Goal: Task Accomplishment & Management: Manage account settings

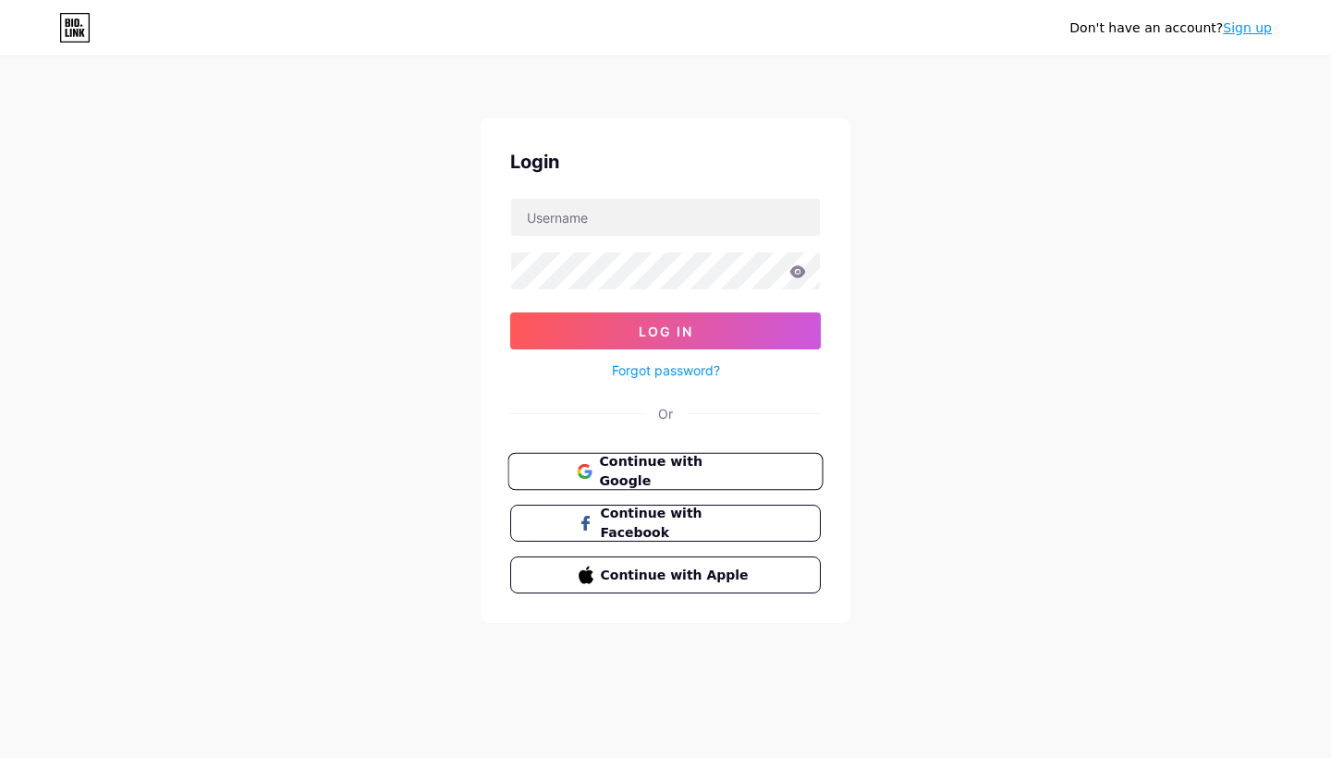
click at [690, 476] on span "Continue with Google" at bounding box center [676, 472] width 154 height 40
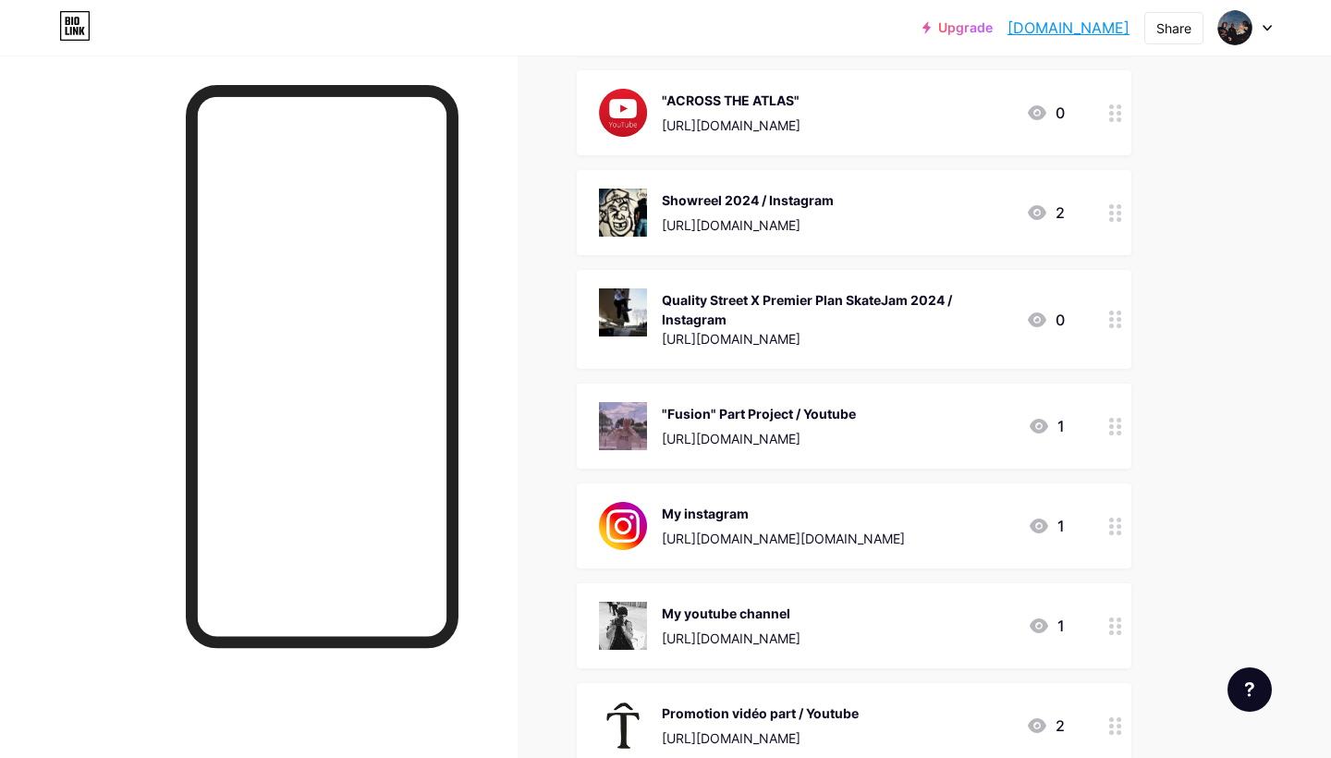
scroll to position [407, 0]
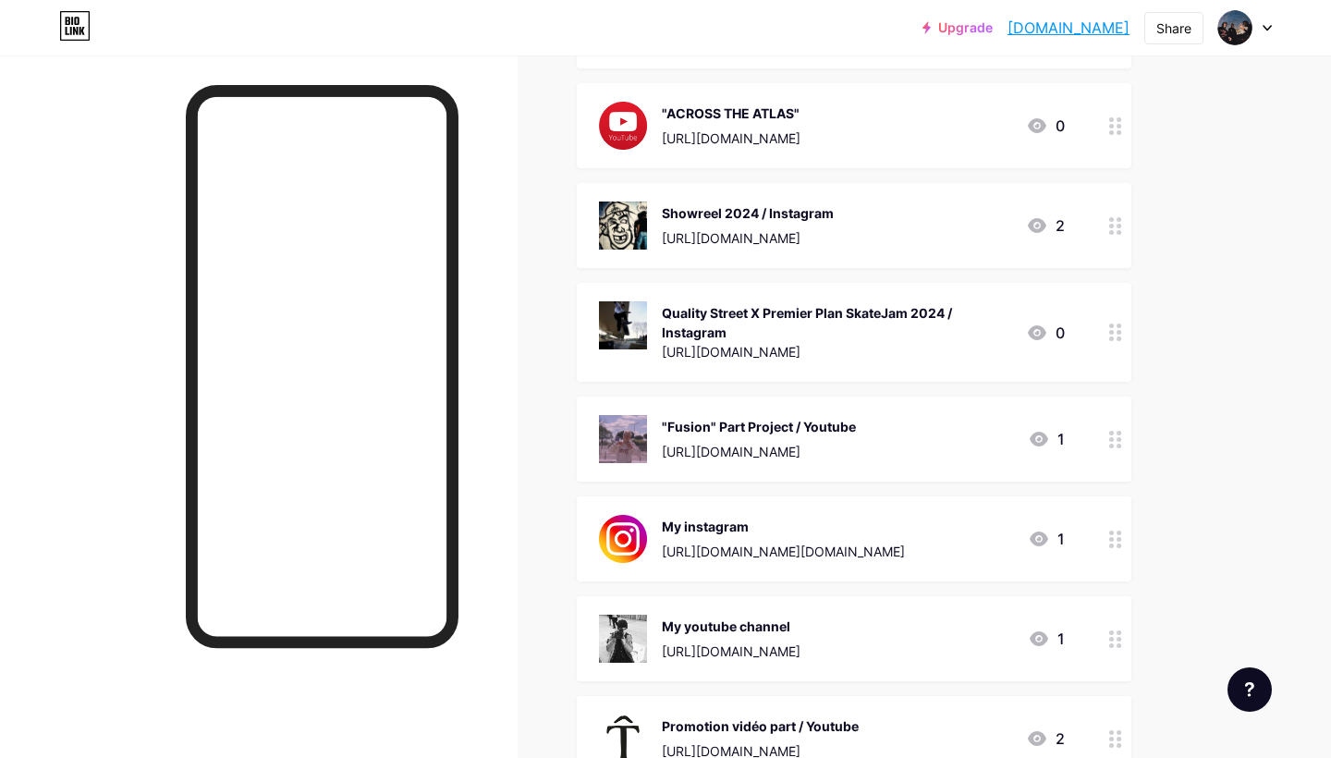
drag, startPoint x: 1110, startPoint y: 541, endPoint x: 1114, endPoint y: 321, distance: 220.9
click at [1114, 321] on span "FRENDZ | Skateboard video / Youtube https://youtu.be/jtCFNKKYEUs?si=m4j8_texndW…" at bounding box center [854, 432] width 554 height 1097
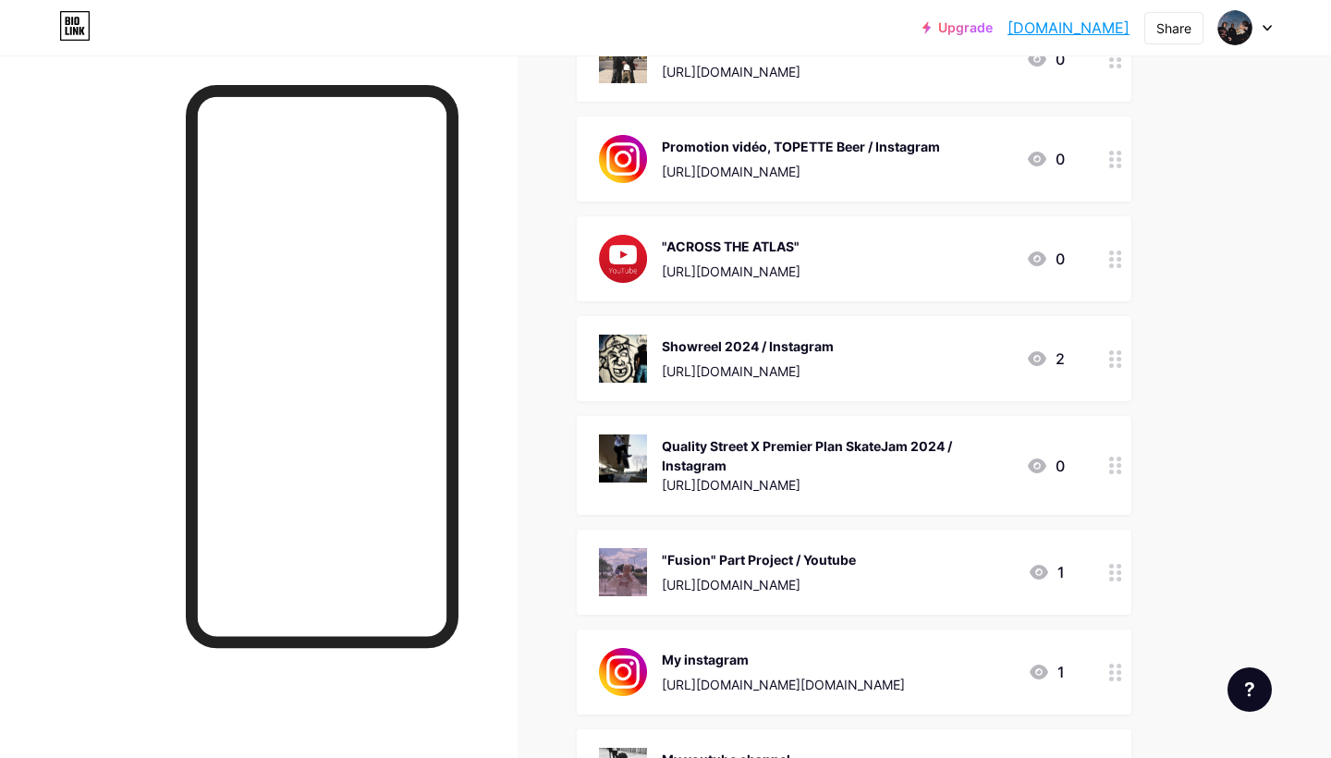
scroll to position [267, 0]
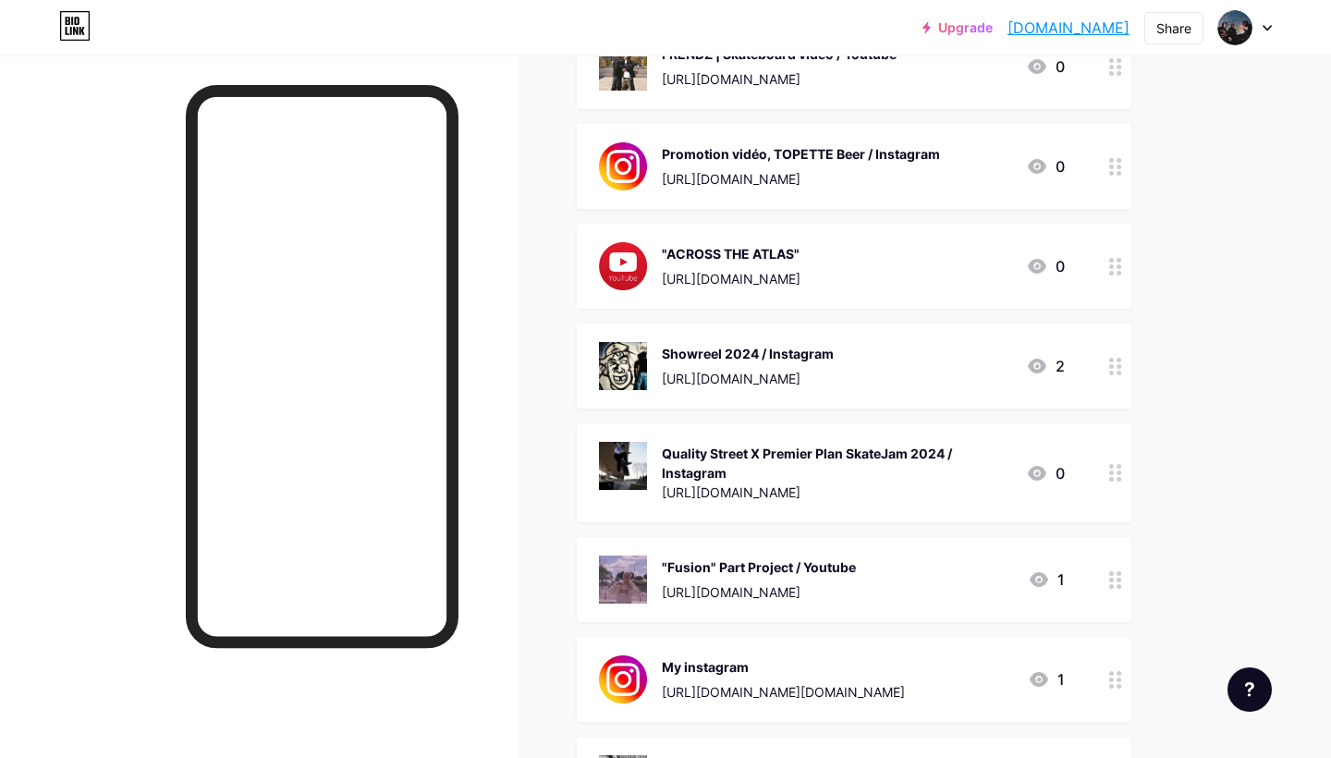
click at [1106, 689] on div at bounding box center [1115, 679] width 31 height 85
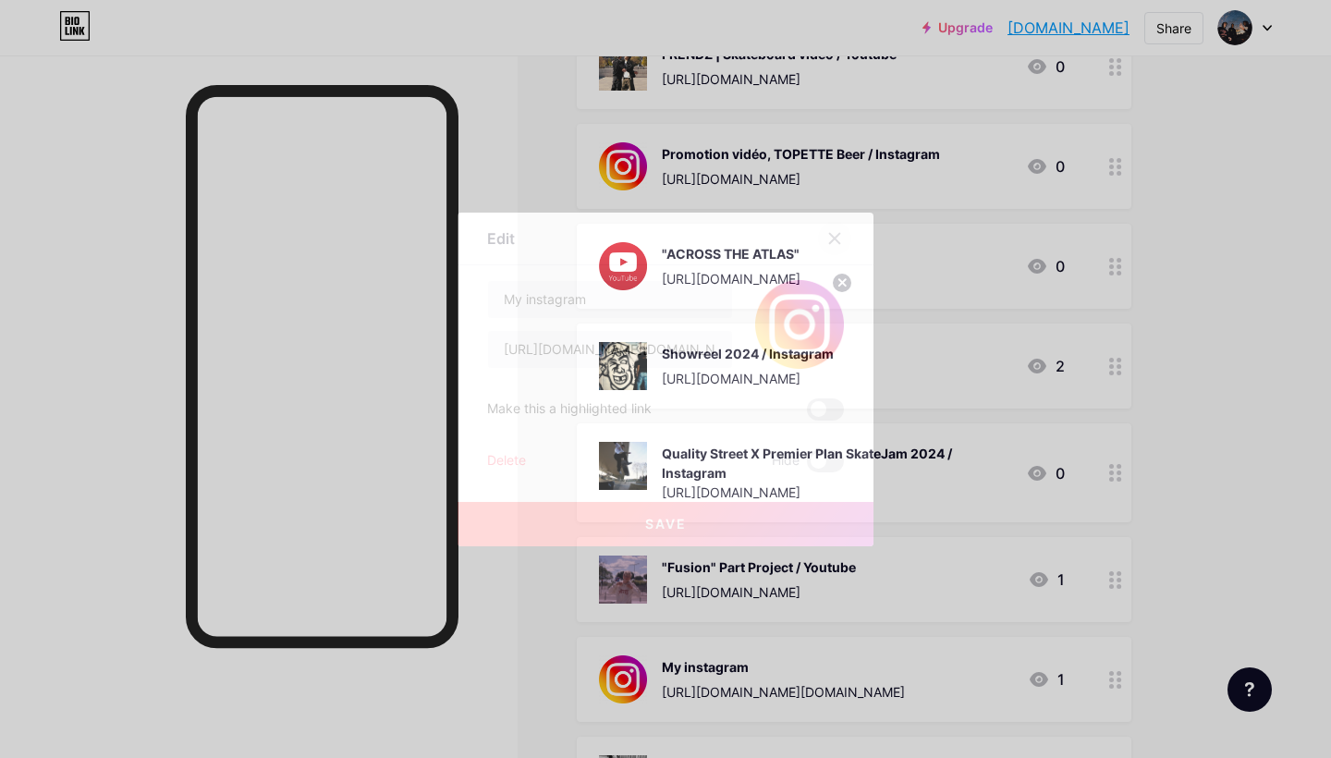
click at [829, 236] on icon at bounding box center [834, 238] width 15 height 15
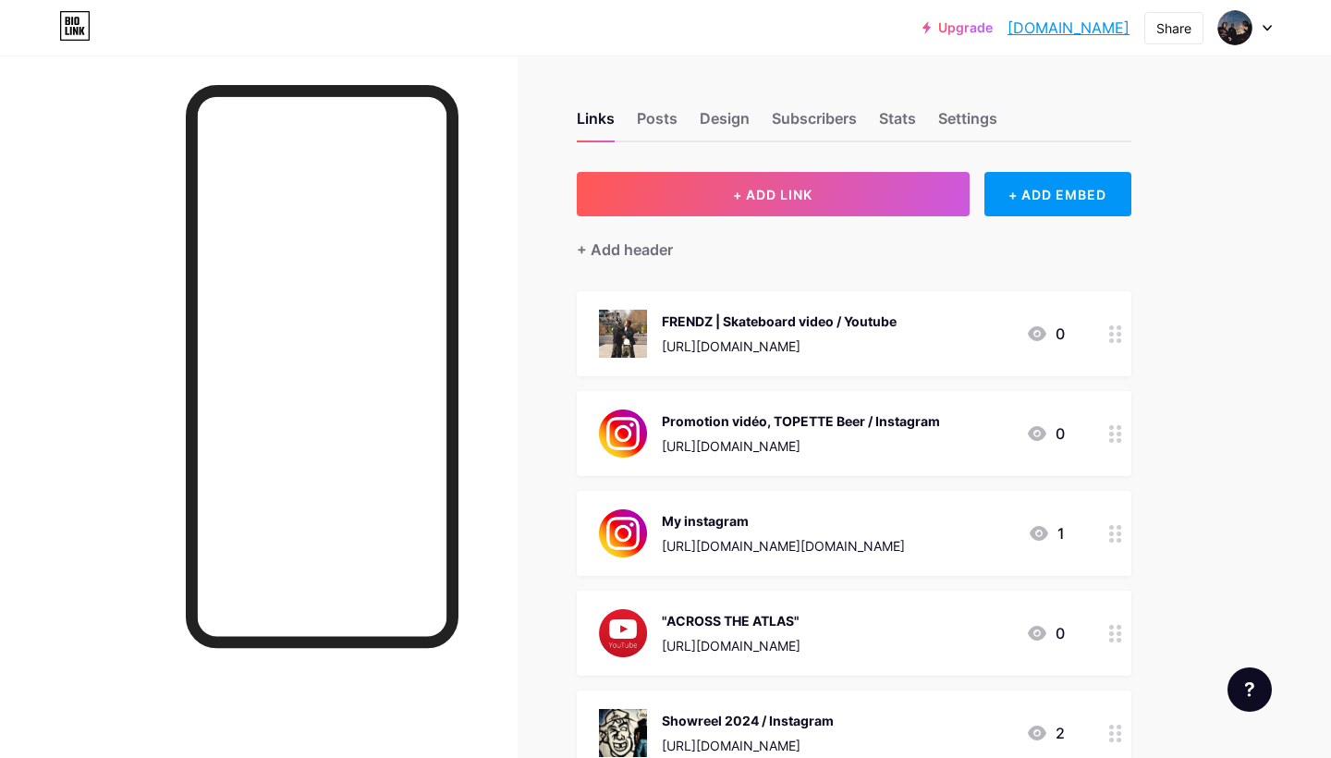
scroll to position [0, 0]
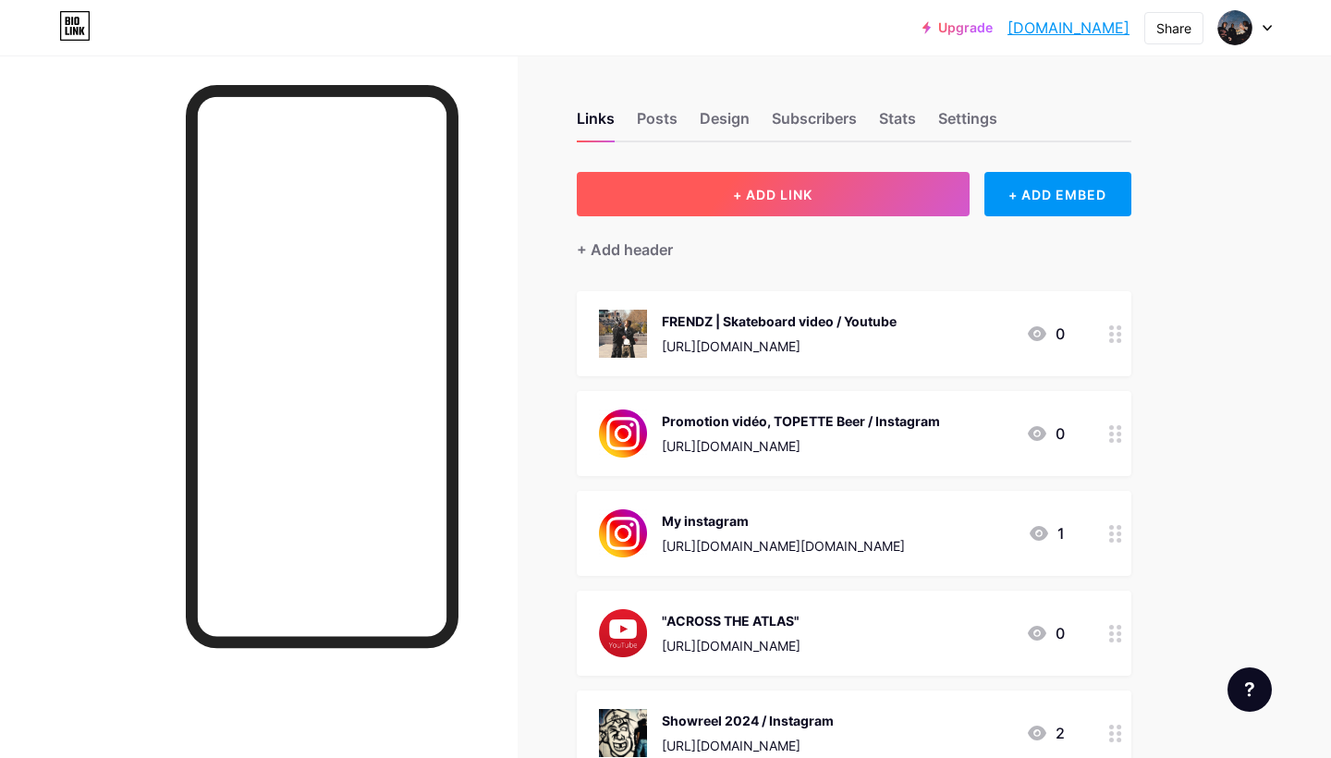
click at [704, 199] on button "+ ADD LINK" at bounding box center [773, 194] width 393 height 44
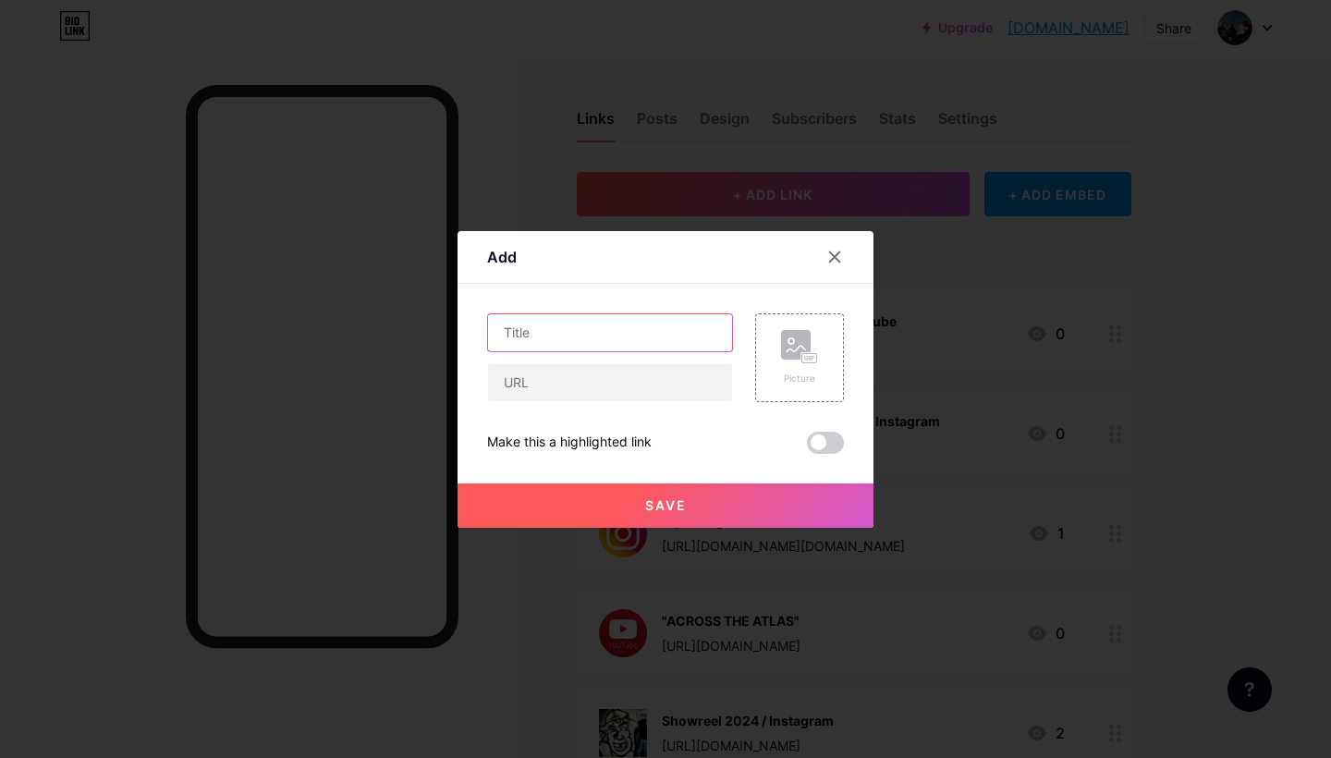
click at [551, 328] on input "text" at bounding box center [610, 332] width 244 height 37
type input "S"
click at [831, 262] on icon at bounding box center [834, 256] width 15 height 15
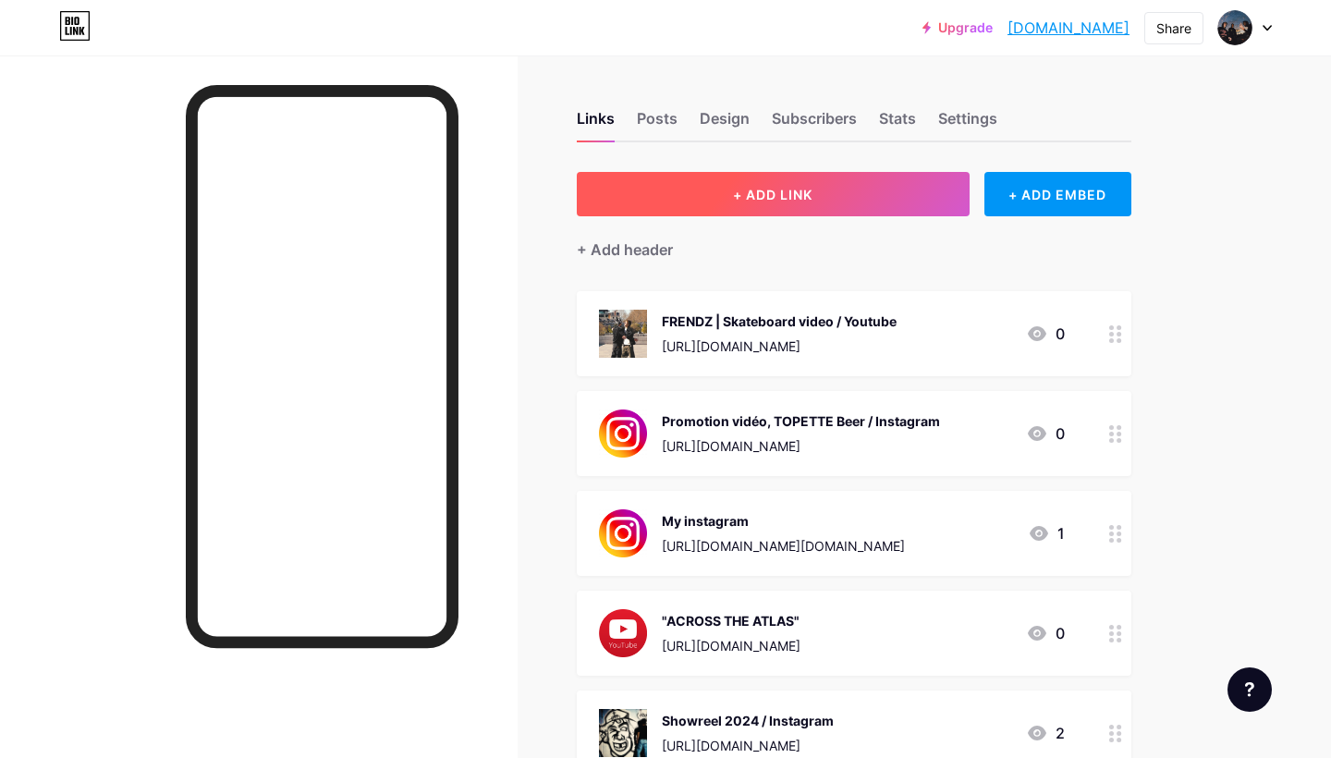
click at [773, 190] on span "+ ADD LINK" at bounding box center [772, 195] width 79 height 16
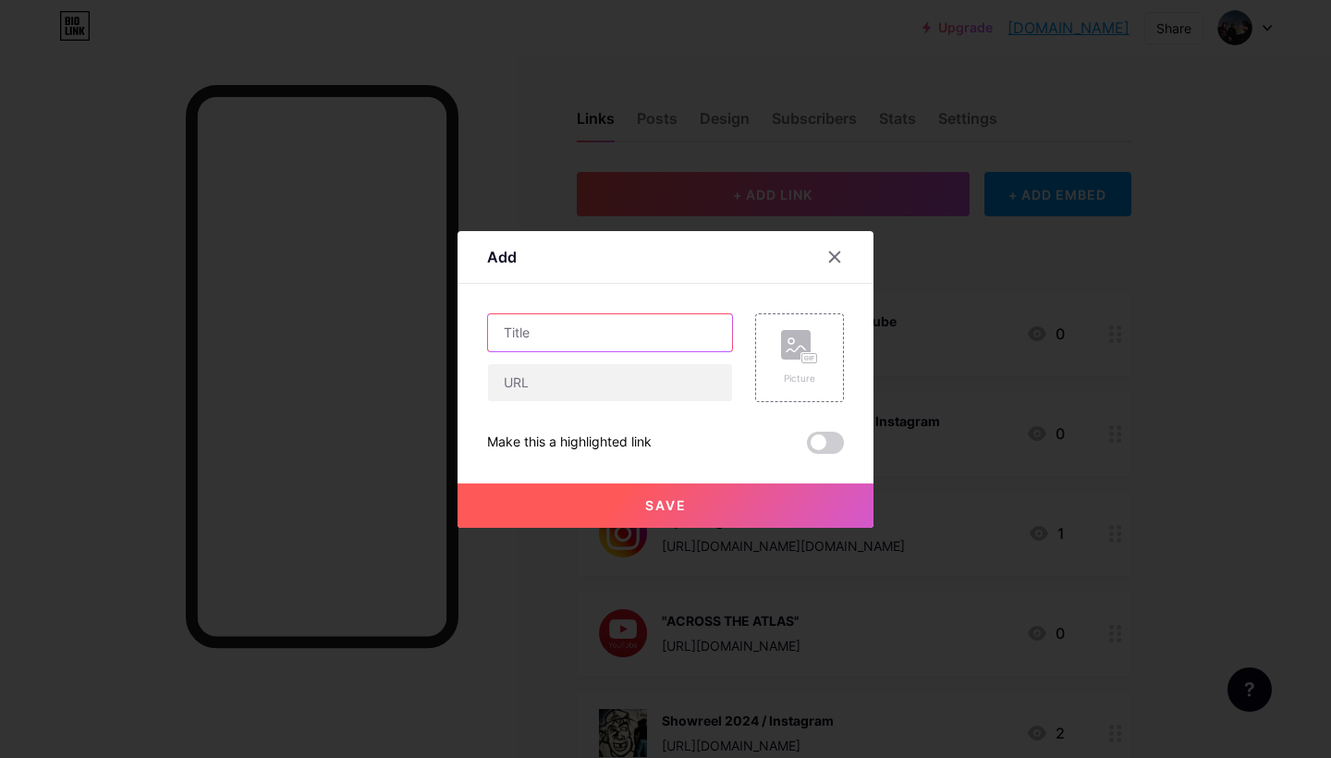
click at [563, 334] on input "text" at bounding box center [610, 332] width 244 height 37
paste input "SAUVAGE COAST | Surf Movie"
type input "SAUVAGE COAST | Surf Movie / YouTube"
click at [582, 377] on input "text" at bounding box center [610, 382] width 244 height 37
paste input "https://youtu.be/qyP_Zq1QHm0?si=7FAUXctvQYT6EfoD"
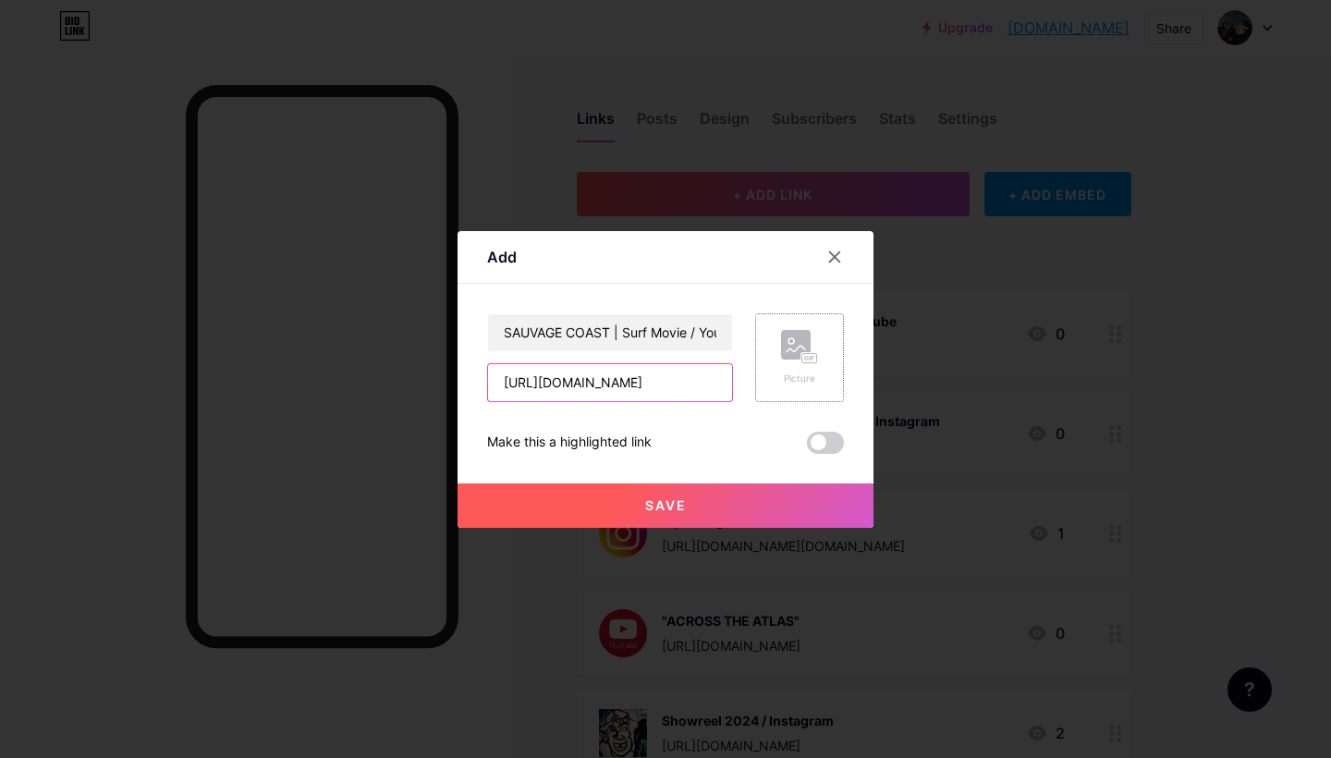
type input "https://youtu.be/qyP_Zq1QHm0?si=7FAUXctvQYT6EfoD"
click at [798, 335] on rect at bounding box center [796, 345] width 30 height 30
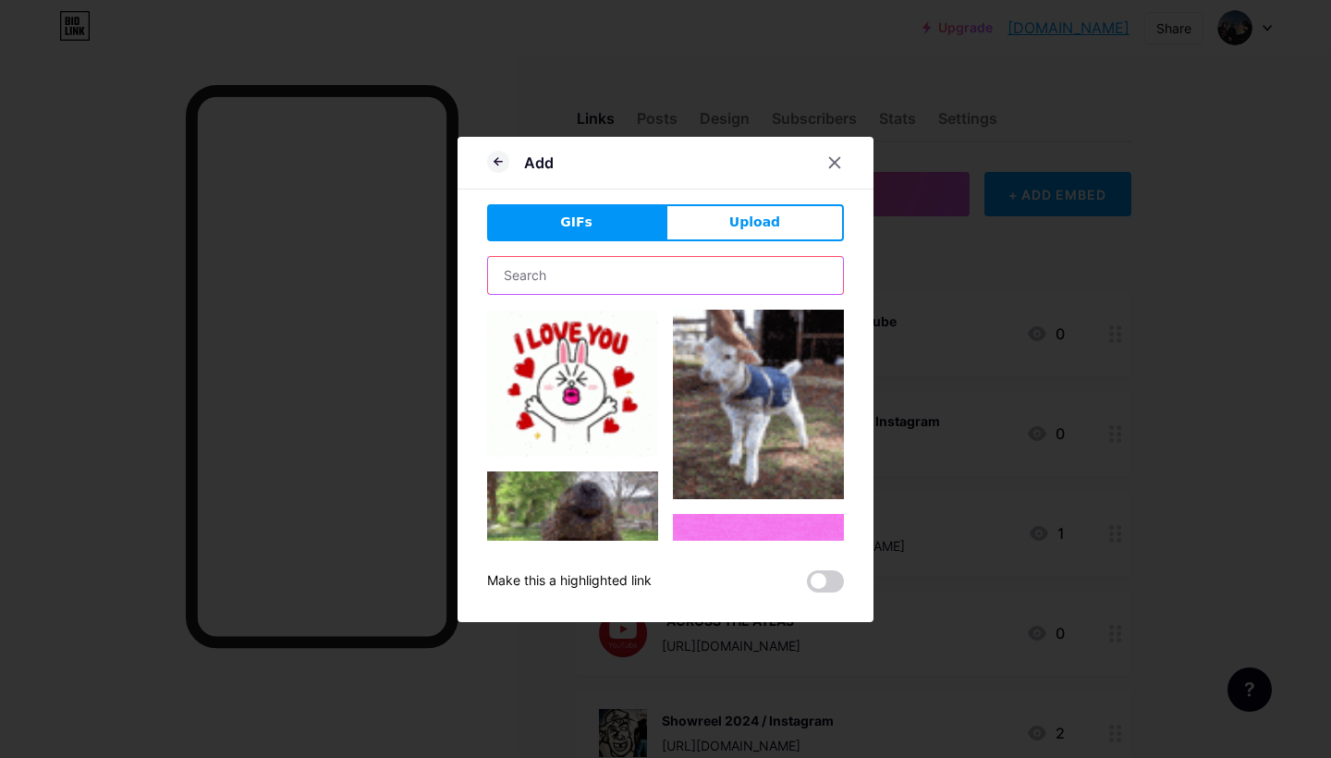
click at [599, 267] on input "text" at bounding box center [665, 275] width 355 height 37
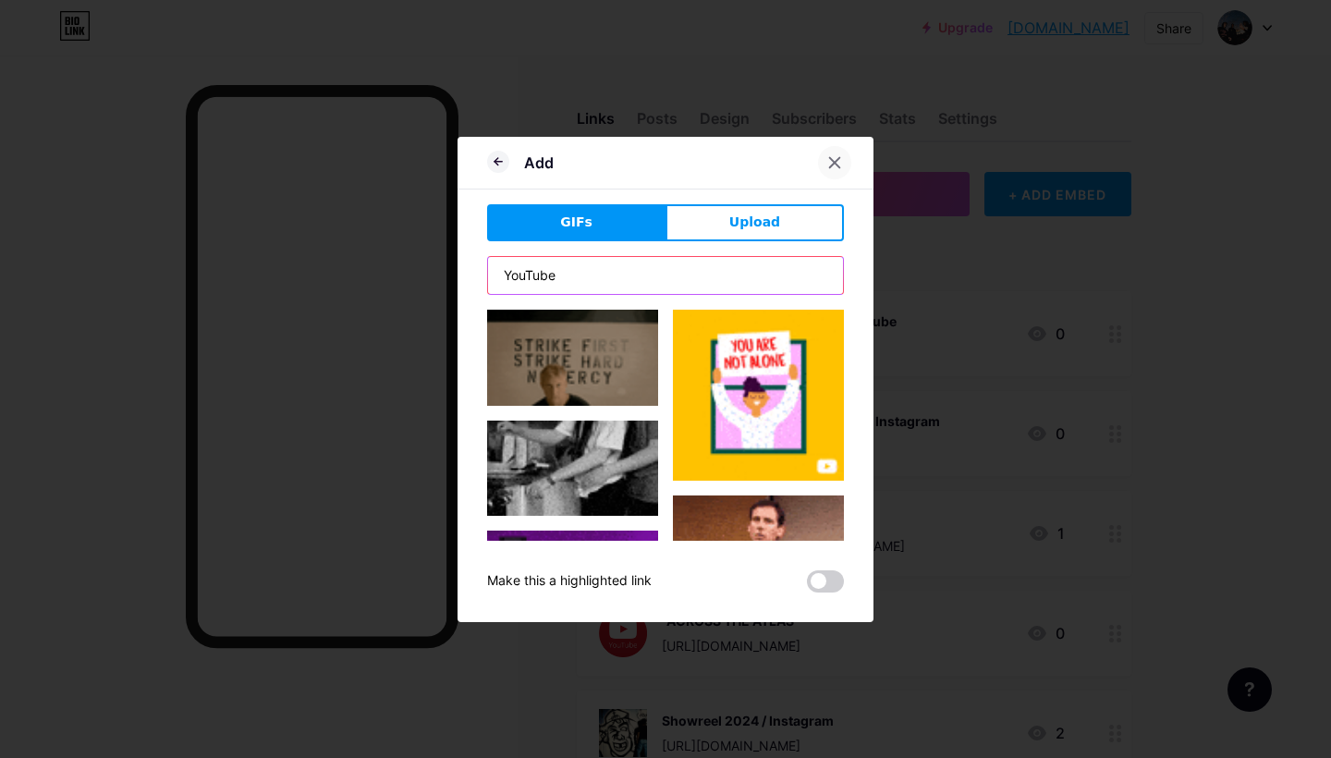
type input "YouTube"
click at [833, 164] on icon at bounding box center [834, 162] width 15 height 15
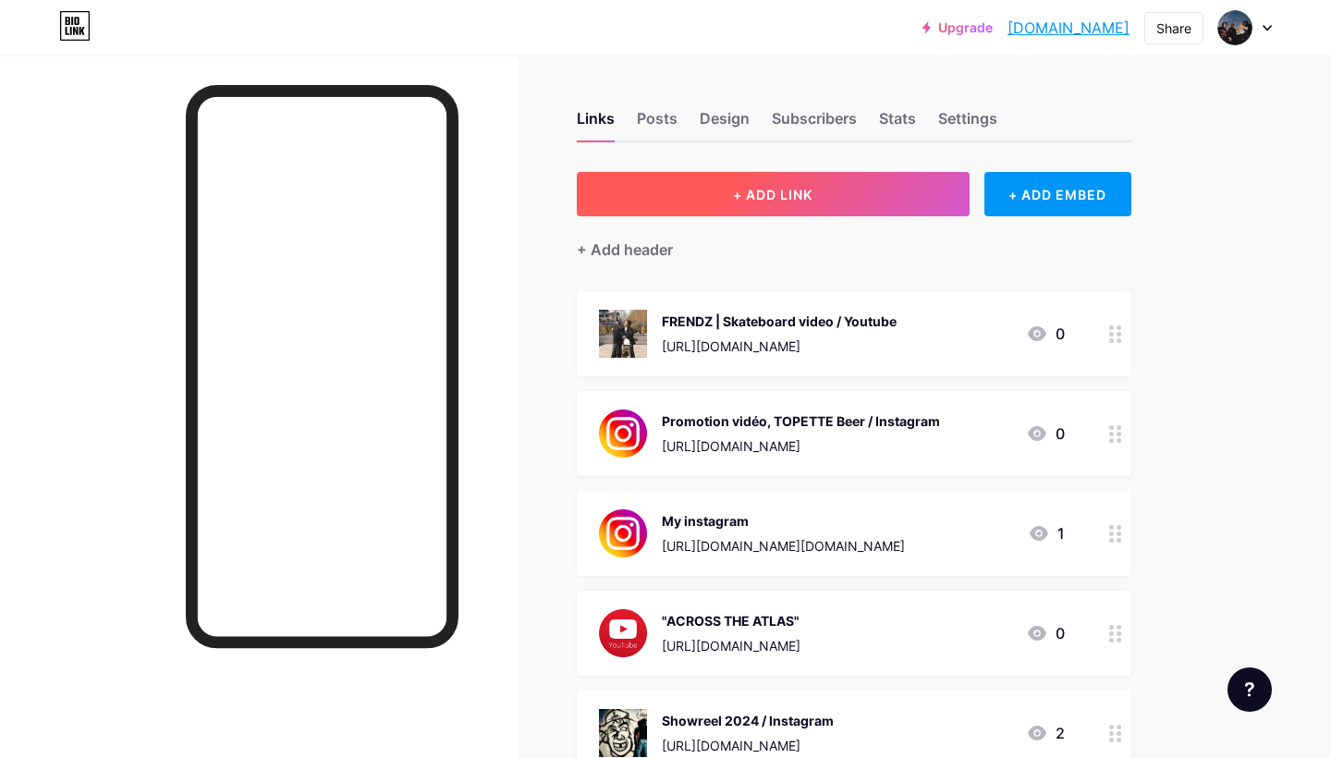
click at [767, 211] on button "+ ADD LINK" at bounding box center [773, 194] width 393 height 44
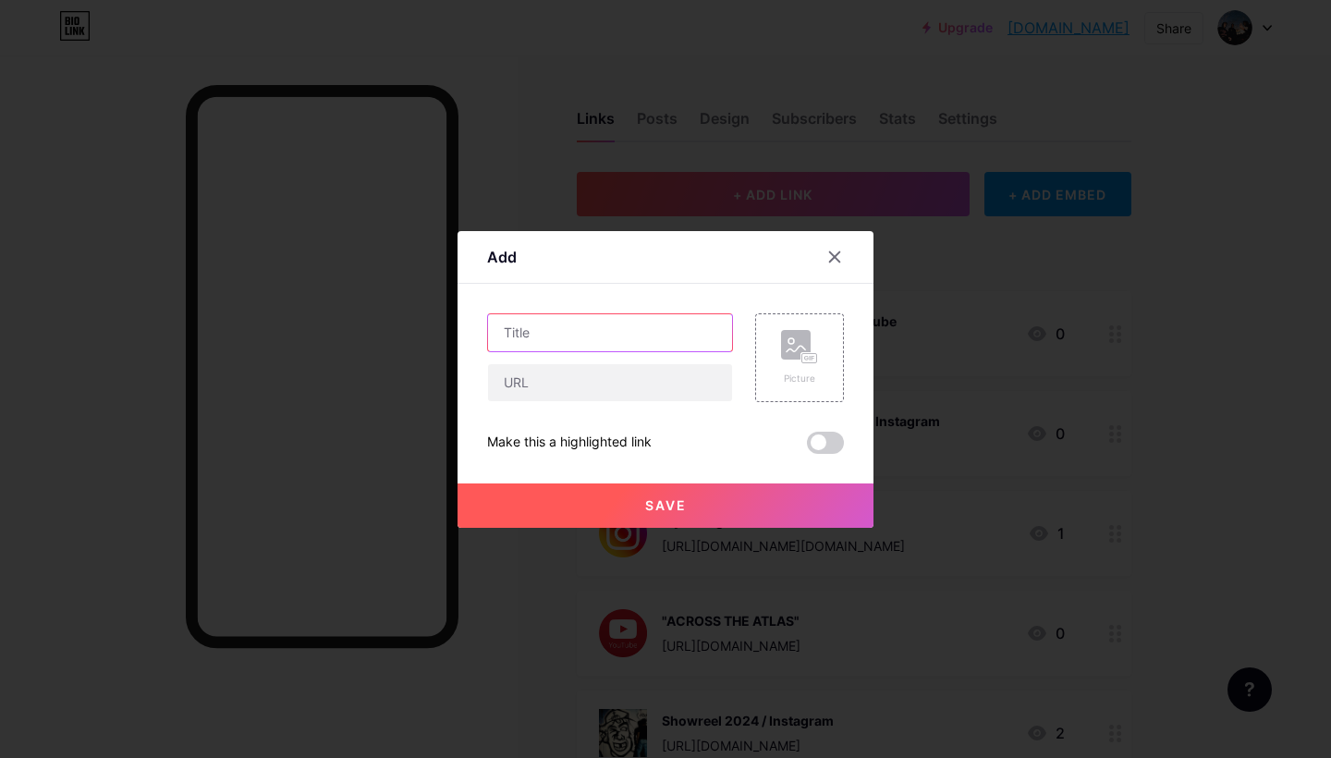
click at [553, 332] on input "text" at bounding box center [610, 332] width 244 height 37
click at [534, 366] on input "text" at bounding box center [610, 382] width 244 height 37
type input "x"
paste input "https://youtu.be/qyP_Zq1QHm0?si=7FAUXctvQYT6EfoD"
type input "https://youtu.be/qyP_Zq1QHm0?si=7FAUXctvQYT6EfoD"
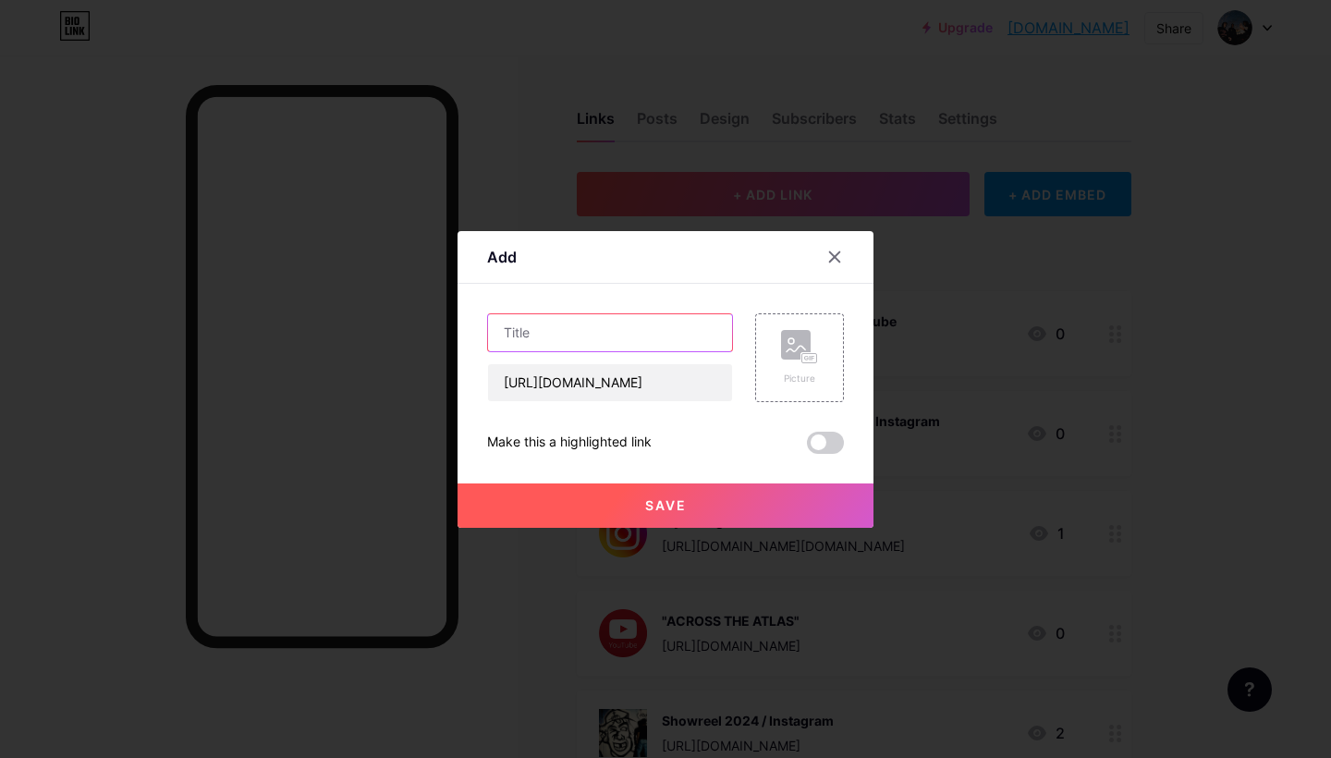
click at [551, 318] on input "text" at bounding box center [610, 332] width 244 height 37
paste input "SAUVAGE COAST | Surf Movie"
type input "SAUVAGE COAST | Surf Movie / Youtube"
click at [788, 370] on div "Picture" at bounding box center [799, 357] width 37 height 55
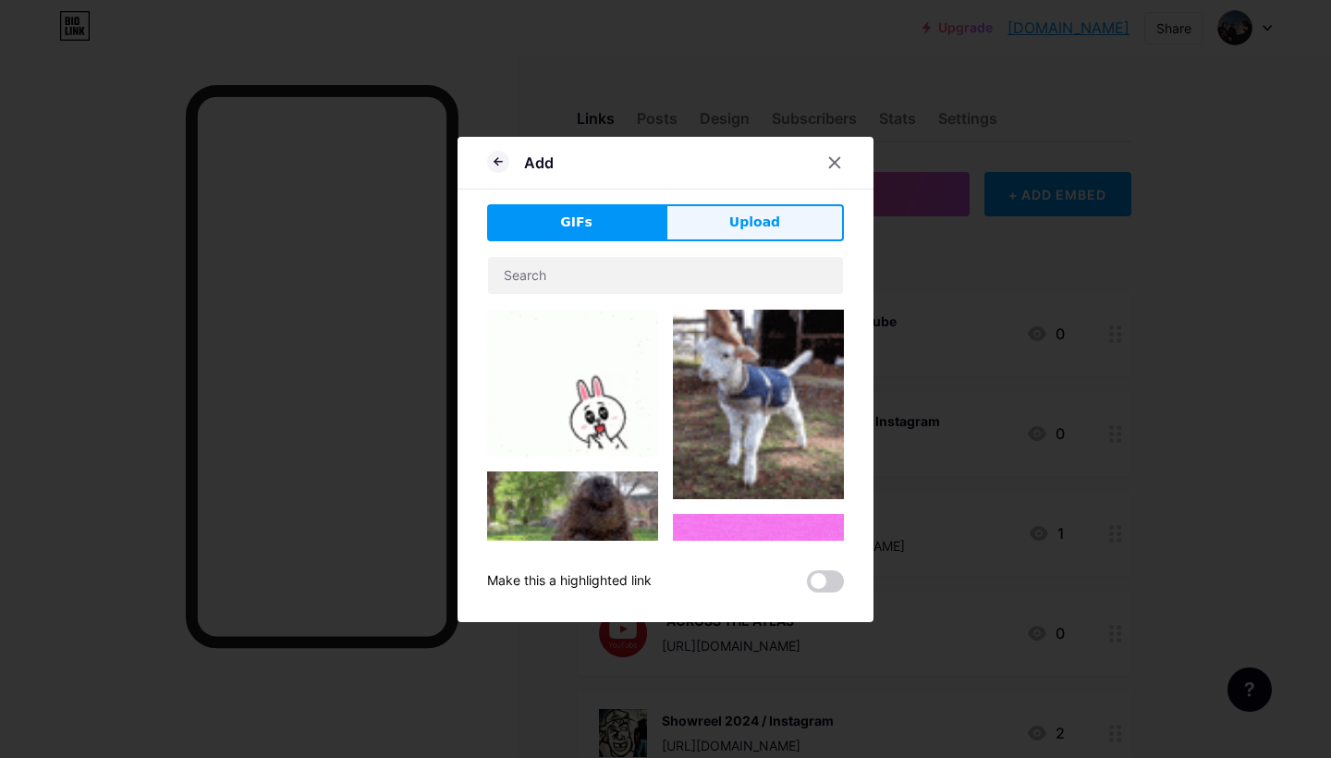
click at [758, 215] on span "Upload" at bounding box center [754, 222] width 51 height 19
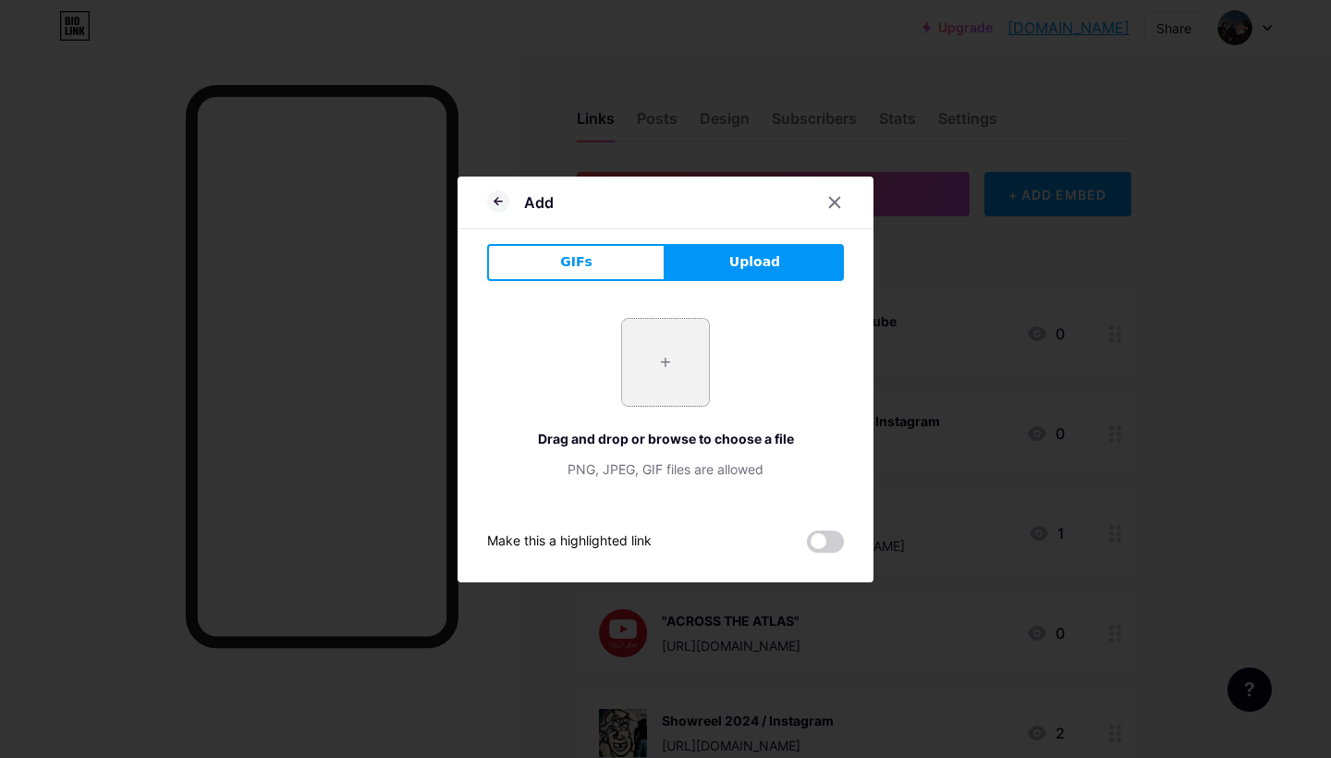
click at [673, 360] on input "file" at bounding box center [665, 362] width 87 height 87
type input "C:\fakepath\Minia.png"
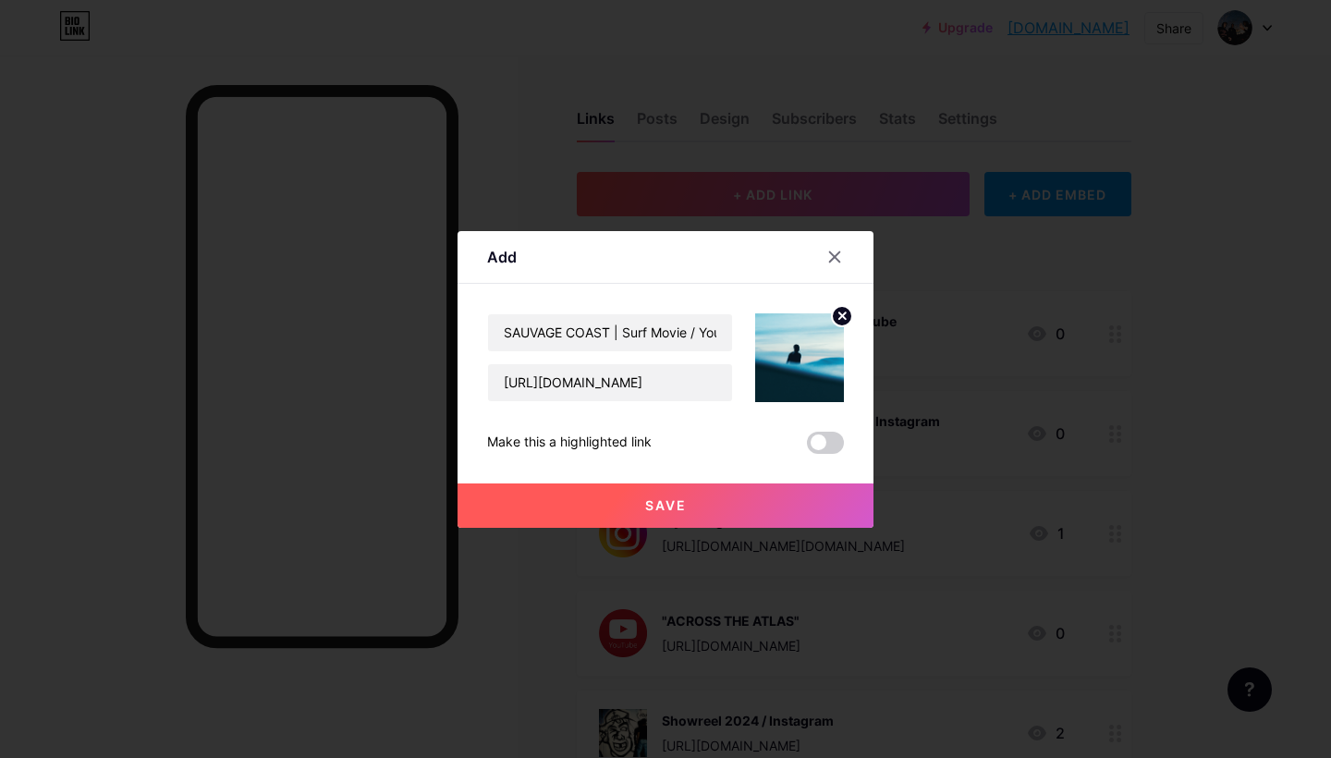
click at [662, 505] on span "Save" at bounding box center [666, 505] width 42 height 16
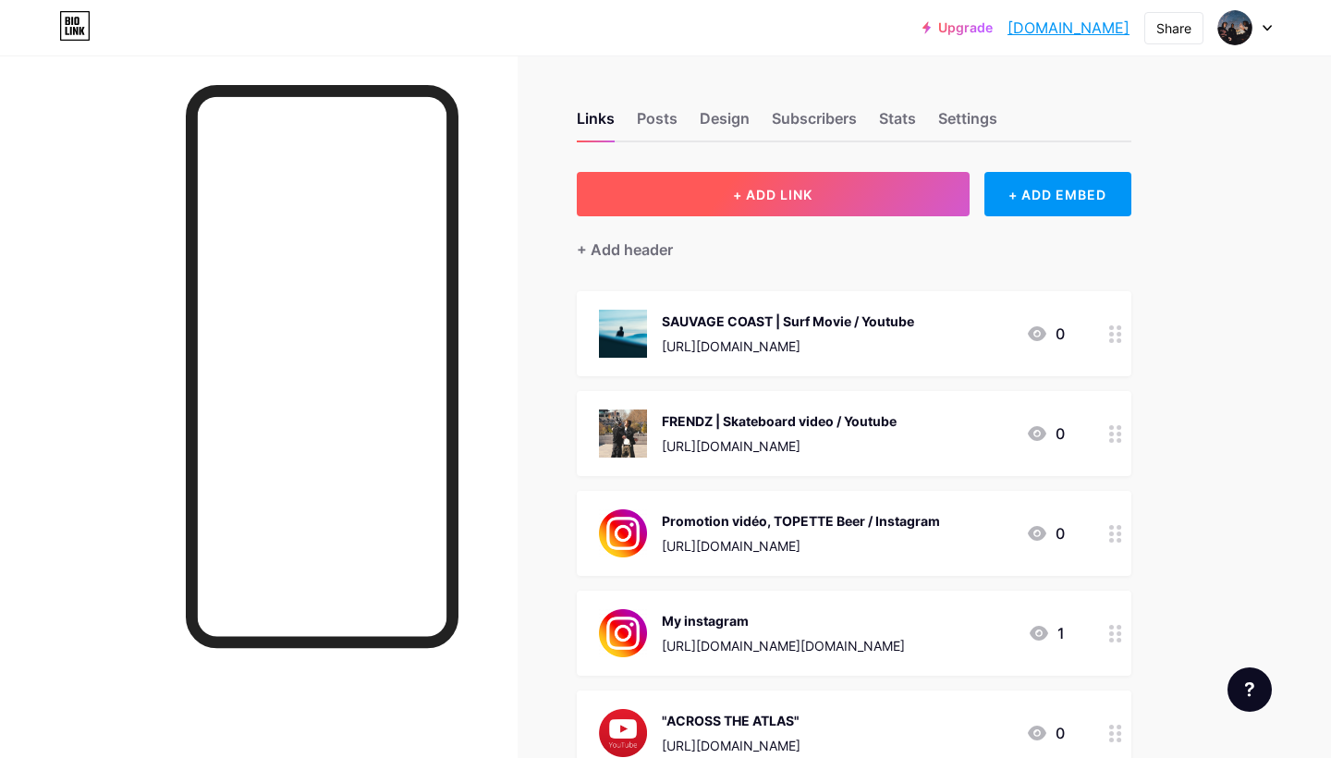
click at [713, 193] on button "+ ADD LINK" at bounding box center [773, 194] width 393 height 44
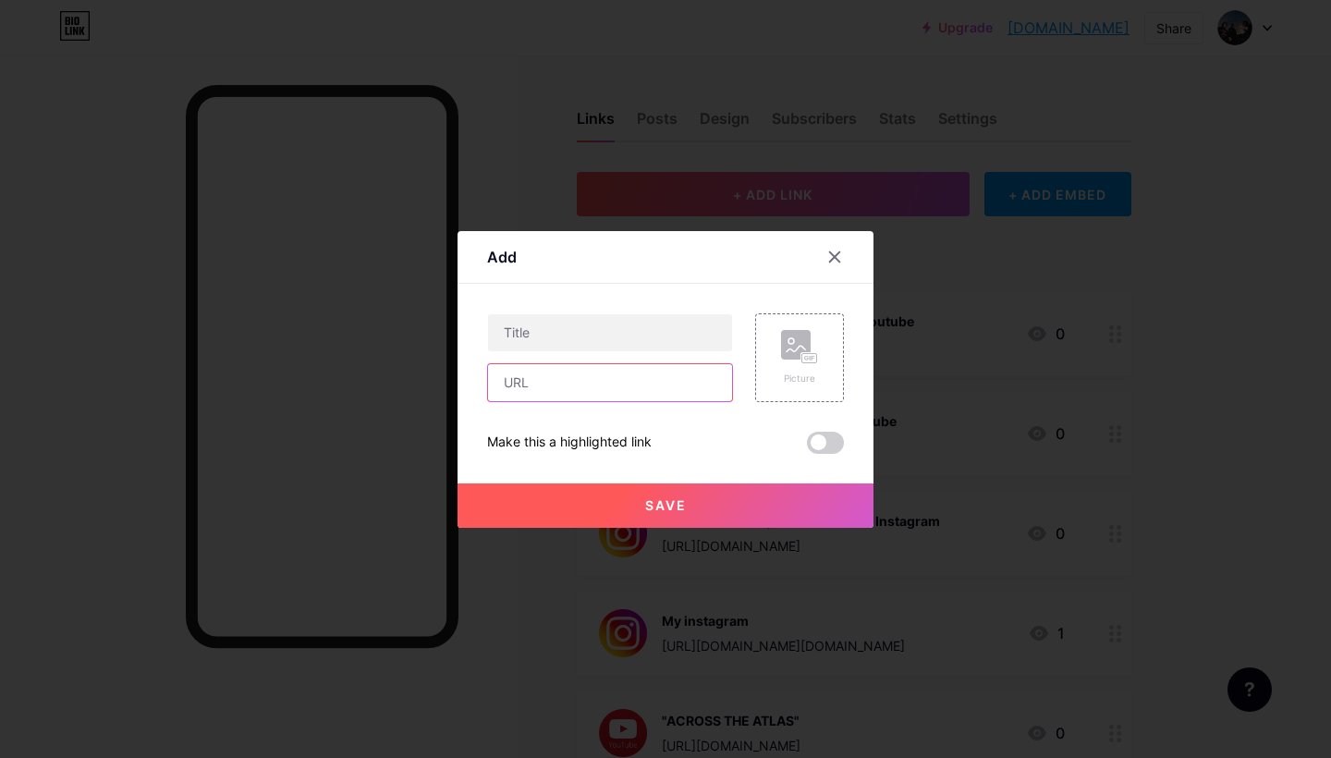
click at [580, 388] on input "text" at bounding box center [610, 382] width 244 height 37
paste input "https://www.instagram.com/reel/DOY4NAYjJgs/?utm_source=ig_web_button_share_shee…"
type input "https://www.instagram.com/reel/DOY4NAYjJgs/?utm_source=ig_web_button_share_shee…"
click at [553, 327] on input "text" at bounding box center [610, 332] width 244 height 37
drag, startPoint x: 580, startPoint y: 329, endPoint x: 492, endPoint y: 329, distance: 88.7
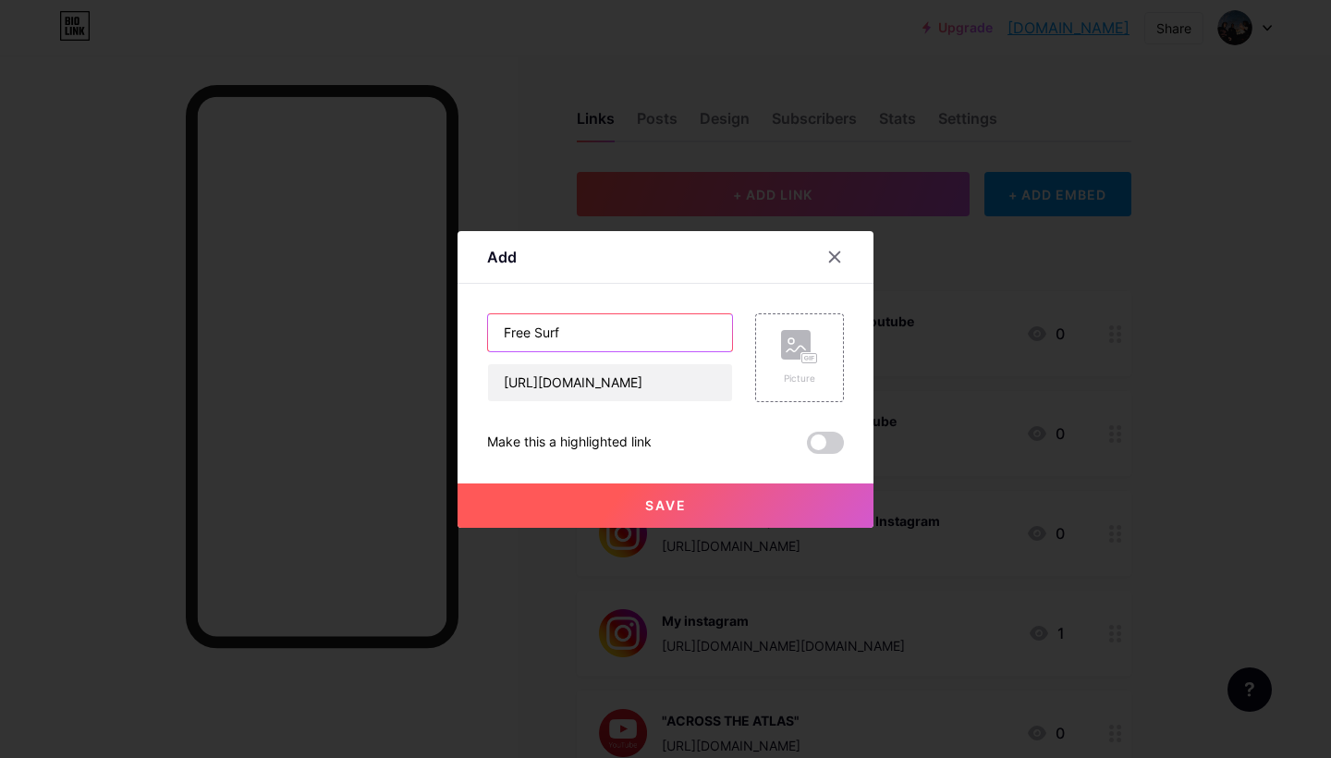
click at [492, 329] on input "Free Surf" at bounding box center [610, 332] width 244 height 37
paste input "surf |"
type input "Free surf | Last clip / Instagram"
click at [811, 359] on icon at bounding box center [812, 358] width 3 height 5
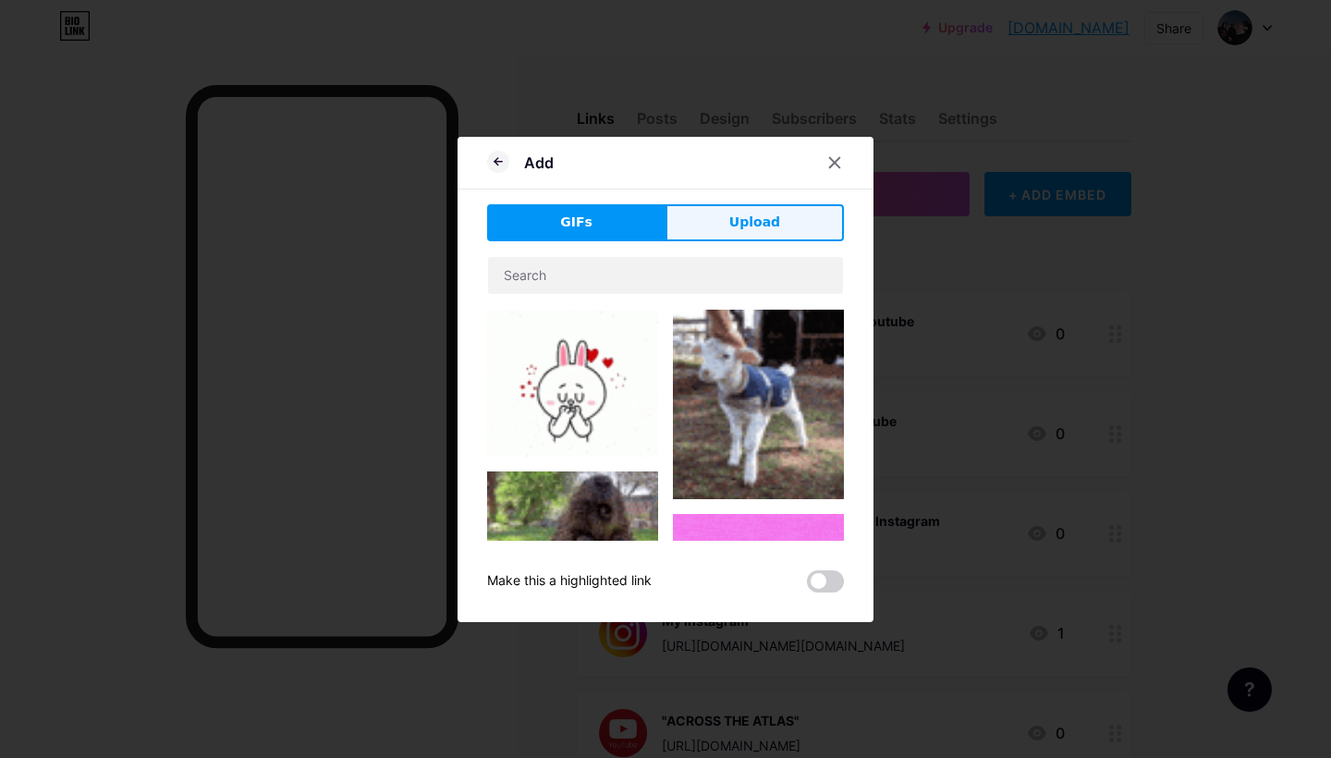
click at [747, 214] on span "Upload" at bounding box center [754, 222] width 51 height 19
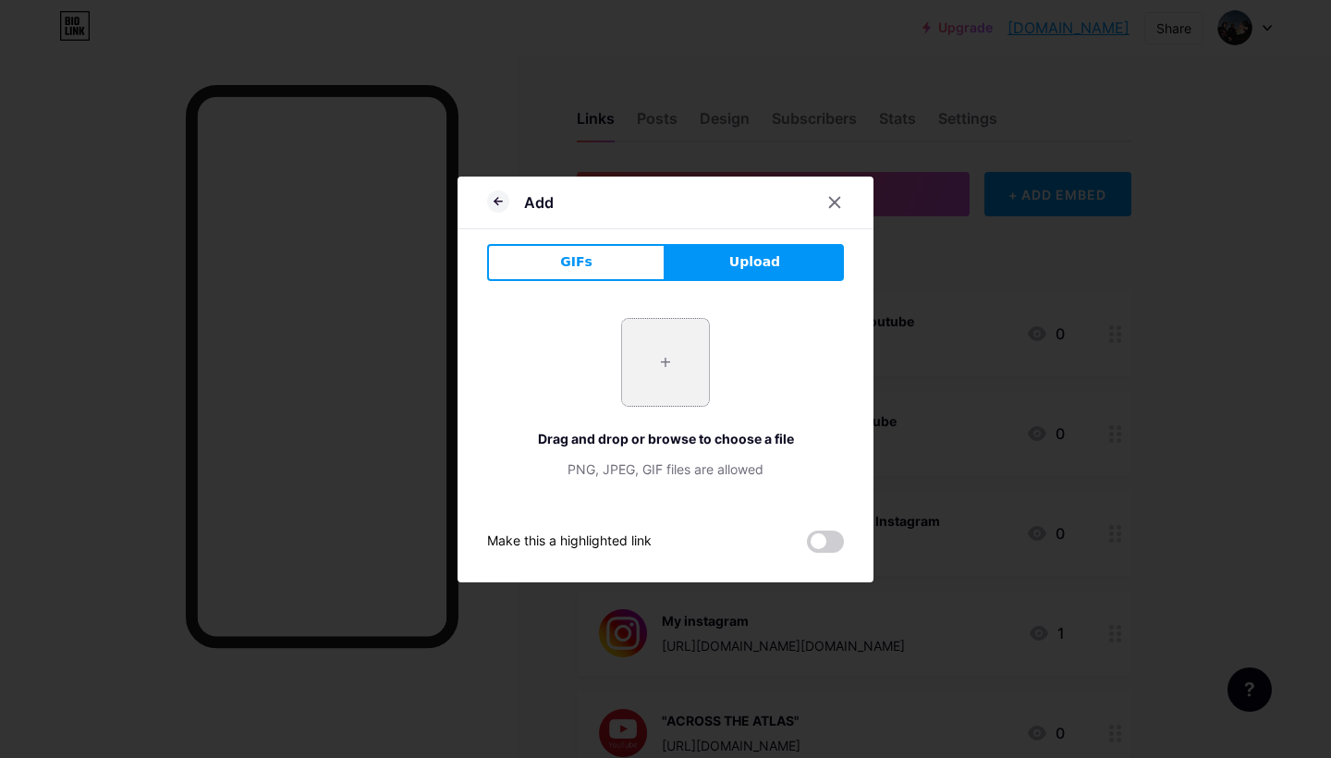
click at [670, 343] on input "file" at bounding box center [665, 362] width 87 height 87
type input "C:\fakepath\IMG_2123.png"
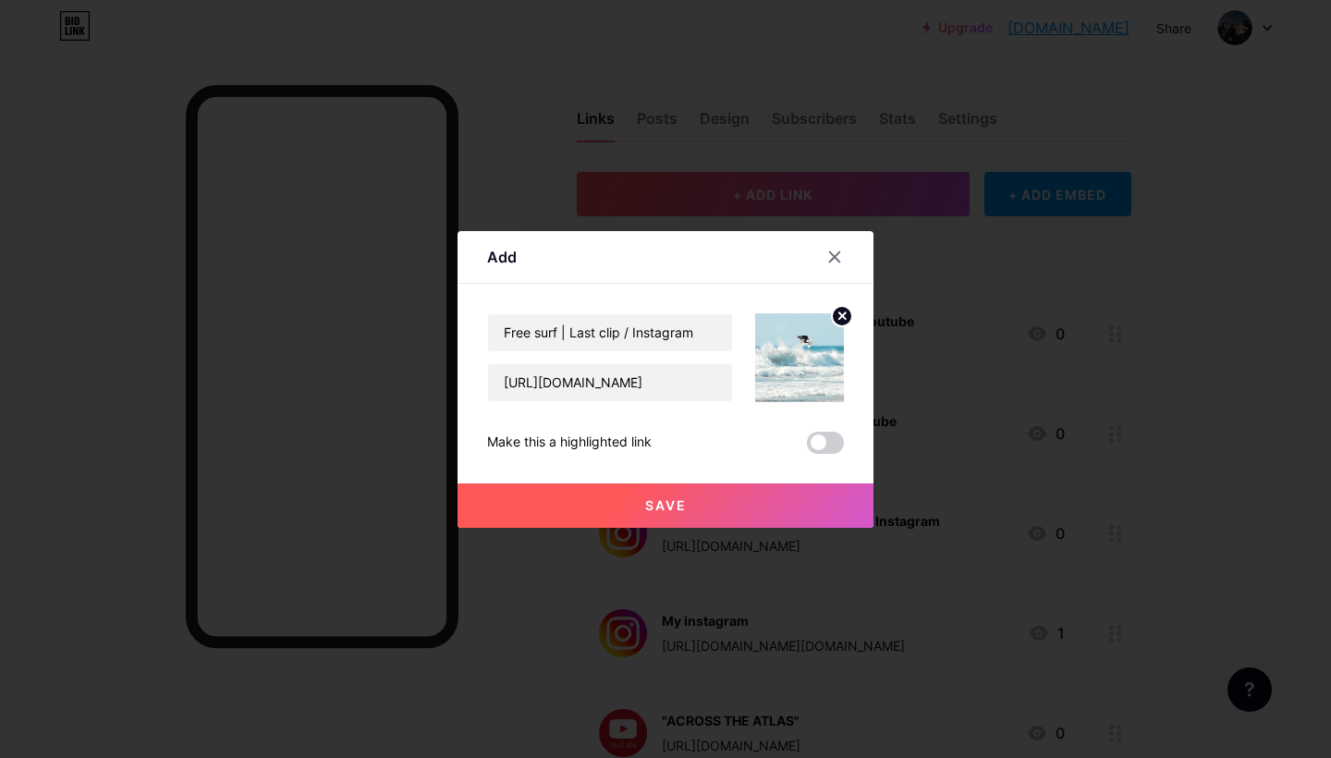
click at [669, 498] on span "Save" at bounding box center [666, 505] width 42 height 16
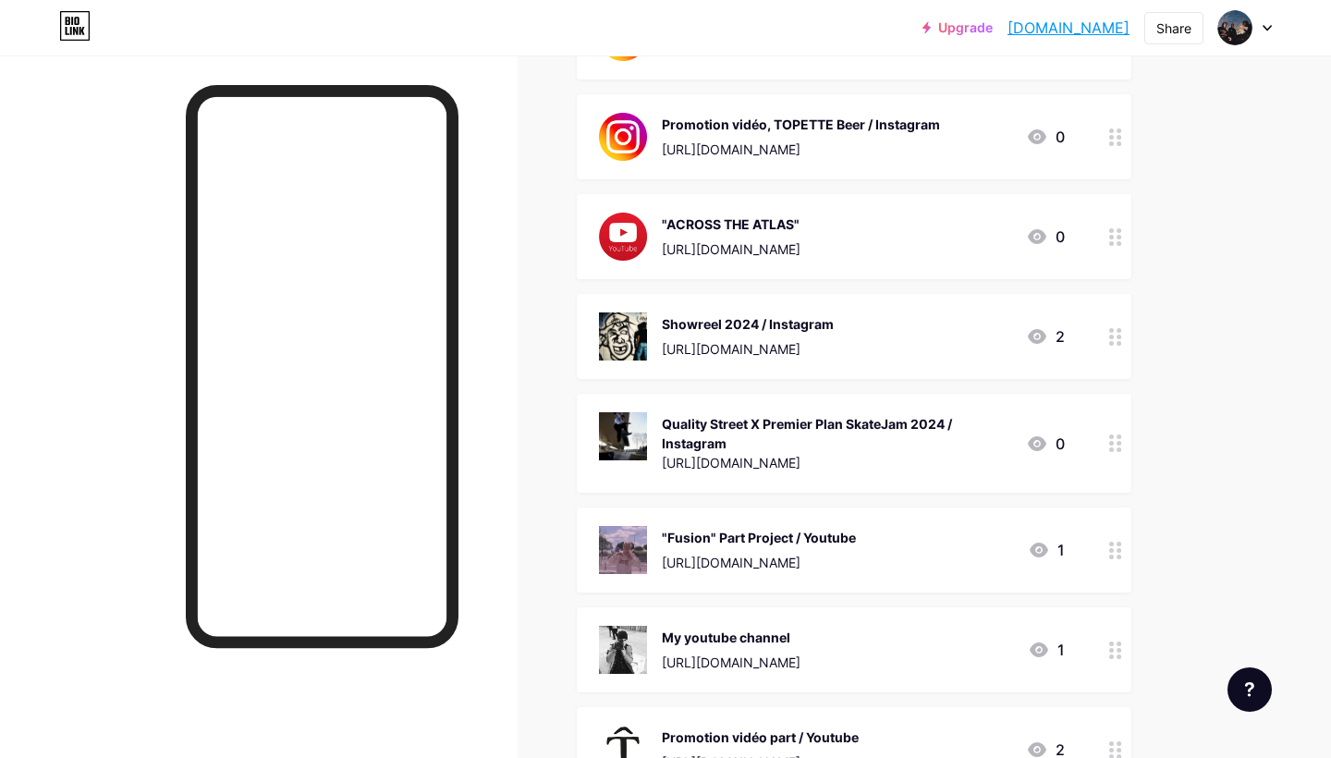
scroll to position [593, 0]
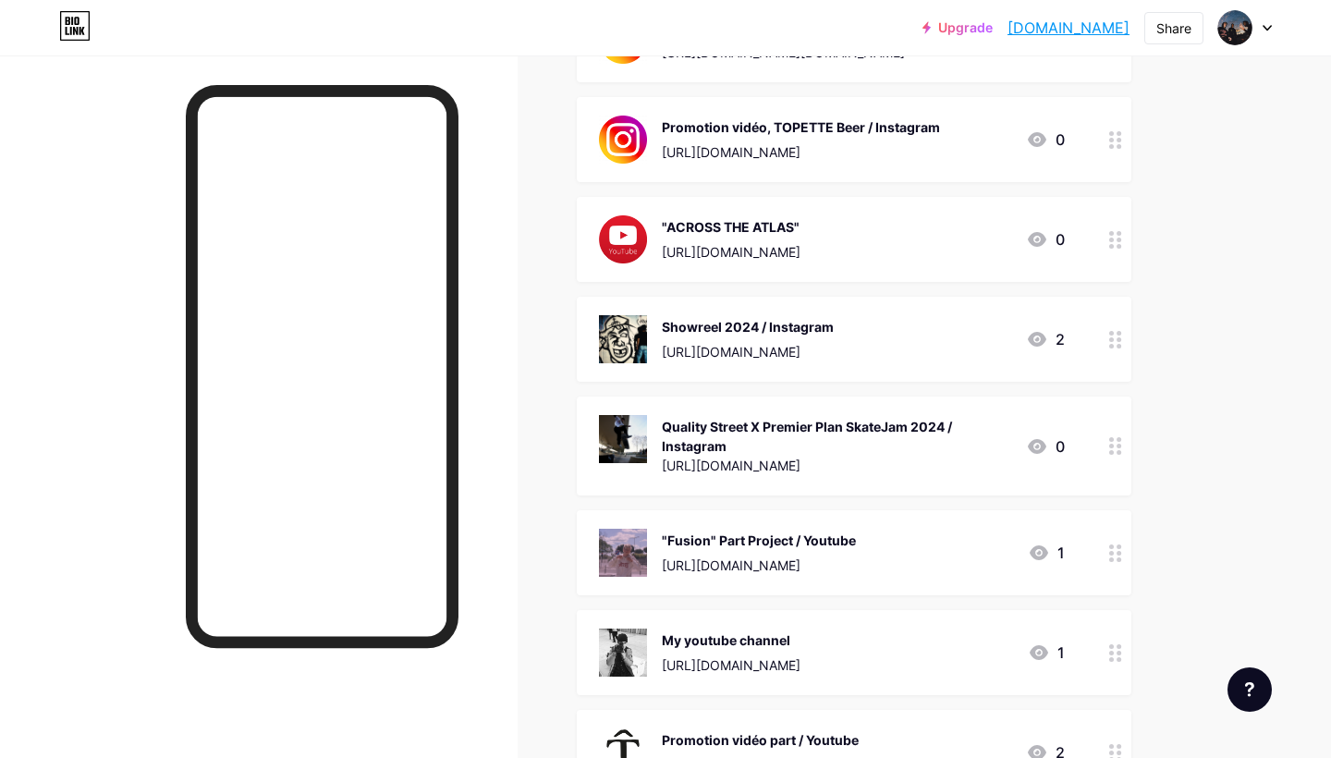
drag, startPoint x: 1113, startPoint y: 440, endPoint x: 1113, endPoint y: 349, distance: 90.6
click at [1113, 349] on span "SAUVAGE COAST | Surf Movie / Youtube https://youtu.be/qyP_Zq1QHm0?si=7FAUXctvQY…" at bounding box center [854, 346] width 554 height 1296
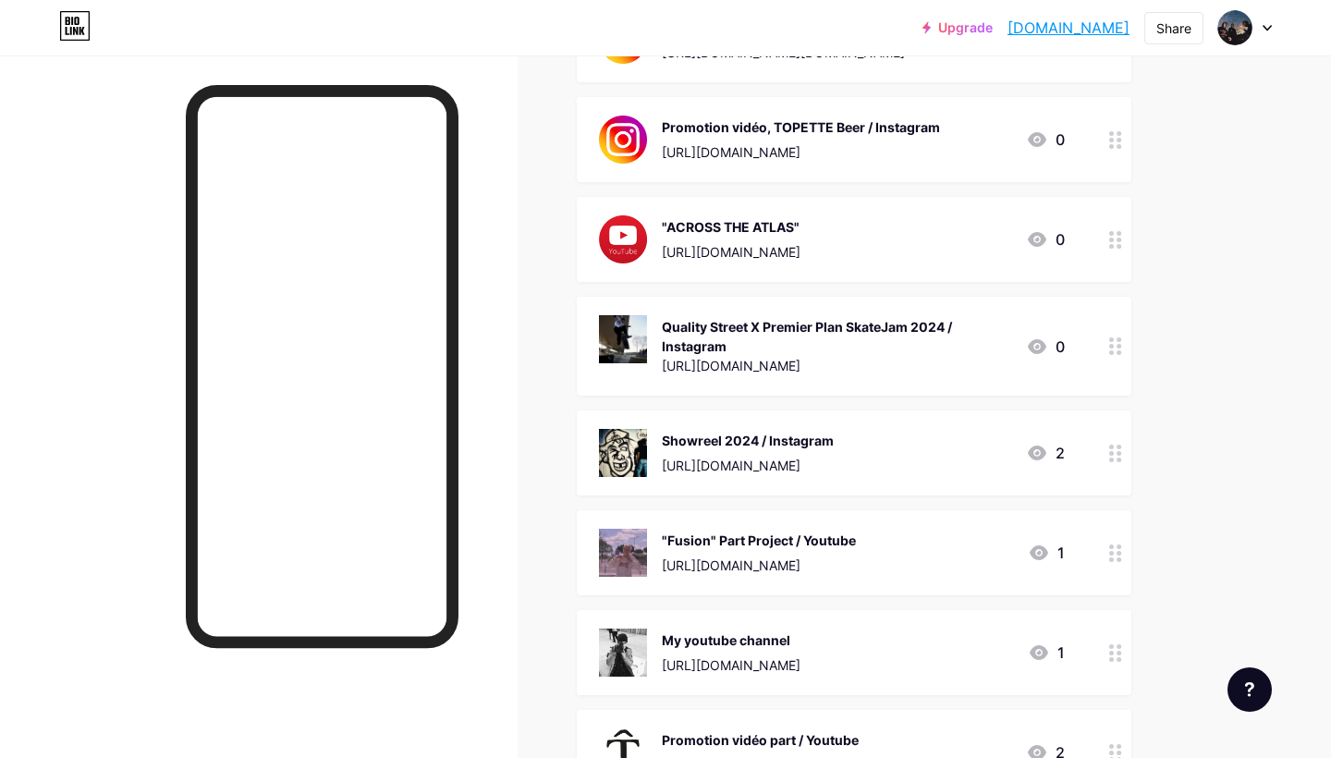
drag, startPoint x: 1112, startPoint y: 561, endPoint x: 1112, endPoint y: 438, distance: 122.9
click at [1112, 438] on span "SAUVAGE COAST | Surf Movie / Youtube https://youtu.be/qyP_Zq1QHm0?si=7FAUXctvQY…" at bounding box center [854, 346] width 554 height 1296
click at [1196, 510] on div "Links Posts Design Subscribers Stats Settings + ADD LINK + ADD EMBED + Add head…" at bounding box center [604, 335] width 1209 height 1747
drag, startPoint x: 1108, startPoint y: 650, endPoint x: 1098, endPoint y: 402, distance: 248.8
click at [1099, 402] on span "SAUVAGE COAST | Surf Movie / Youtube https://youtu.be/qyP_Zq1QHm0?si=7FAUXctvQY…" at bounding box center [854, 346] width 554 height 1296
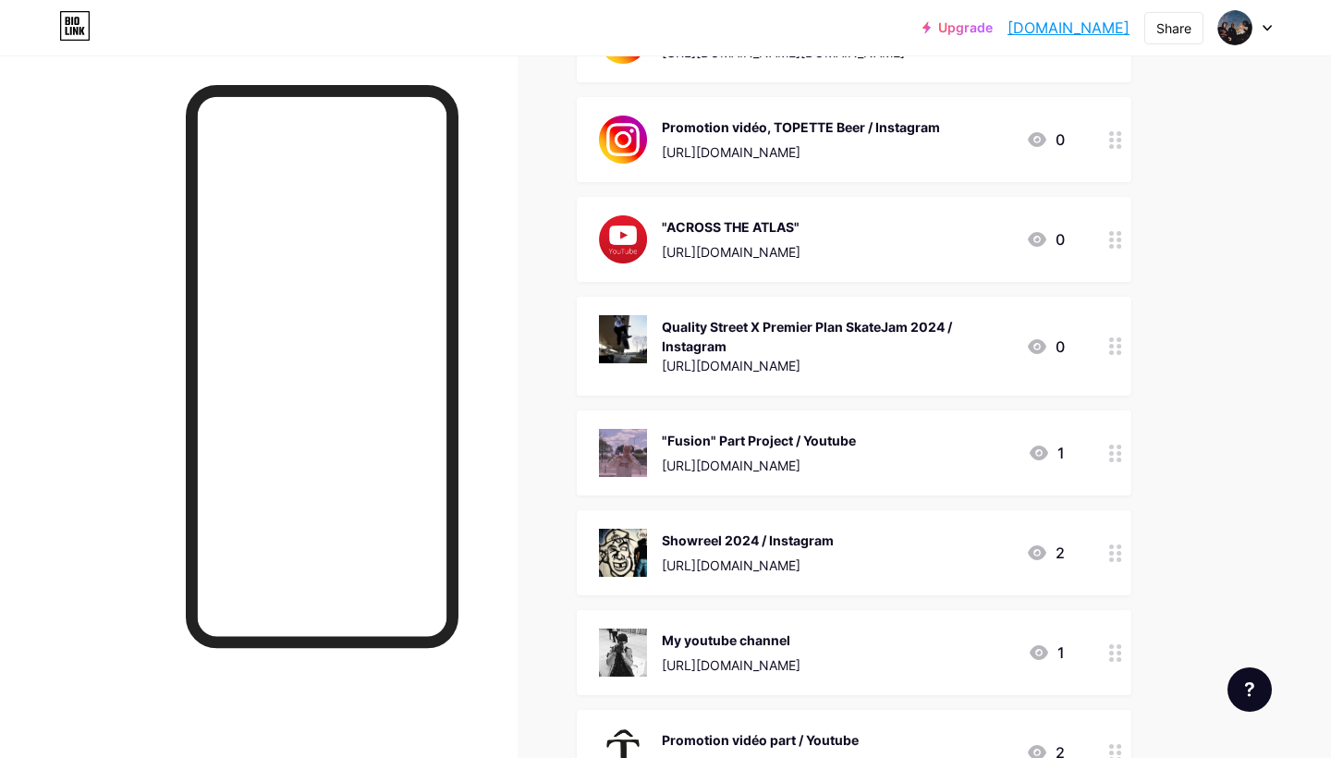
click at [1199, 466] on div "Links Posts Design Subscribers Stats Settings + ADD LINK + ADD EMBED + Add head…" at bounding box center [604, 335] width 1209 height 1747
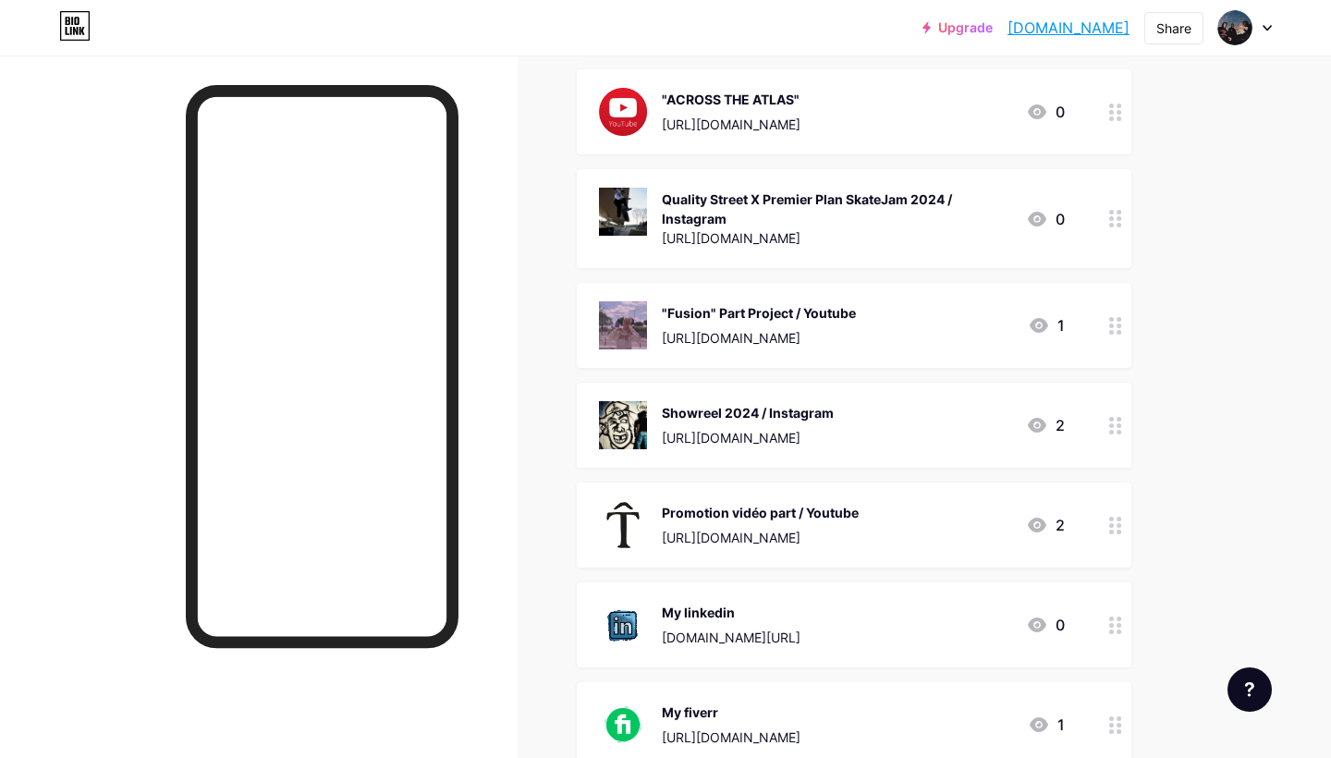
scroll to position [822, 0]
drag, startPoint x: 1115, startPoint y: 527, endPoint x: 1109, endPoint y: 425, distance: 101.8
click at [1109, 425] on span "SAUVAGE COAST | Surf Movie / Youtube https://youtu.be/qyP_Zq1QHm0?si=7FAUXctvQY…" at bounding box center [854, 117] width 554 height 1296
click at [1236, 498] on div "Upgrade gontranb.bio.li... gontranb.bio.link Share Switch accounts Gontran Bout…" at bounding box center [665, 79] width 1331 height 1803
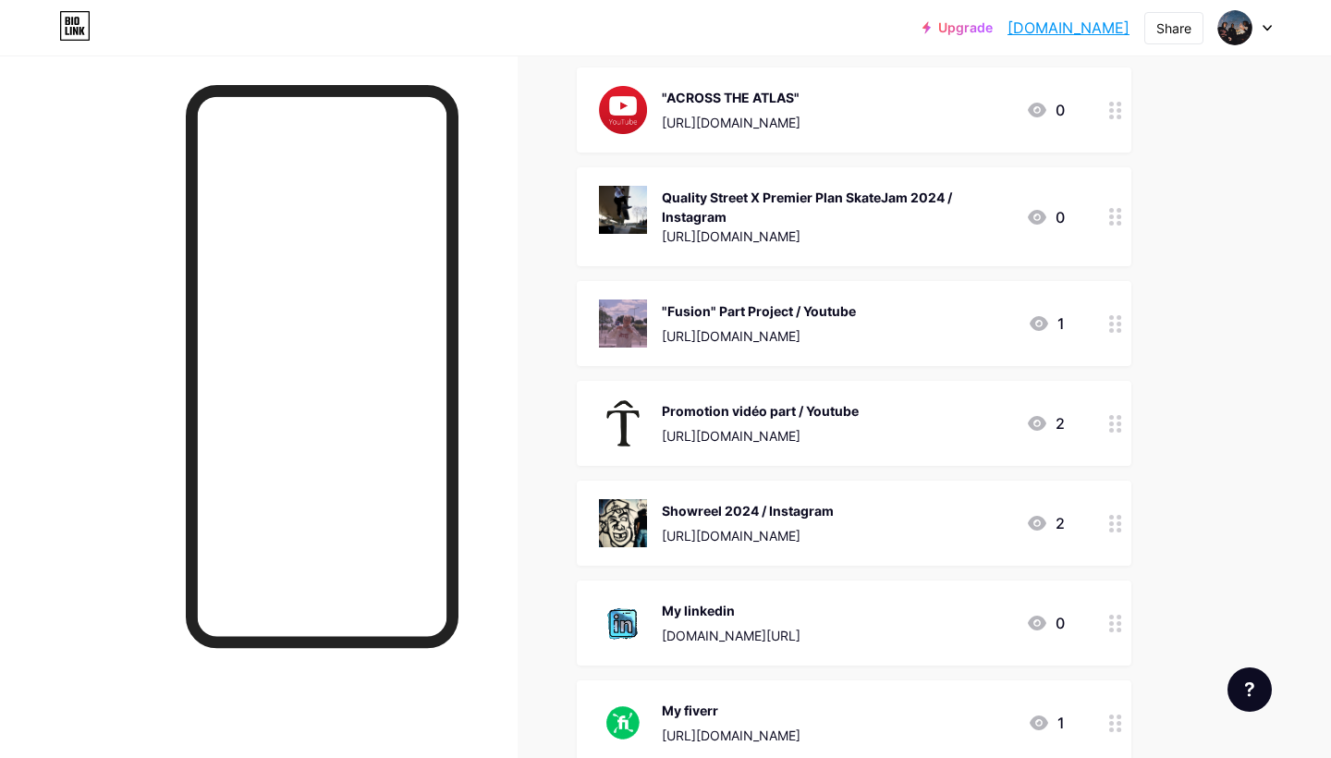
drag, startPoint x: 1114, startPoint y: 622, endPoint x: 1113, endPoint y: 505, distance: 117.4
click at [1113, 505] on span "SAUVAGE COAST | Surf Movie / Youtube https://youtu.be/qyP_Zq1QHm0?si=7FAUXctvQY…" at bounding box center [854, 117] width 554 height 1296
click at [1155, 557] on div "Links Posts Design Subscribers Stats Settings + ADD LINK + ADD EMBED + Add head…" at bounding box center [604, 106] width 1209 height 1747
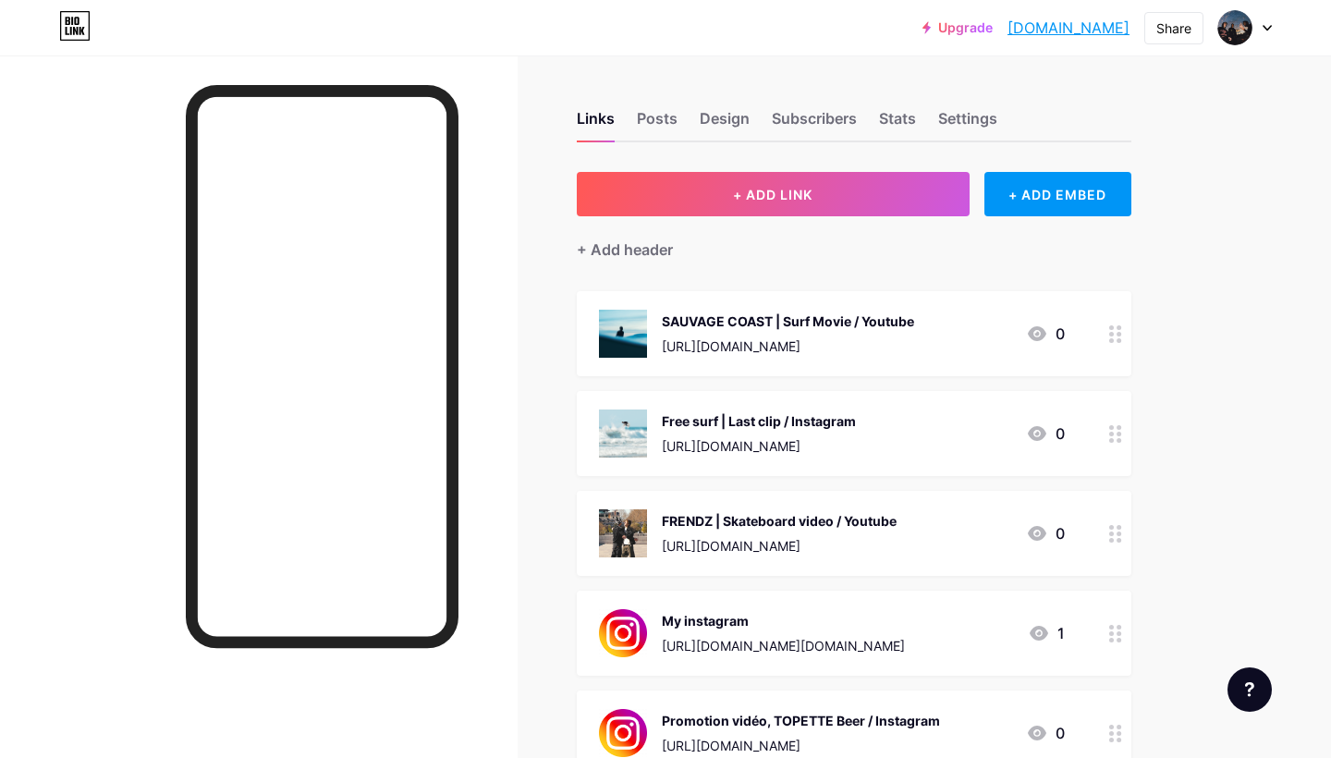
scroll to position [0, 0]
click at [665, 123] on div "Posts" at bounding box center [657, 123] width 41 height 33
click at [721, 121] on div "Design" at bounding box center [724, 123] width 50 height 33
click at [798, 117] on div "Subscribers" at bounding box center [814, 123] width 85 height 33
click at [899, 115] on div "Stats" at bounding box center [897, 123] width 37 height 33
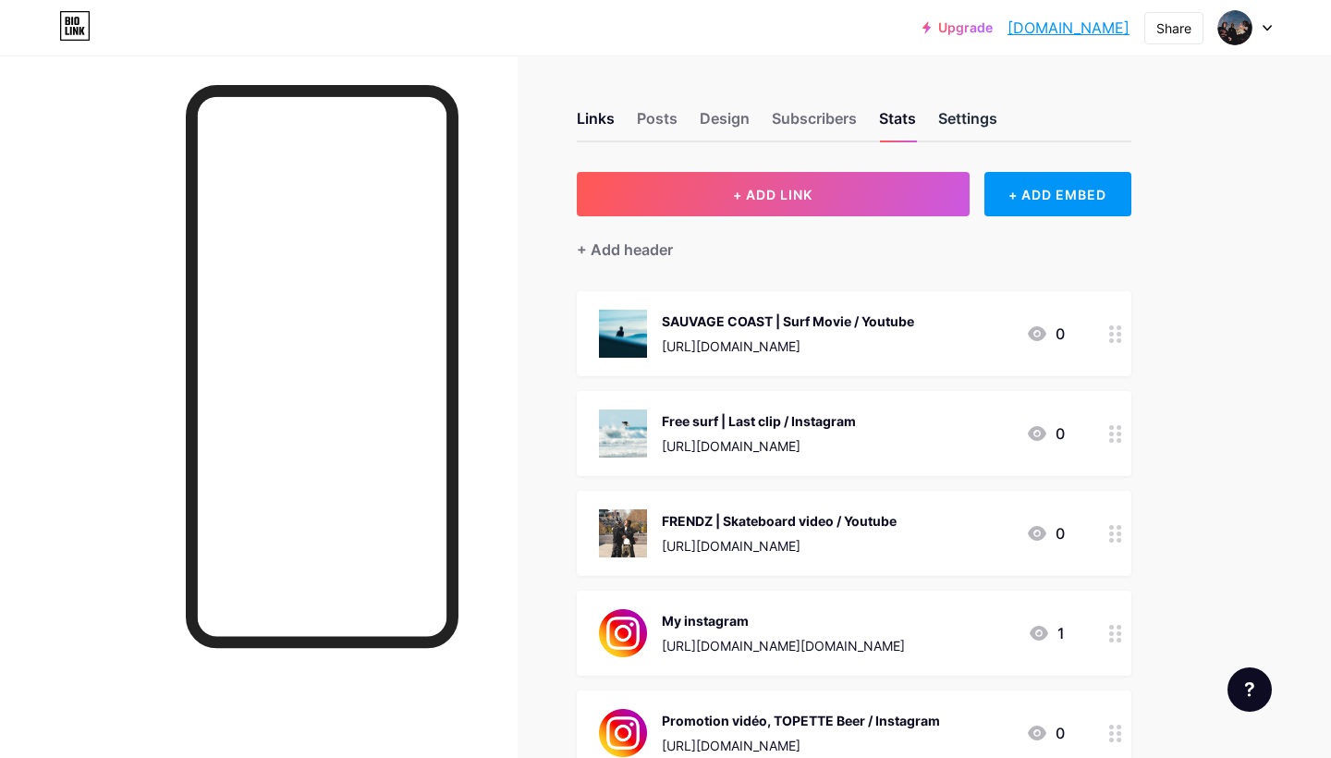
click at [970, 115] on div "Settings" at bounding box center [967, 123] width 59 height 33
click at [601, 128] on div "Links" at bounding box center [596, 123] width 38 height 33
click at [1268, 27] on icon at bounding box center [1266, 28] width 9 height 6
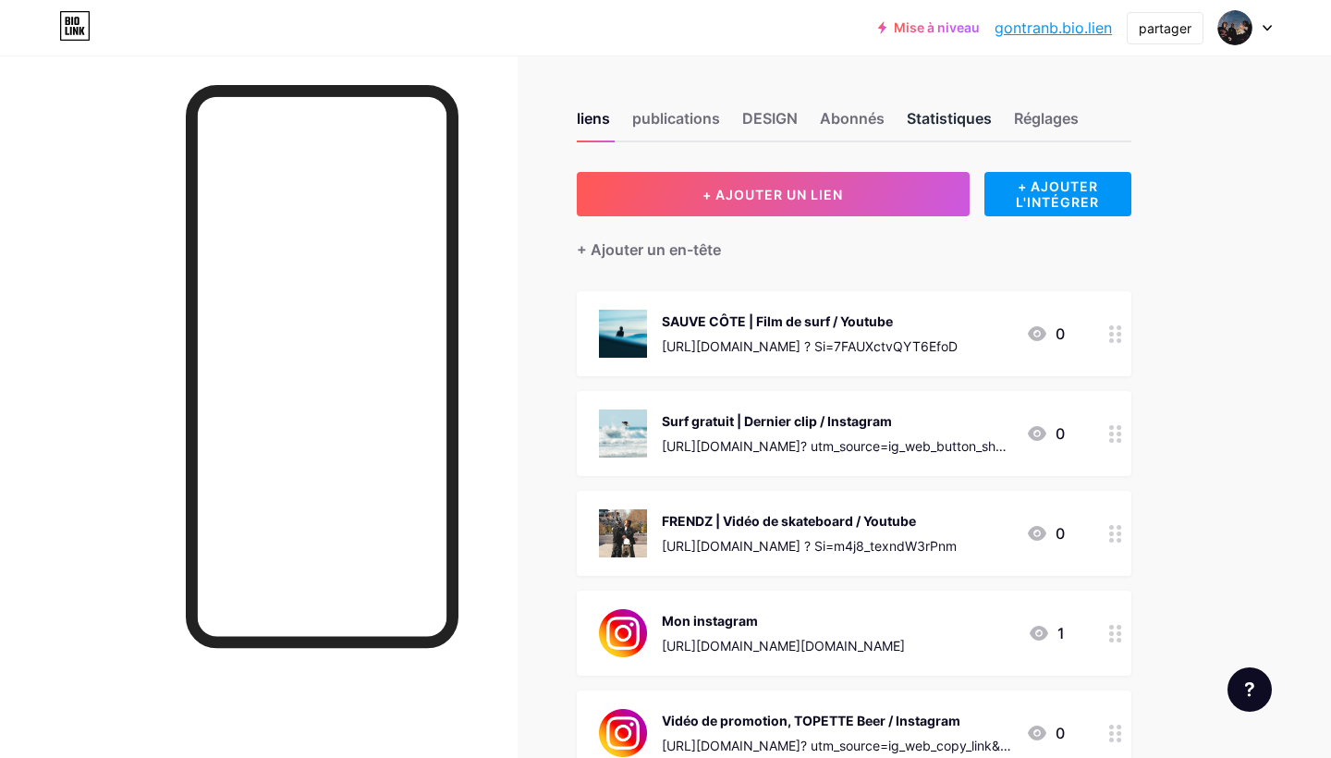
click at [959, 119] on div "Statistiques" at bounding box center [948, 123] width 85 height 33
click at [1027, 125] on div "Réglages" at bounding box center [1046, 123] width 65 height 33
click at [675, 114] on div "publications" at bounding box center [676, 123] width 88 height 33
click at [780, 112] on div "DESIGN" at bounding box center [769, 123] width 55 height 33
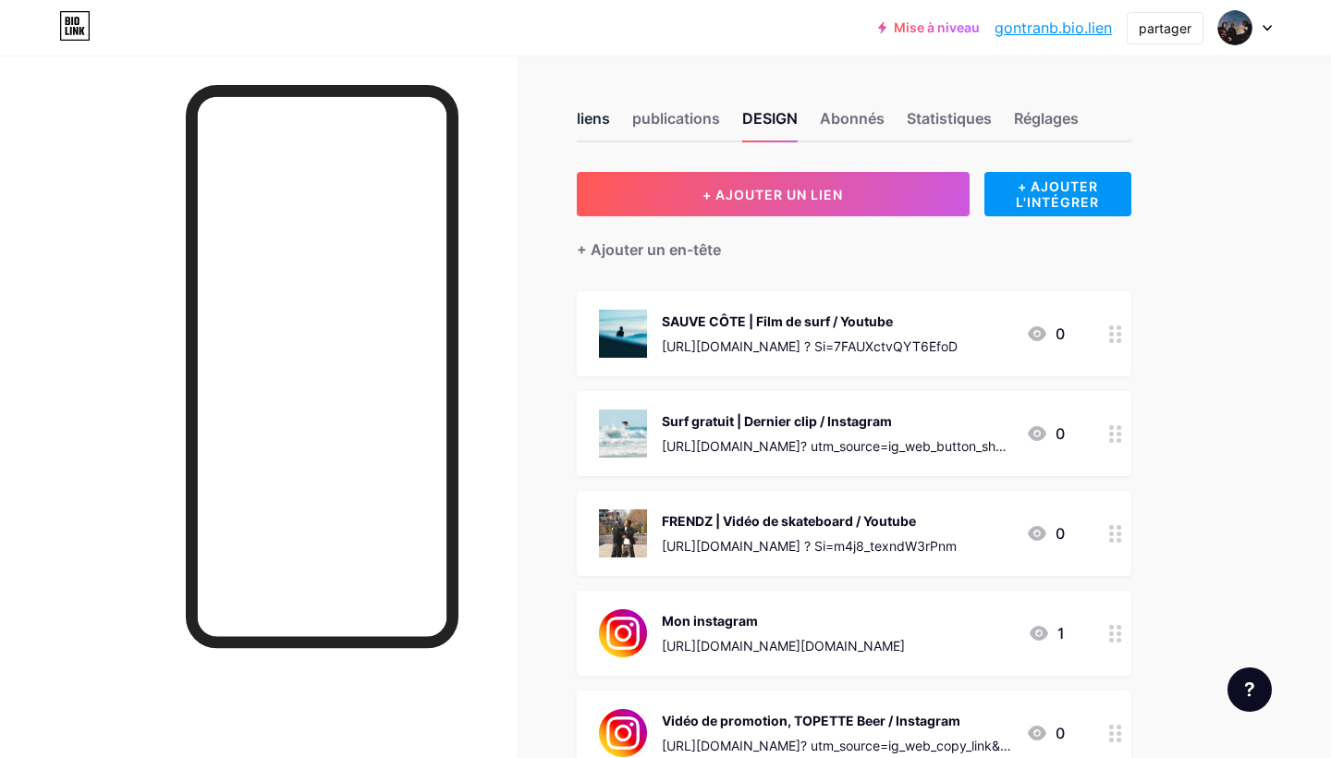
click at [578, 110] on div "liens" at bounding box center [593, 123] width 33 height 33
click at [1270, 29] on icon at bounding box center [1266, 28] width 9 height 6
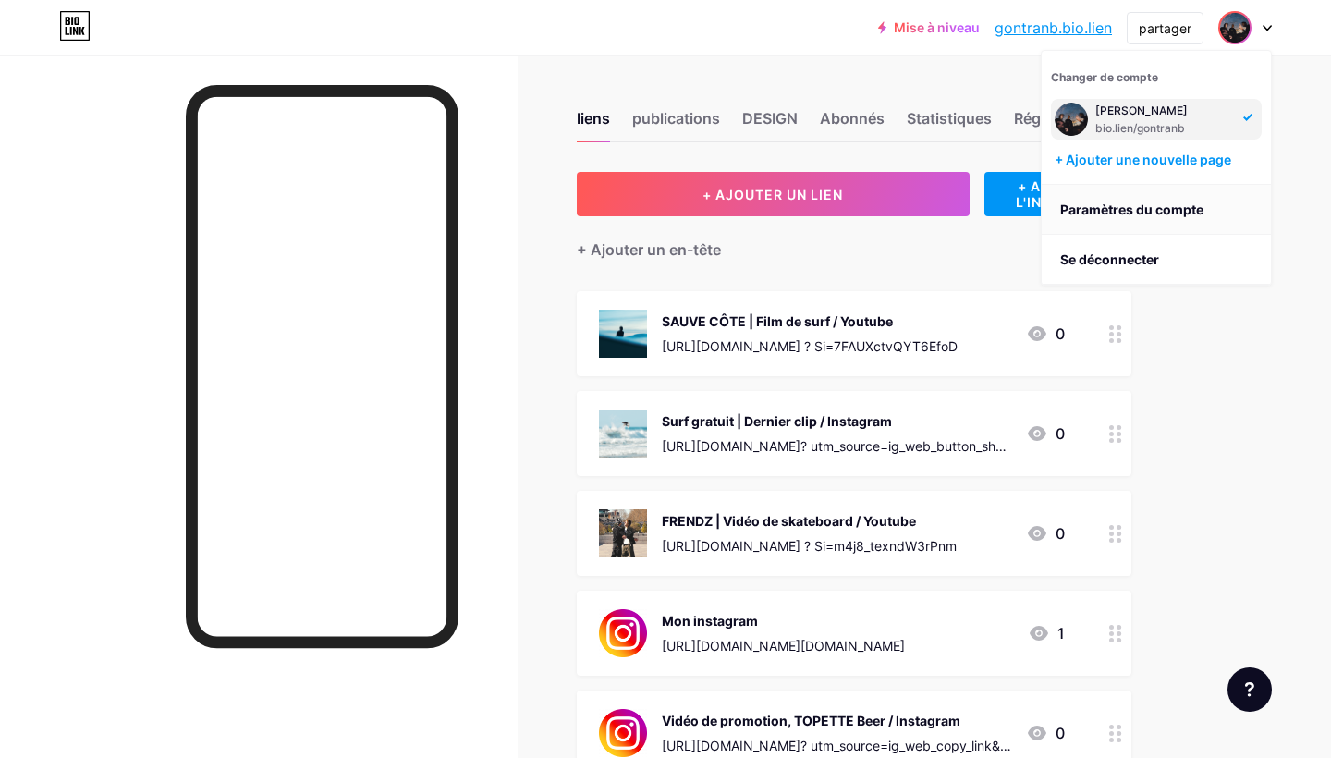
click at [1117, 214] on link "Paramètres du compte" at bounding box center [1155, 210] width 229 height 50
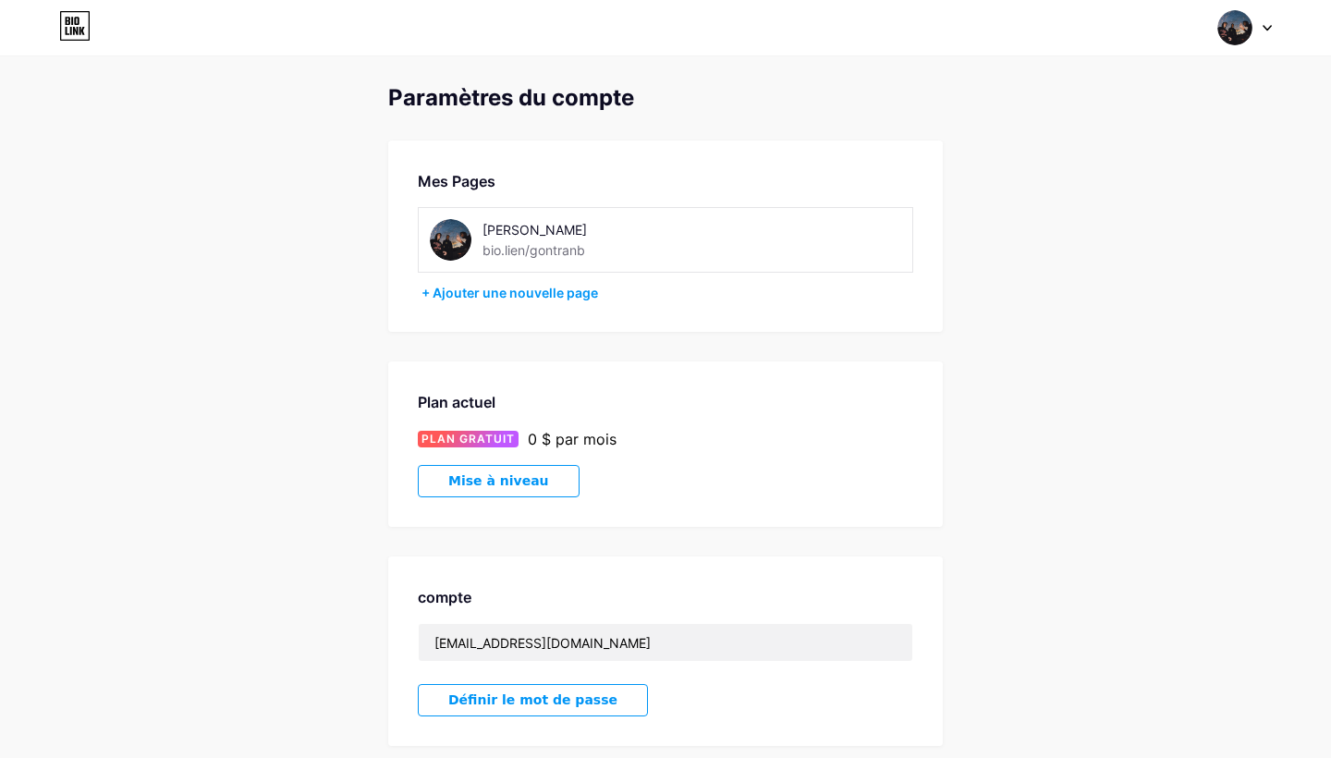
click at [1255, 23] on div at bounding box center [1245, 27] width 54 height 33
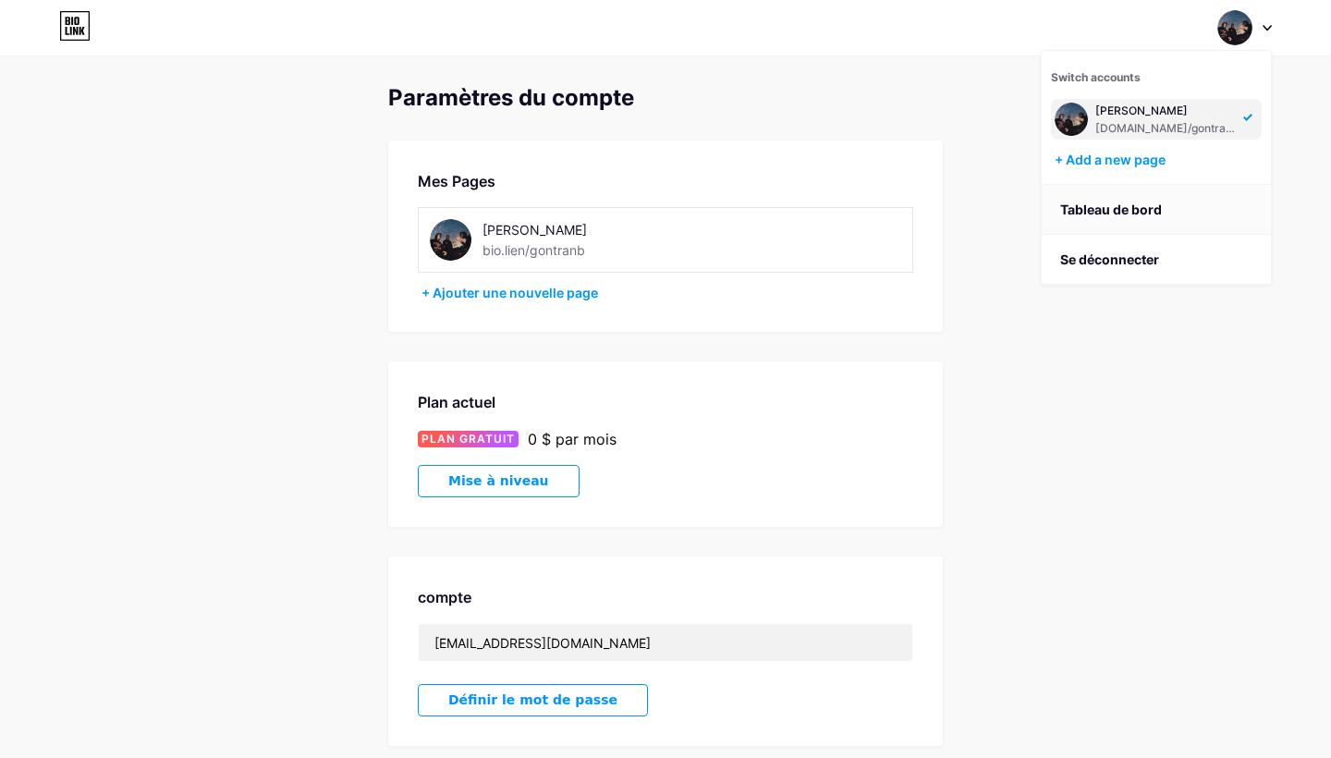
click at [1112, 213] on link "Tableau de bord" at bounding box center [1155, 210] width 229 height 50
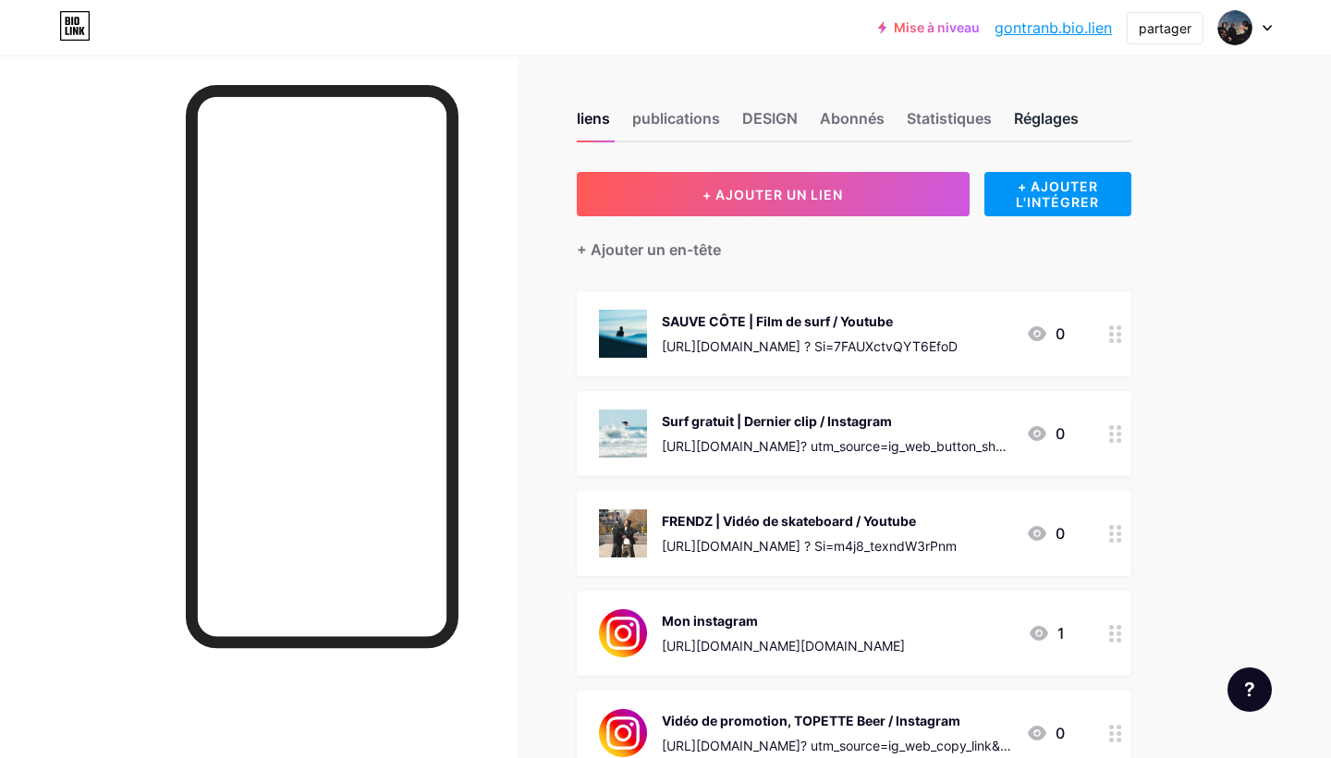
click at [1044, 116] on div "Réglages" at bounding box center [1046, 123] width 65 height 33
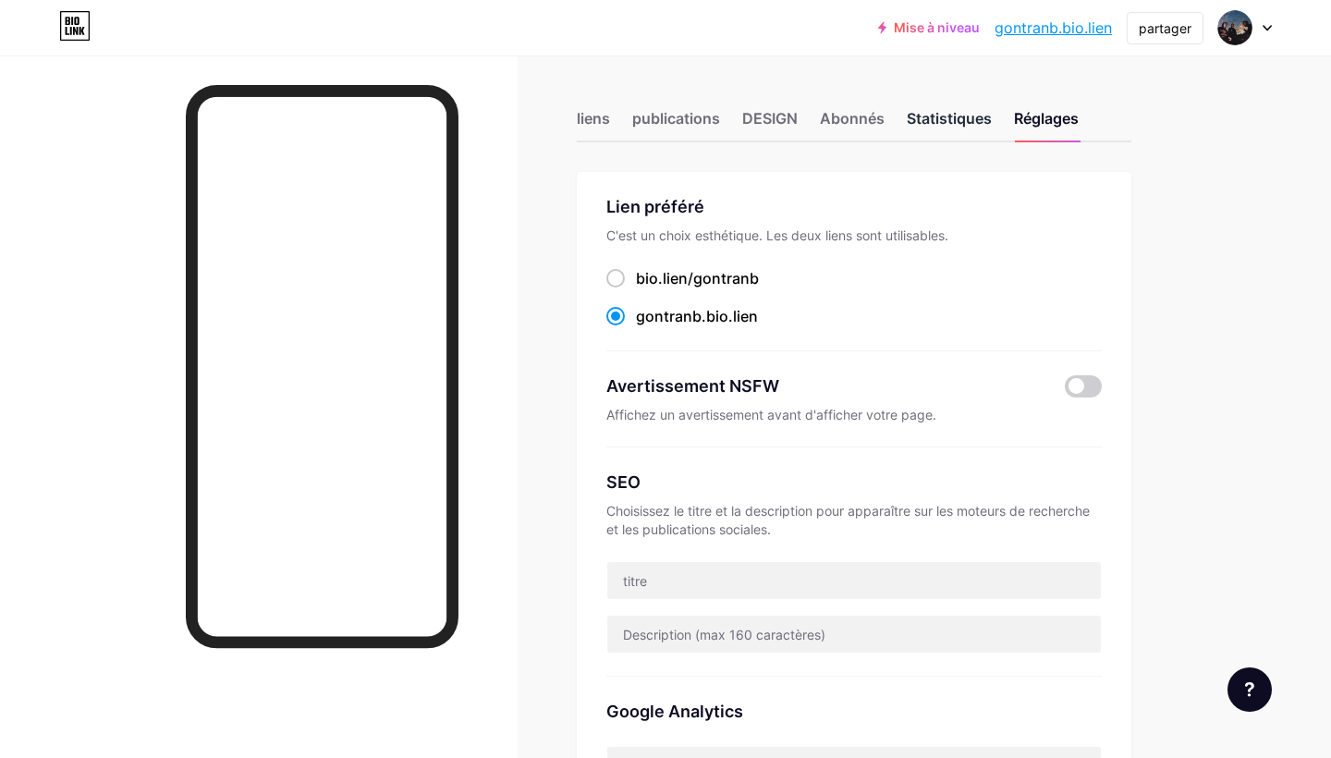
click at [942, 112] on div "Statistiques" at bounding box center [948, 123] width 85 height 33
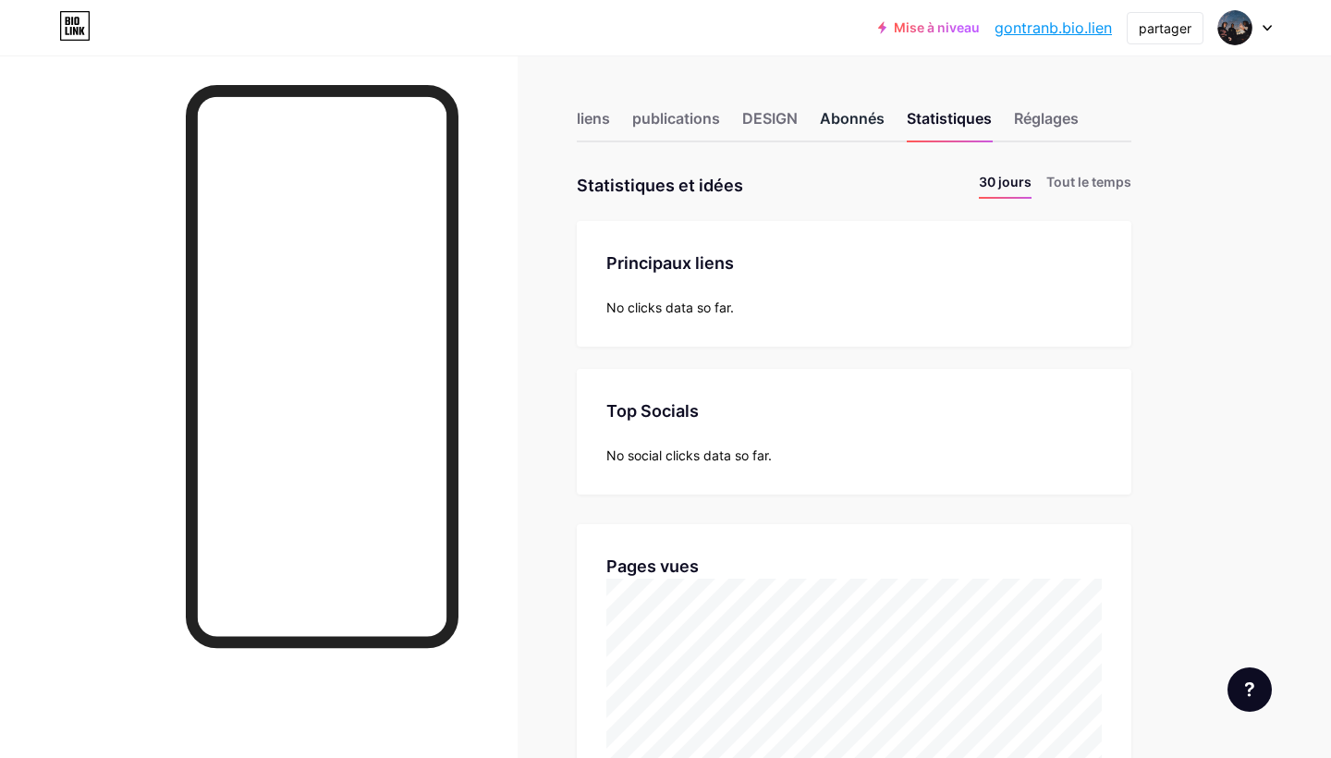
scroll to position [758, 1331]
click at [820, 112] on div "Abonnés" at bounding box center [852, 123] width 65 height 33
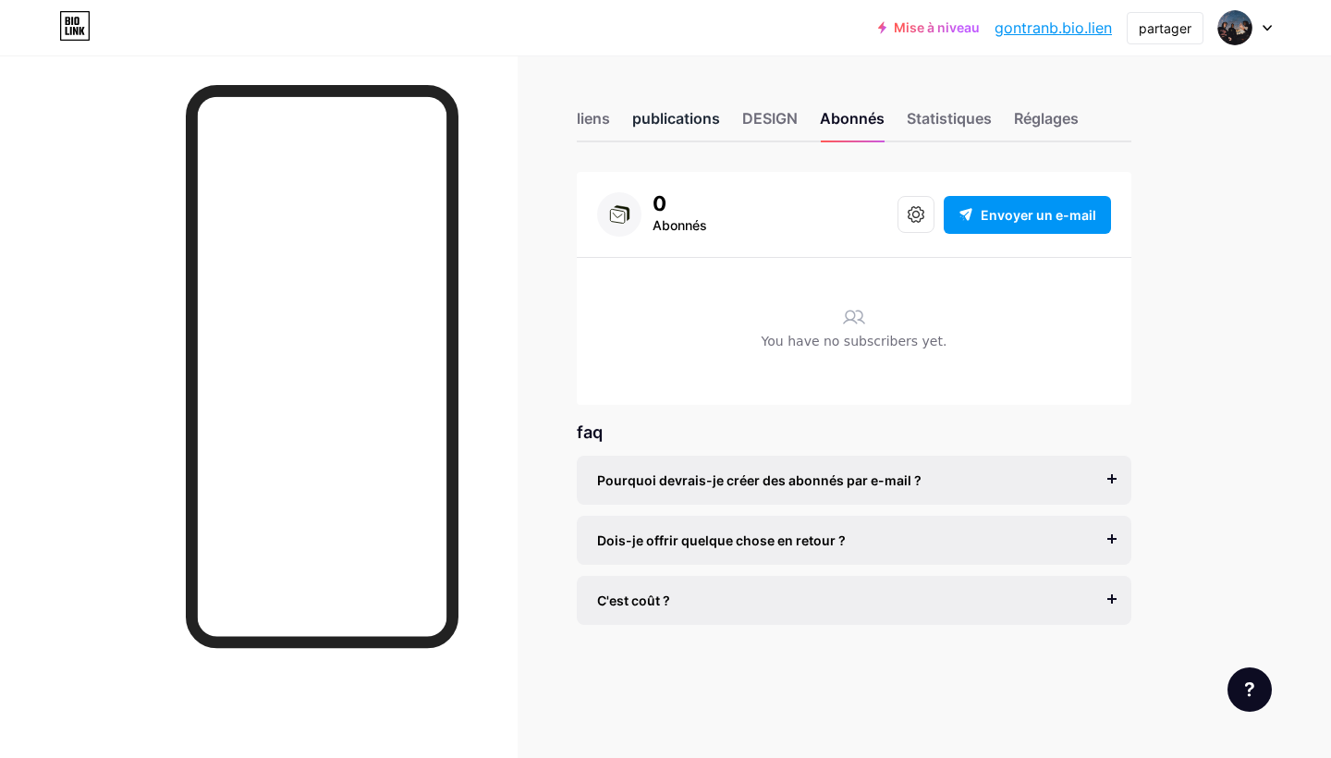
click at [673, 123] on div "publications" at bounding box center [676, 123] width 88 height 33
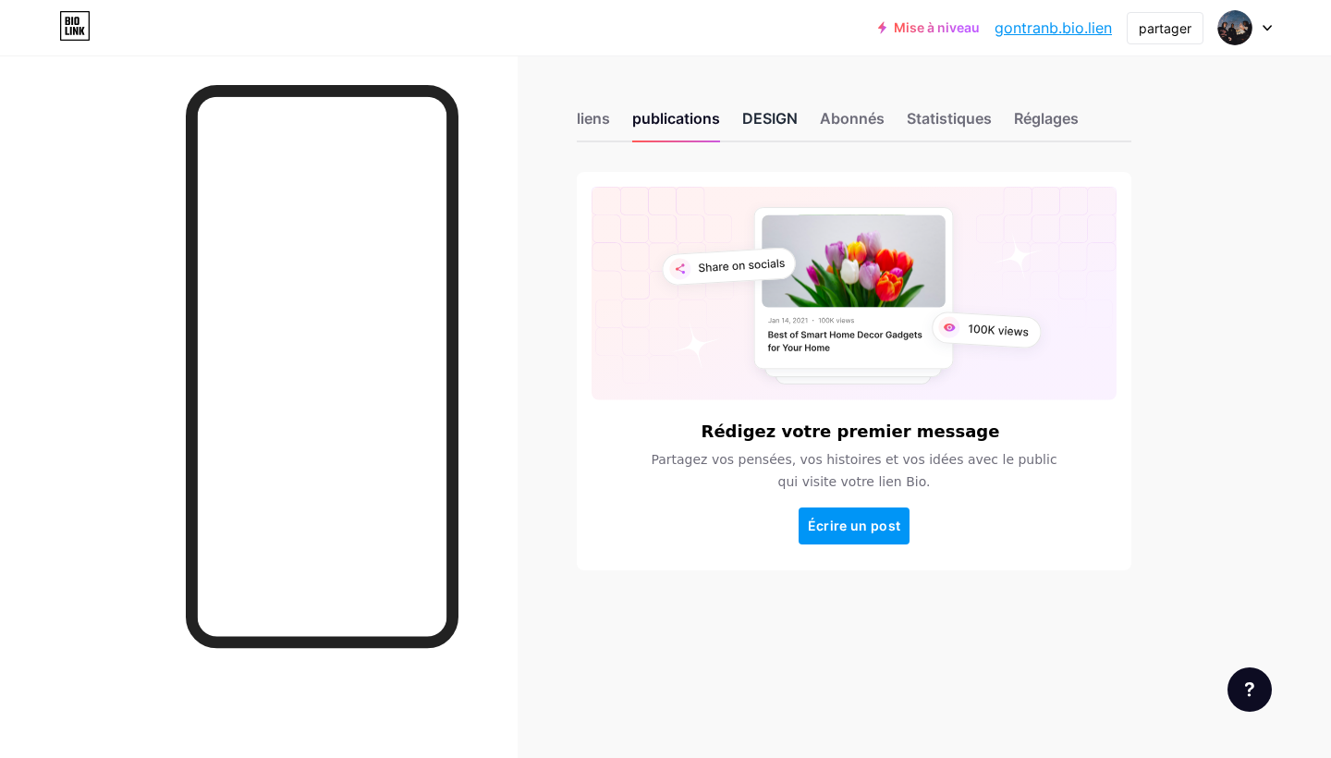
click at [761, 113] on div "DESIGN" at bounding box center [769, 123] width 55 height 33
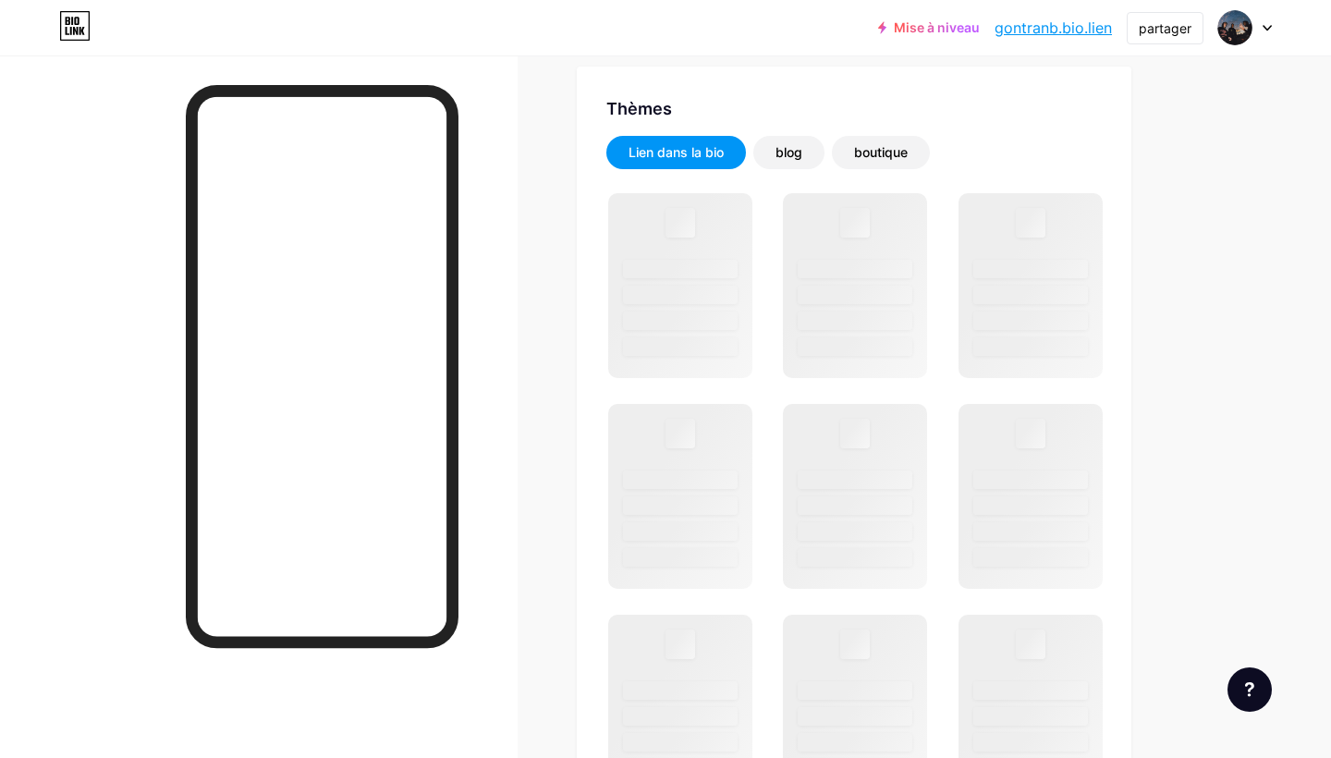
scroll to position [365, 0]
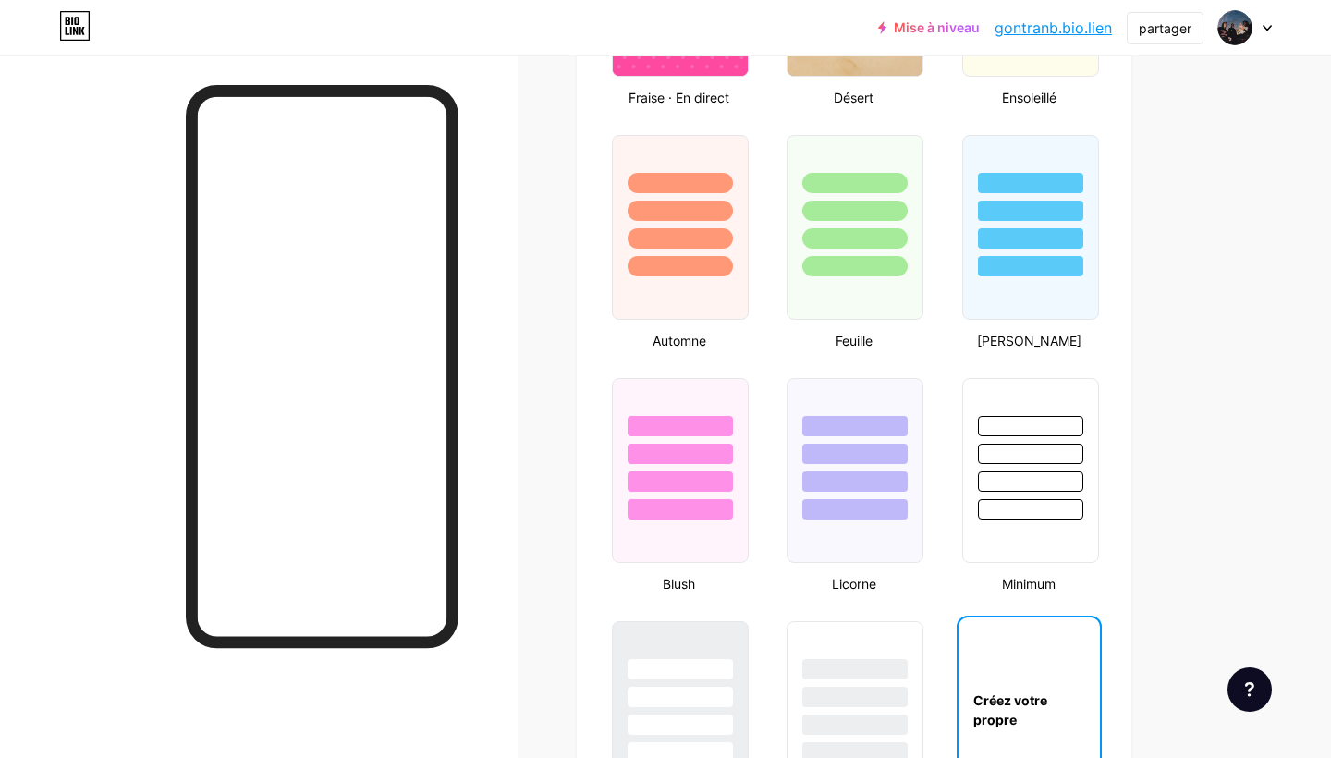
type input "#000000"
type input "#ffffff"
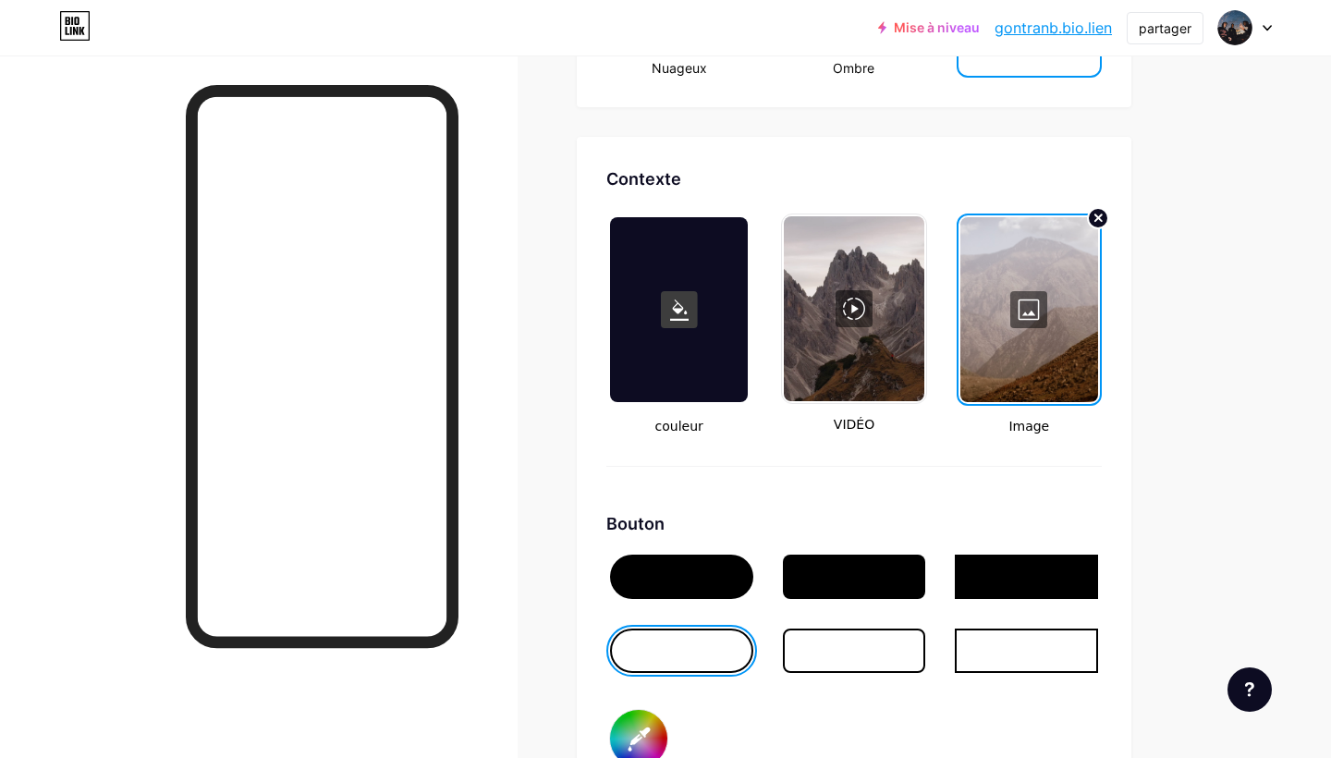
scroll to position [2391, 0]
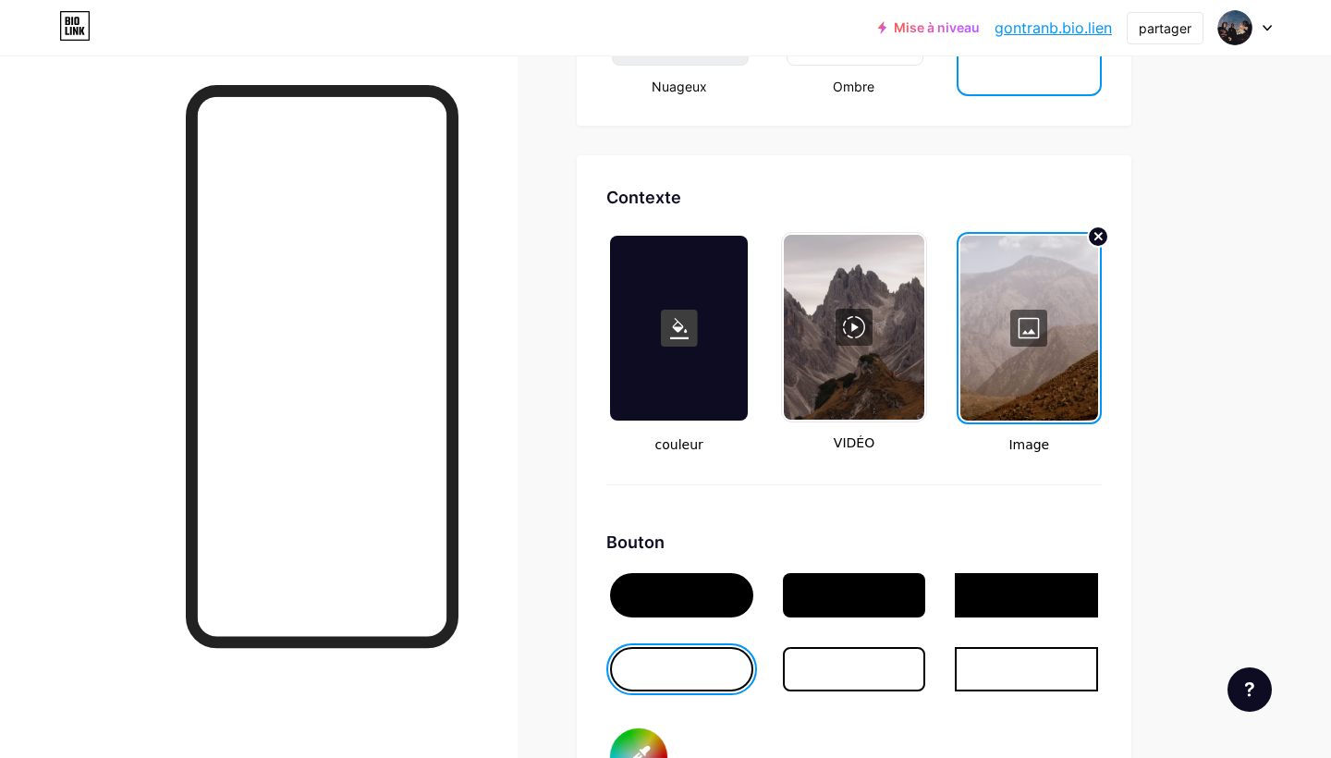
click at [1033, 327] on div at bounding box center [1029, 328] width 138 height 185
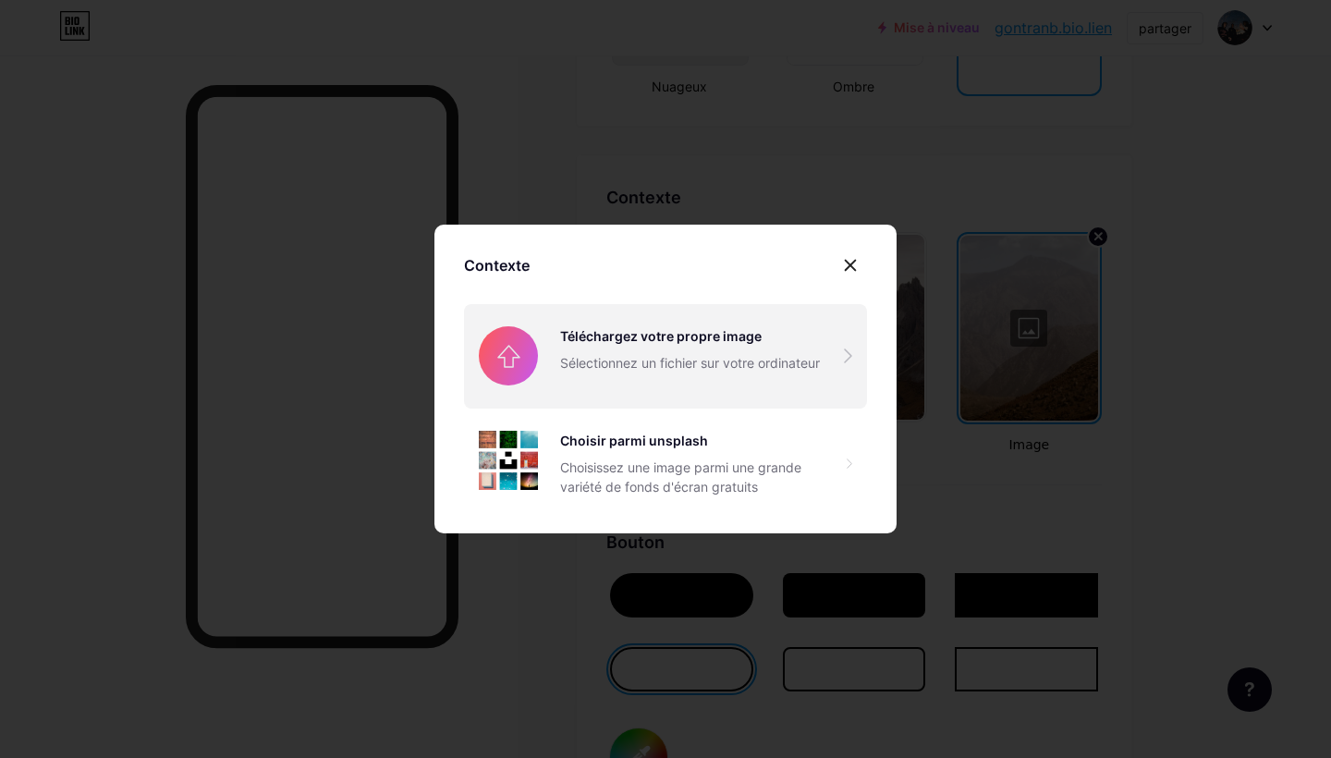
click at [518, 353] on input "file" at bounding box center [665, 355] width 403 height 103
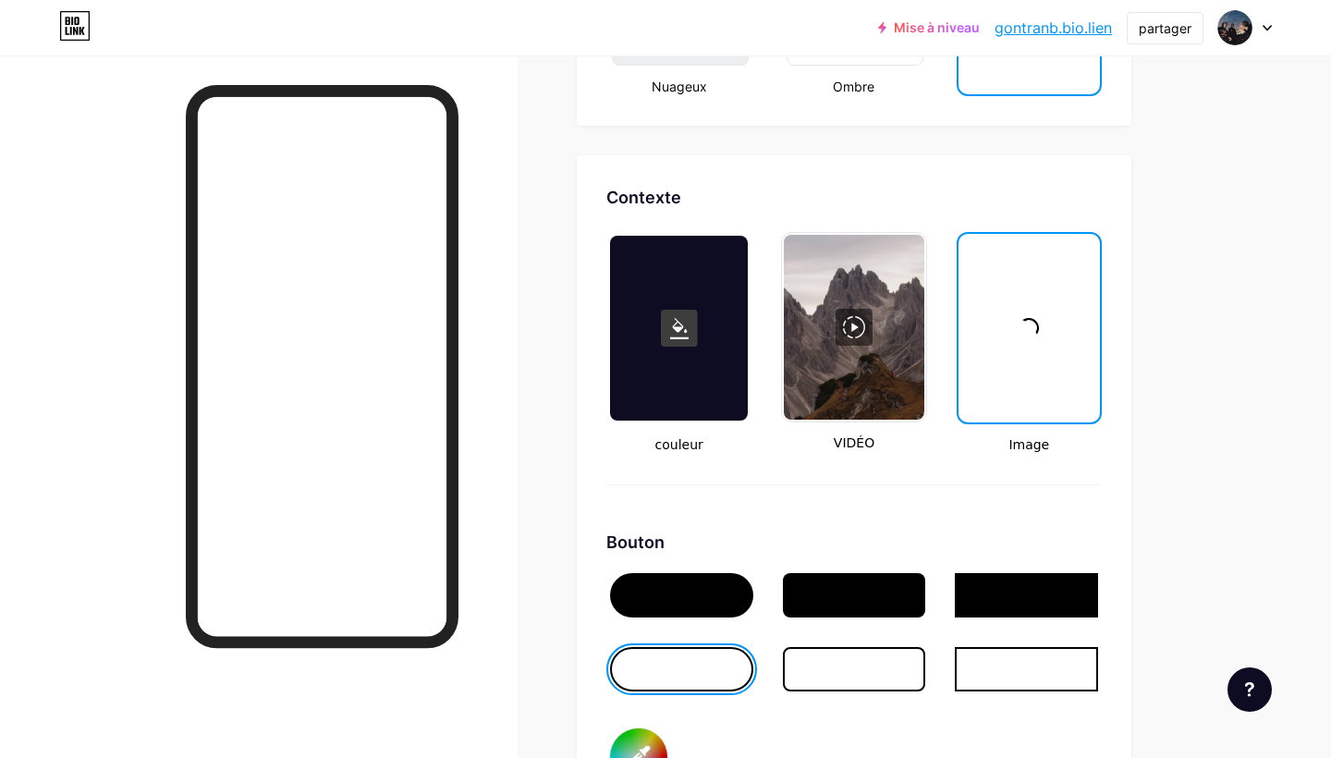
type input "#000000"
type input "#ffffff"
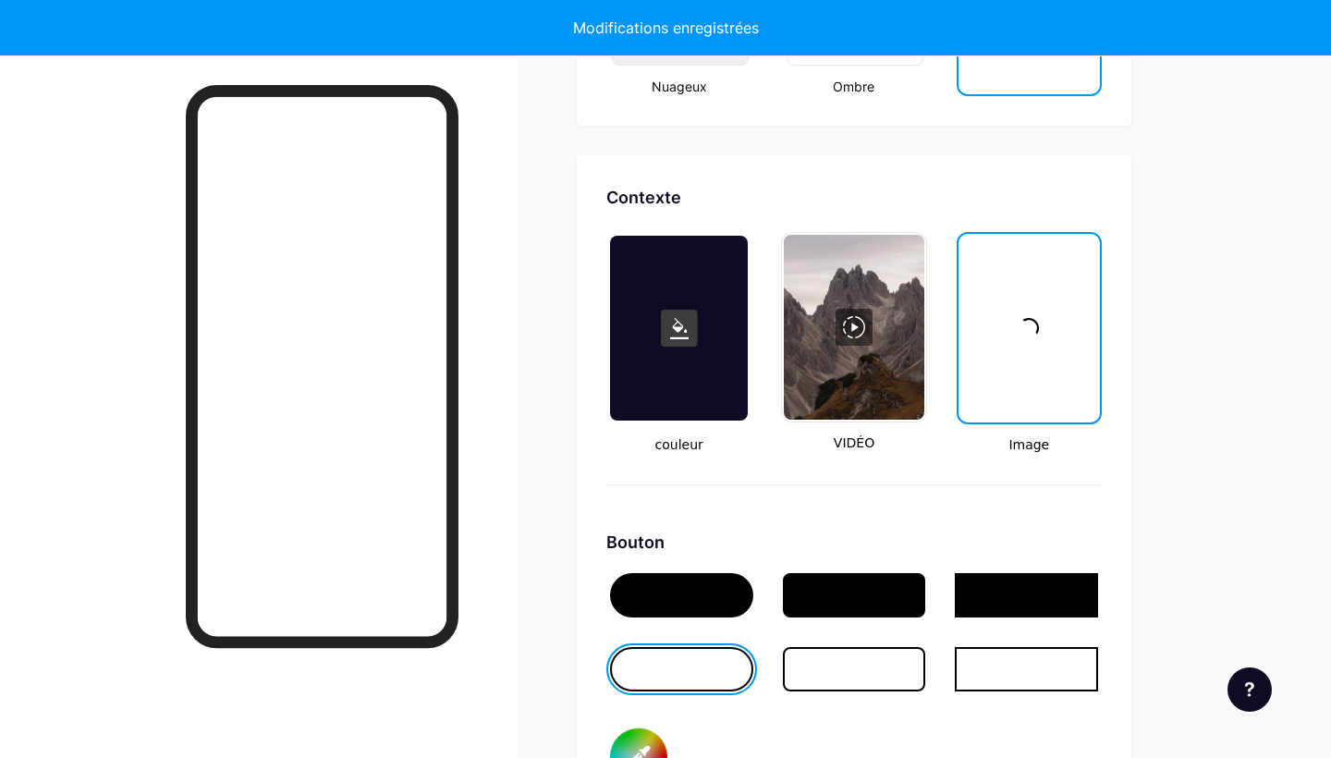
type input "#000000"
type input "#ffffff"
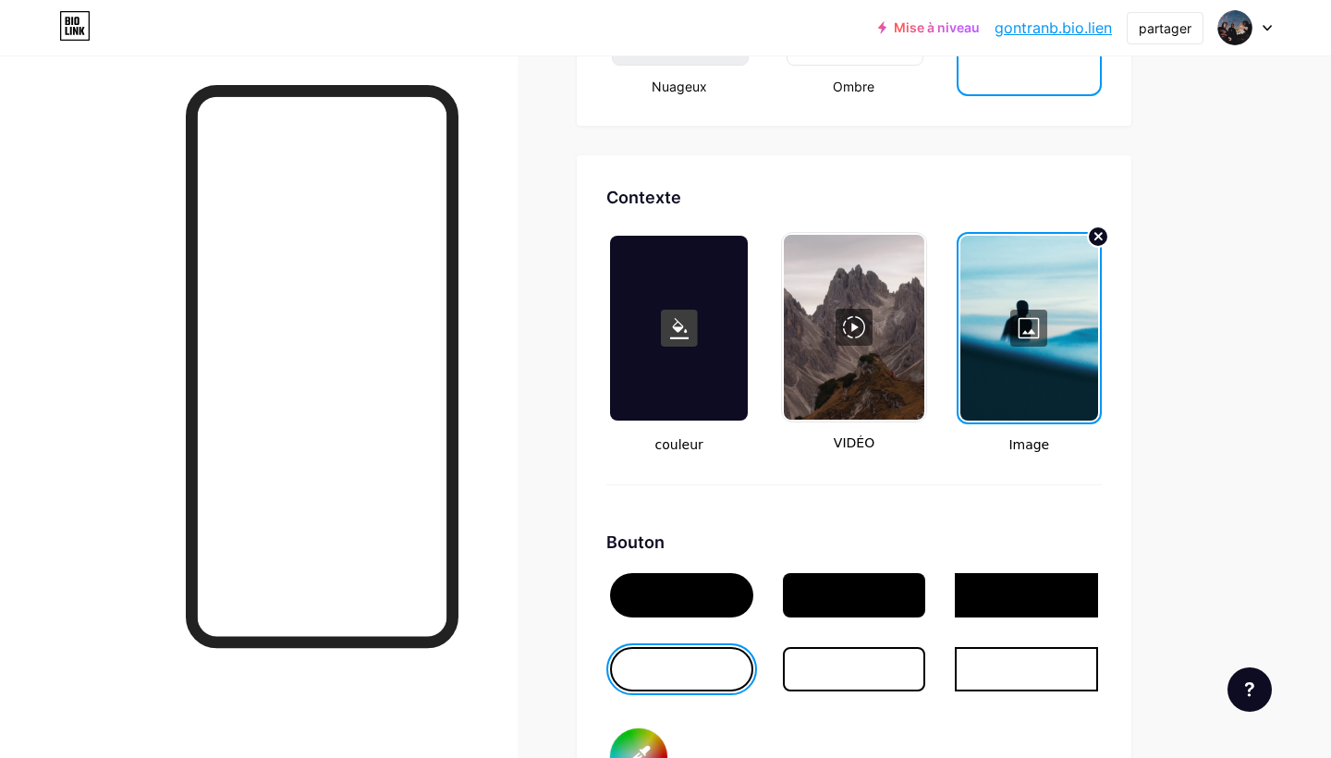
type input "#000000"
type input "#ffffff"
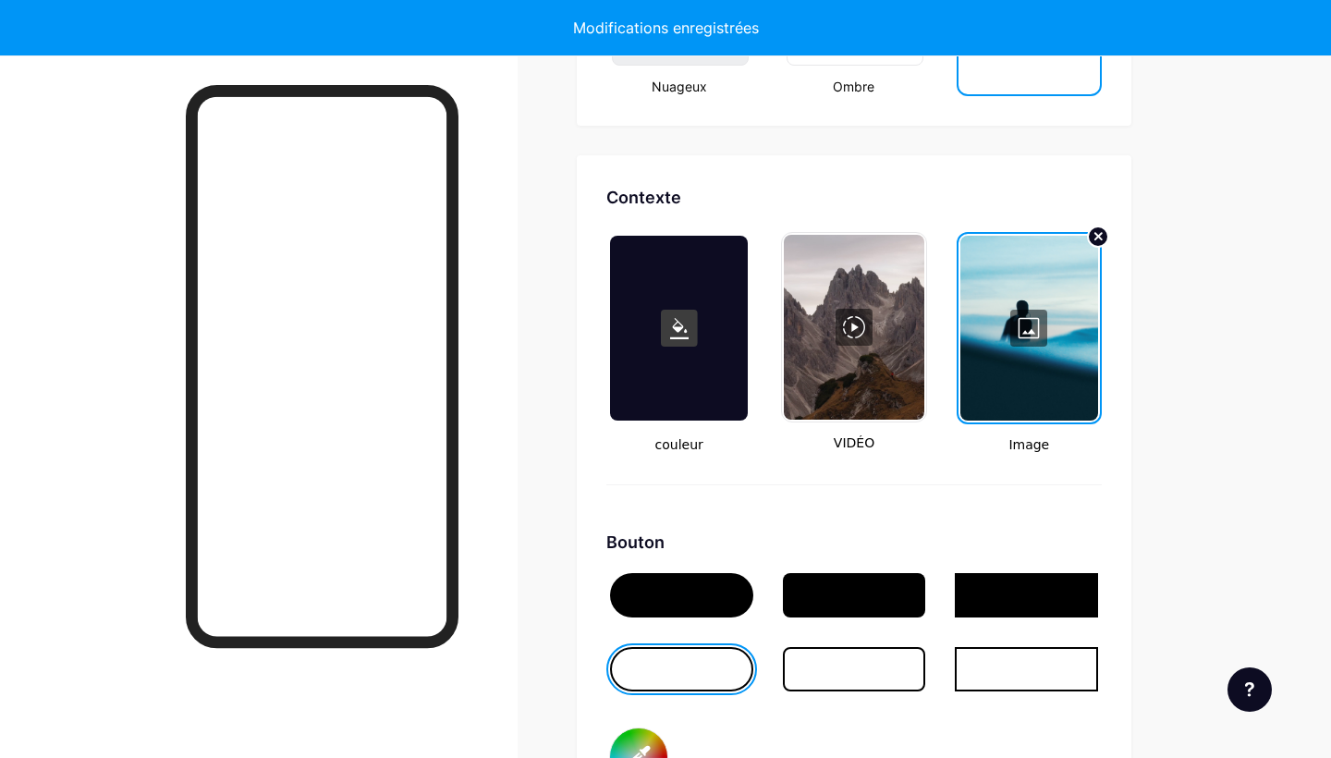
type input "#000000"
type input "#ffffff"
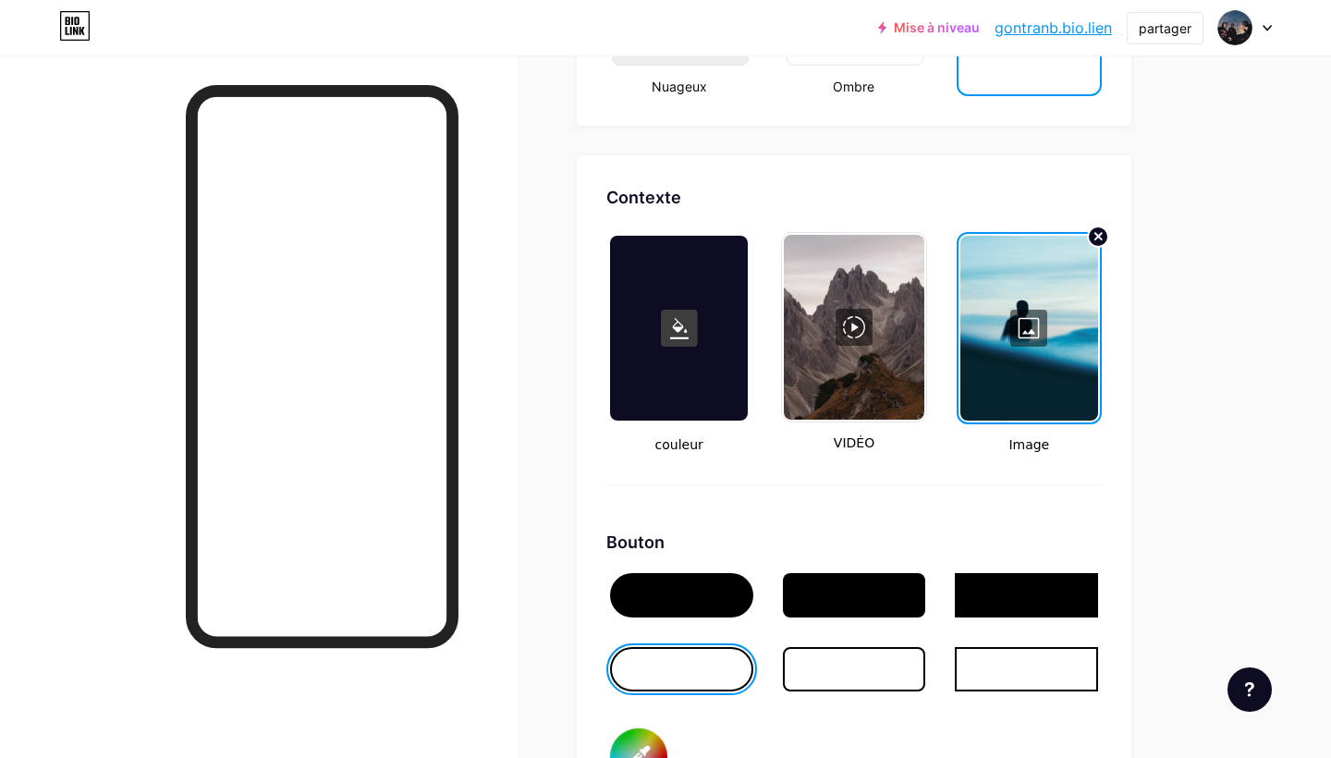
click at [1027, 326] on div at bounding box center [1029, 328] width 138 height 185
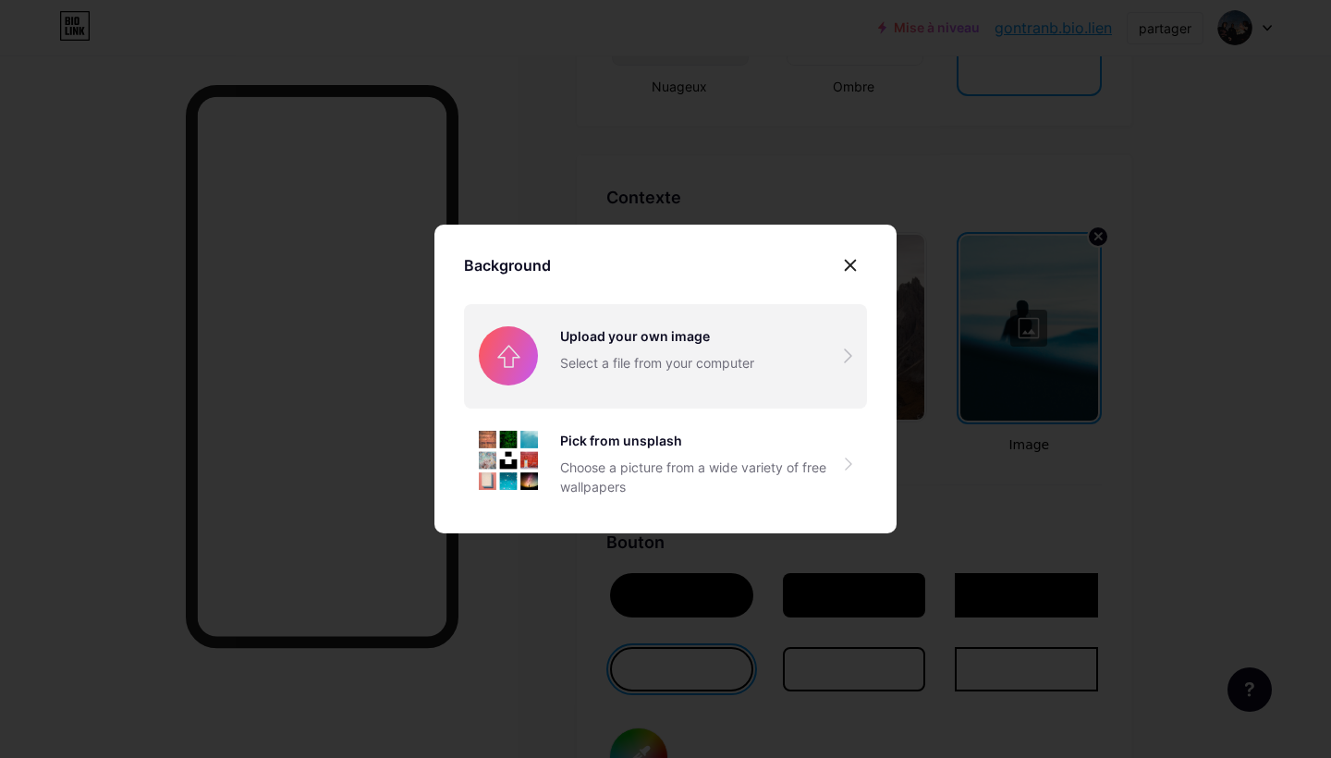
click at [698, 366] on input "file" at bounding box center [665, 355] width 403 height 103
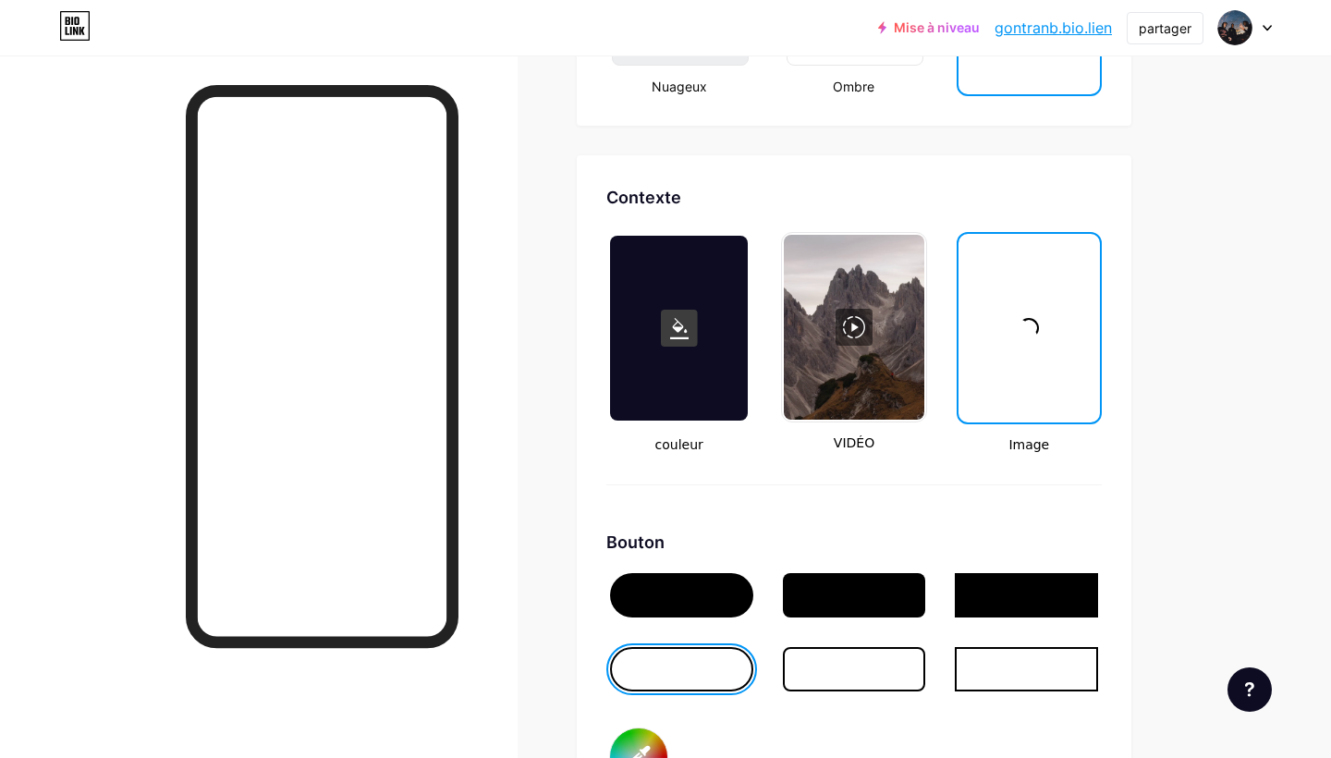
type input "#000000"
type input "#ffffff"
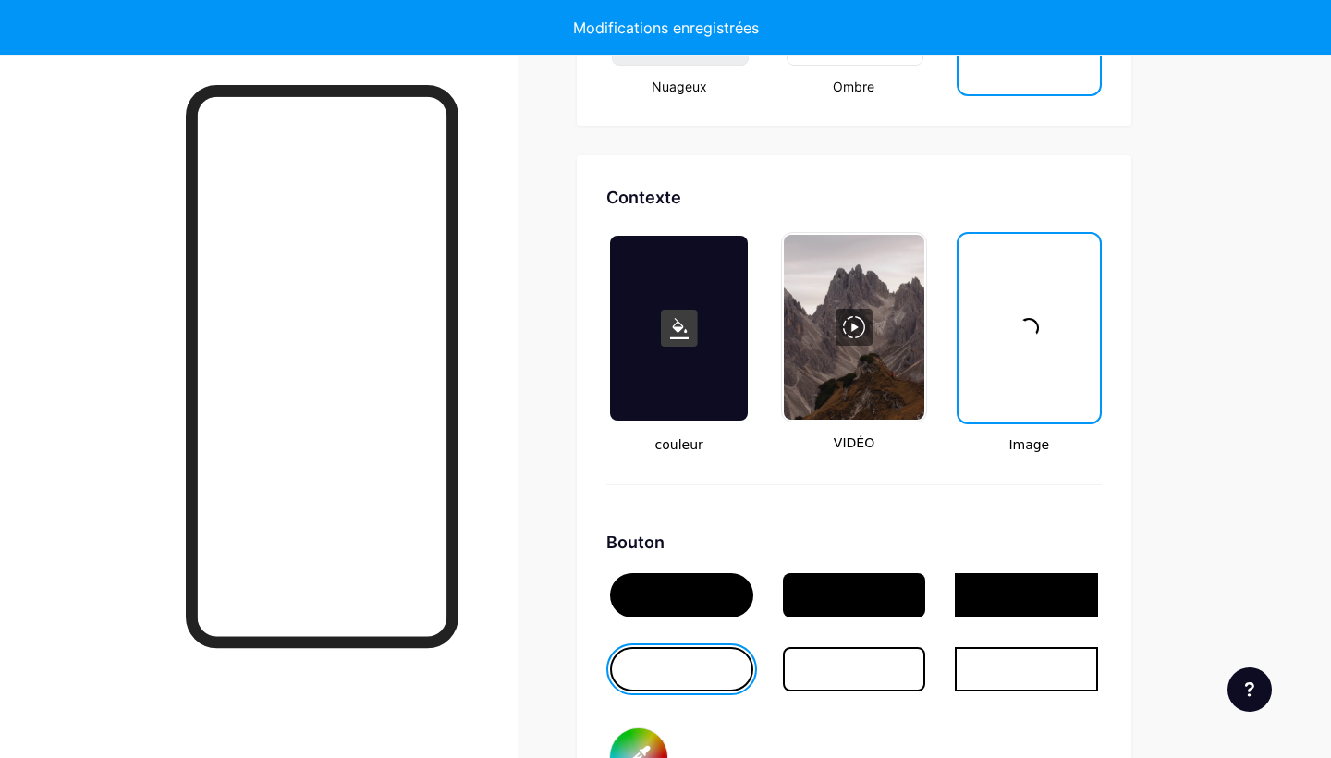
type input "#000000"
type input "#ffffff"
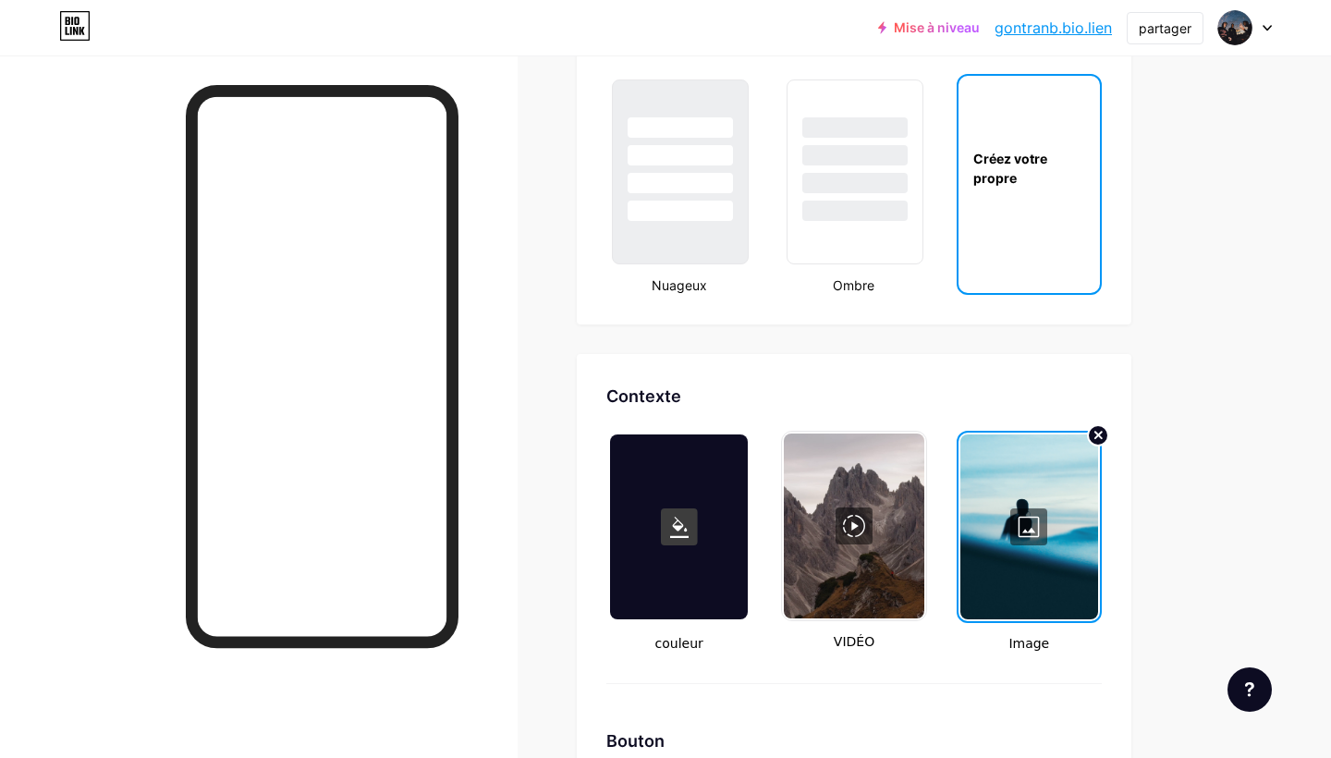
scroll to position [2185, 0]
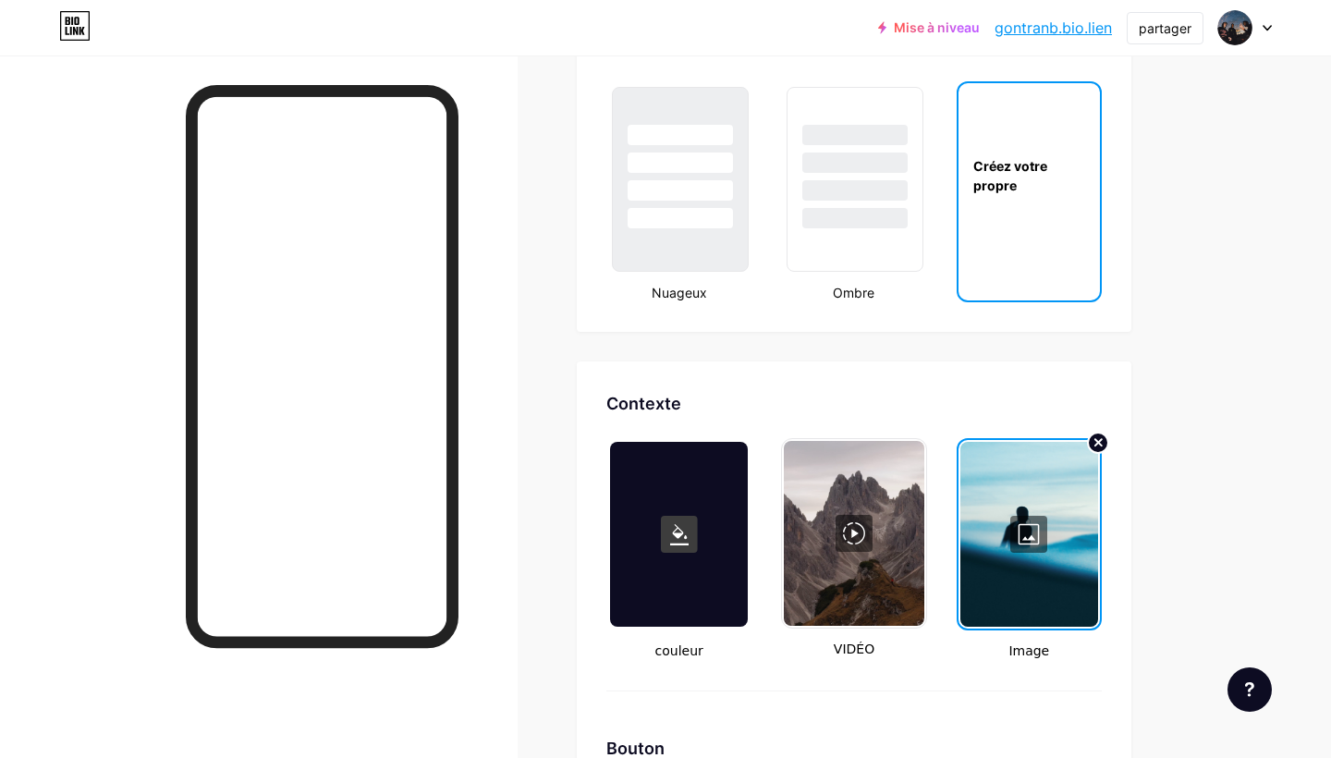
click at [1033, 530] on div at bounding box center [1029, 534] width 138 height 185
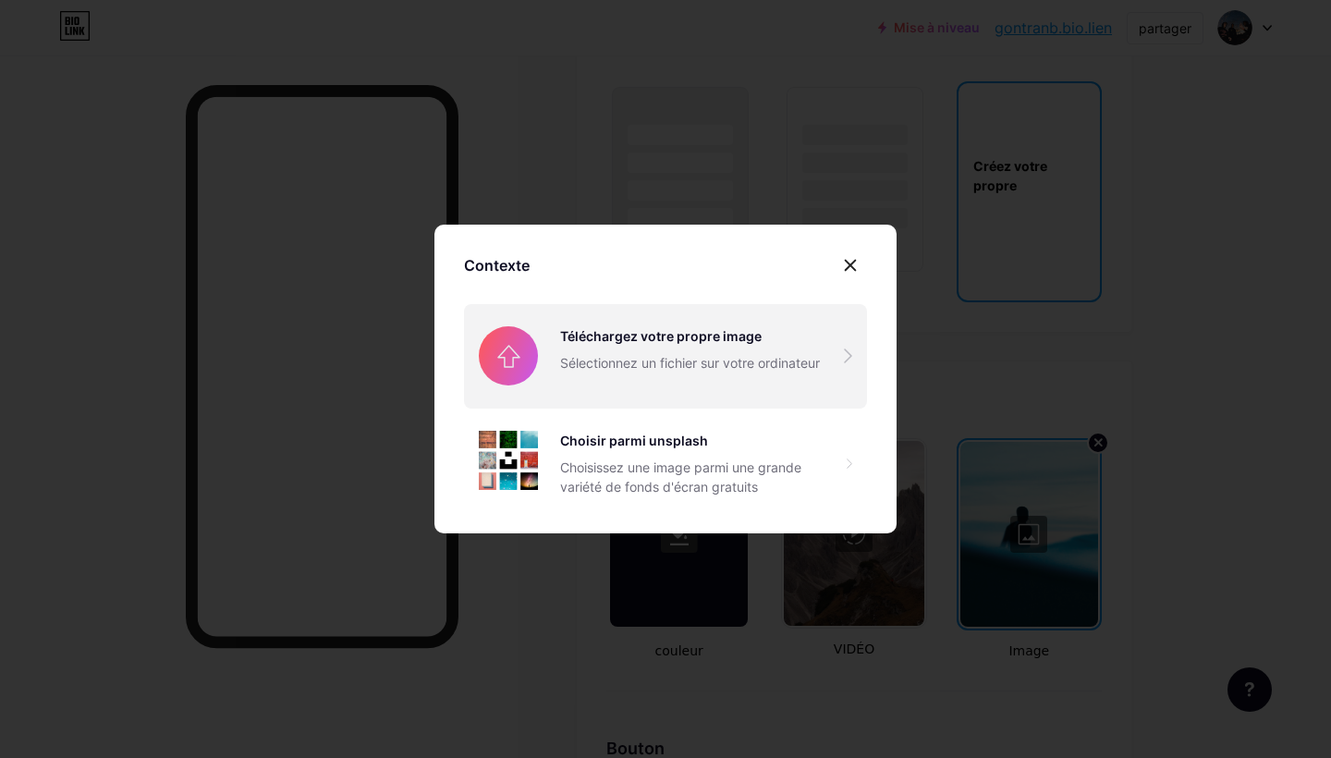
click at [699, 351] on input "file" at bounding box center [665, 355] width 403 height 103
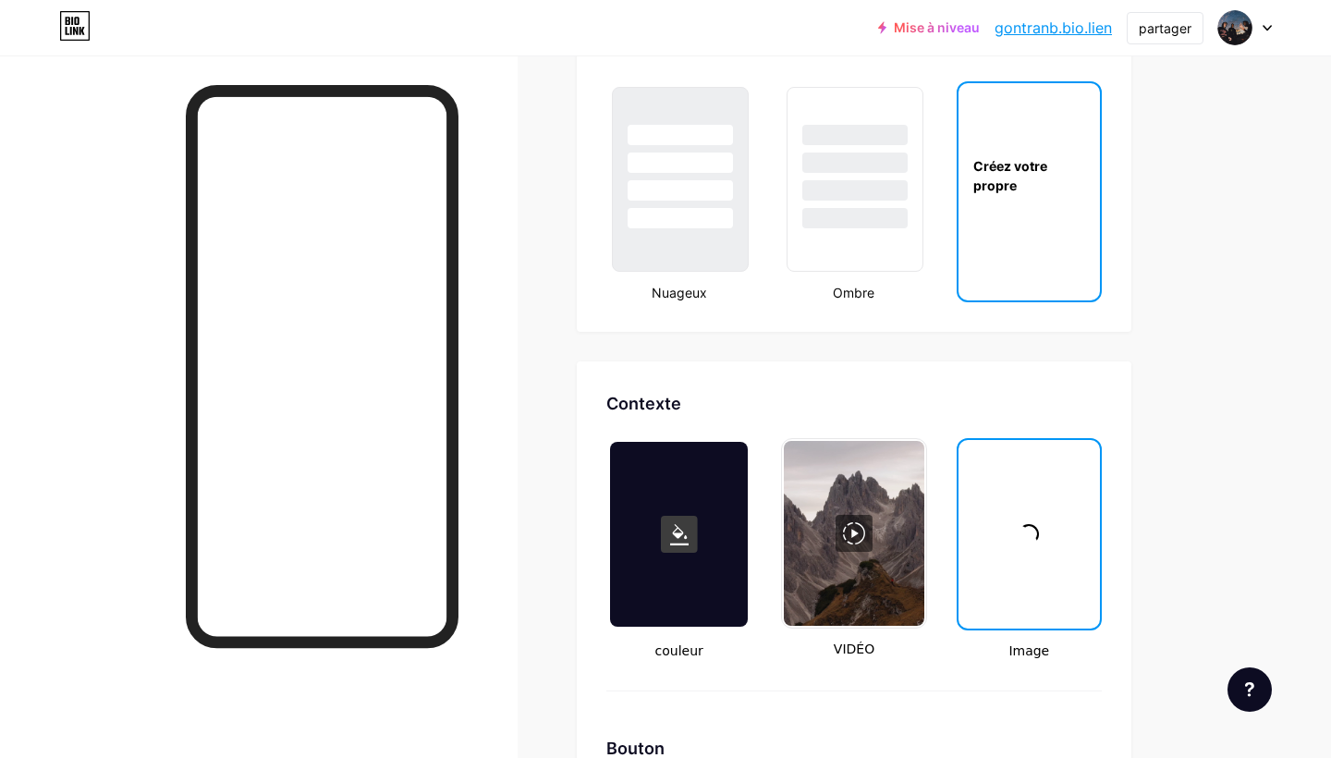
type input "#000000"
type input "#ffffff"
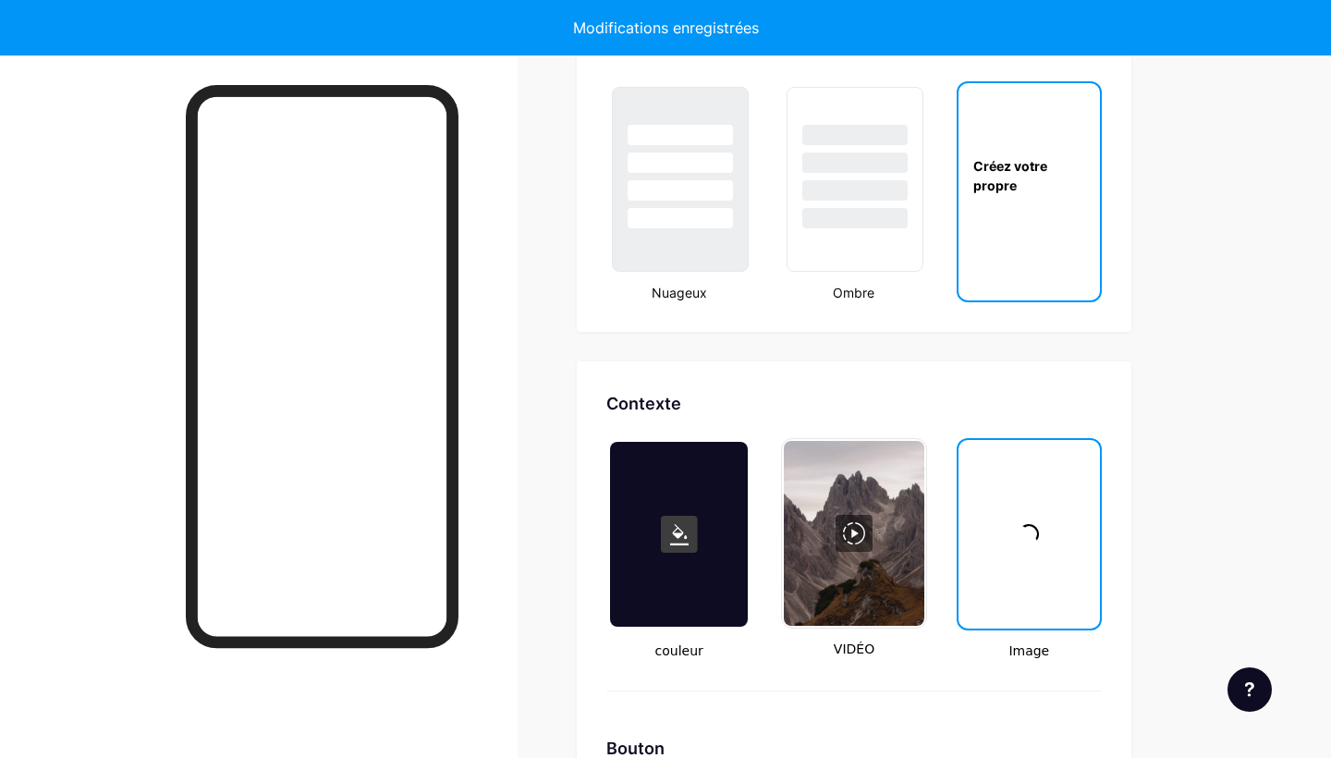
type input "#000000"
type input "#ffffff"
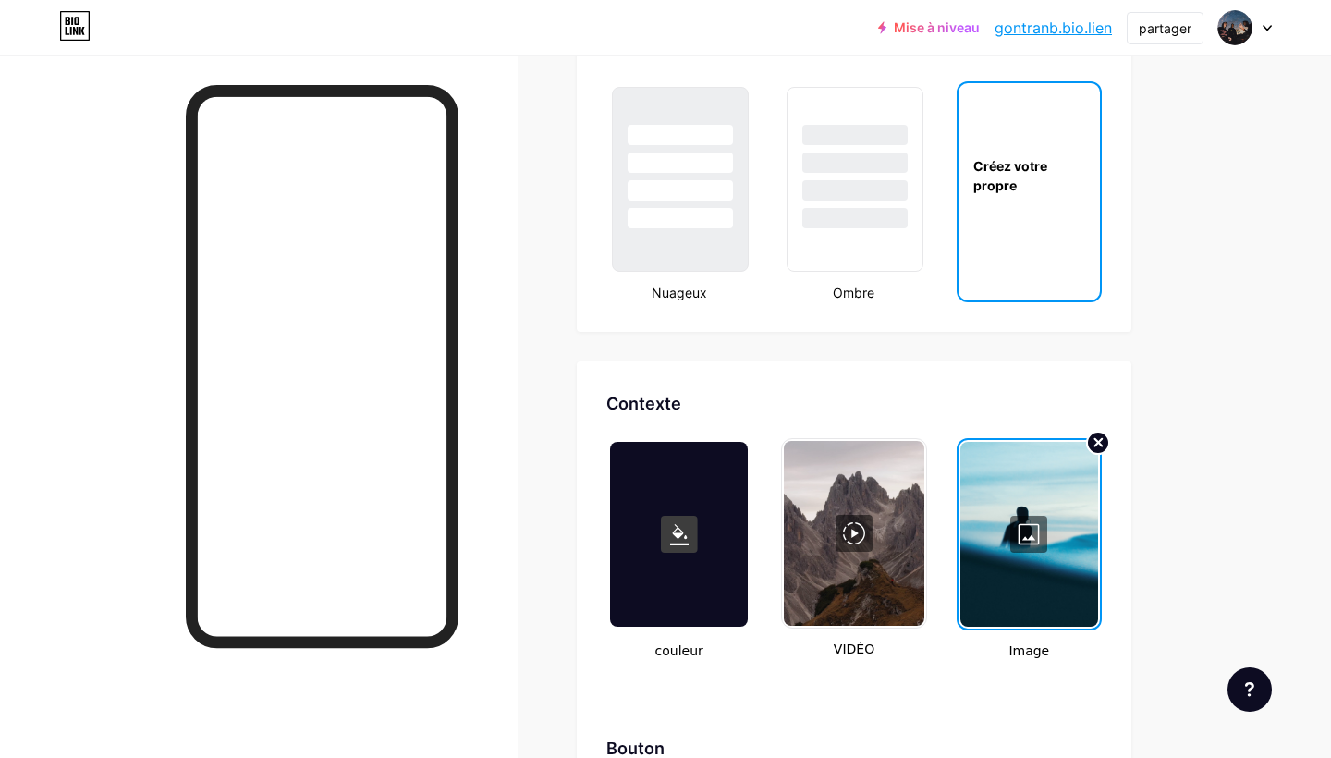
click at [1100, 439] on circle at bounding box center [1098, 443] width 22 height 22
type input "#000000"
type input "#ffffff"
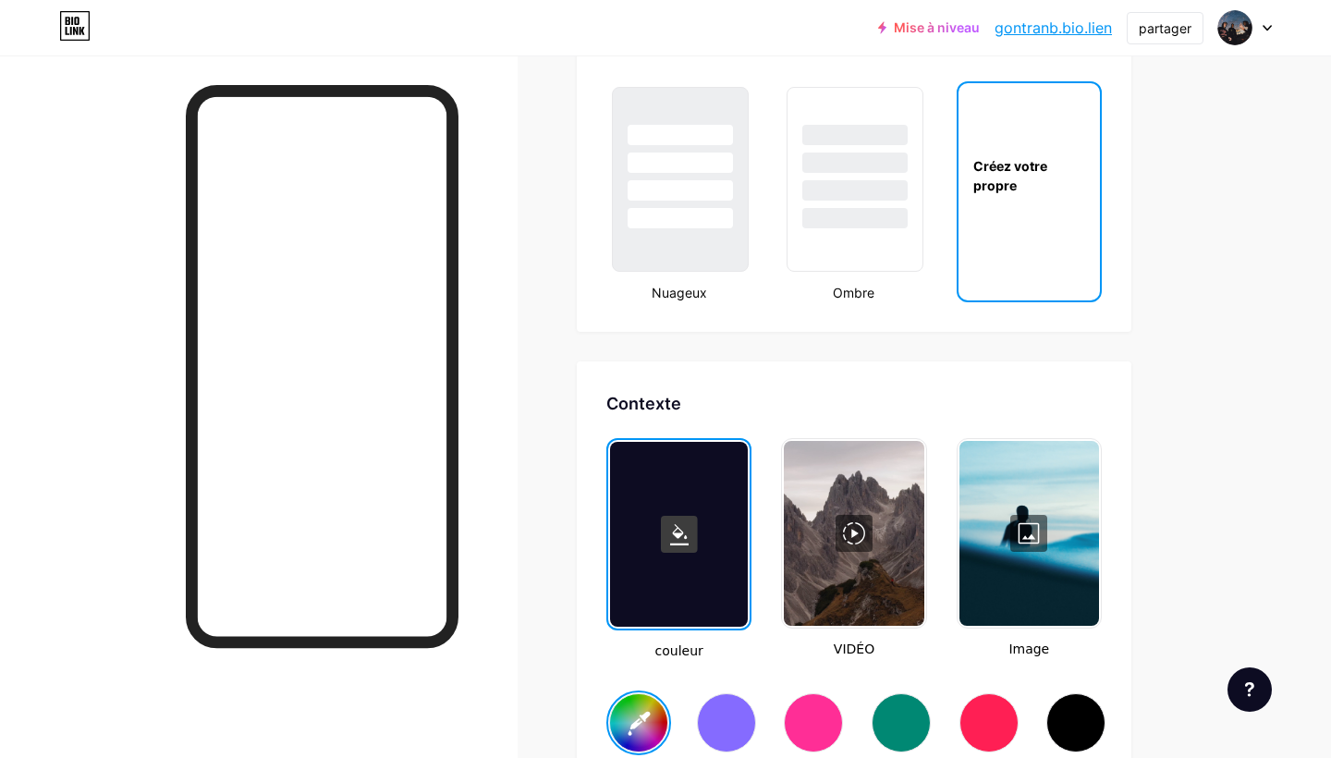
type input "#000000"
type input "#ffffff"
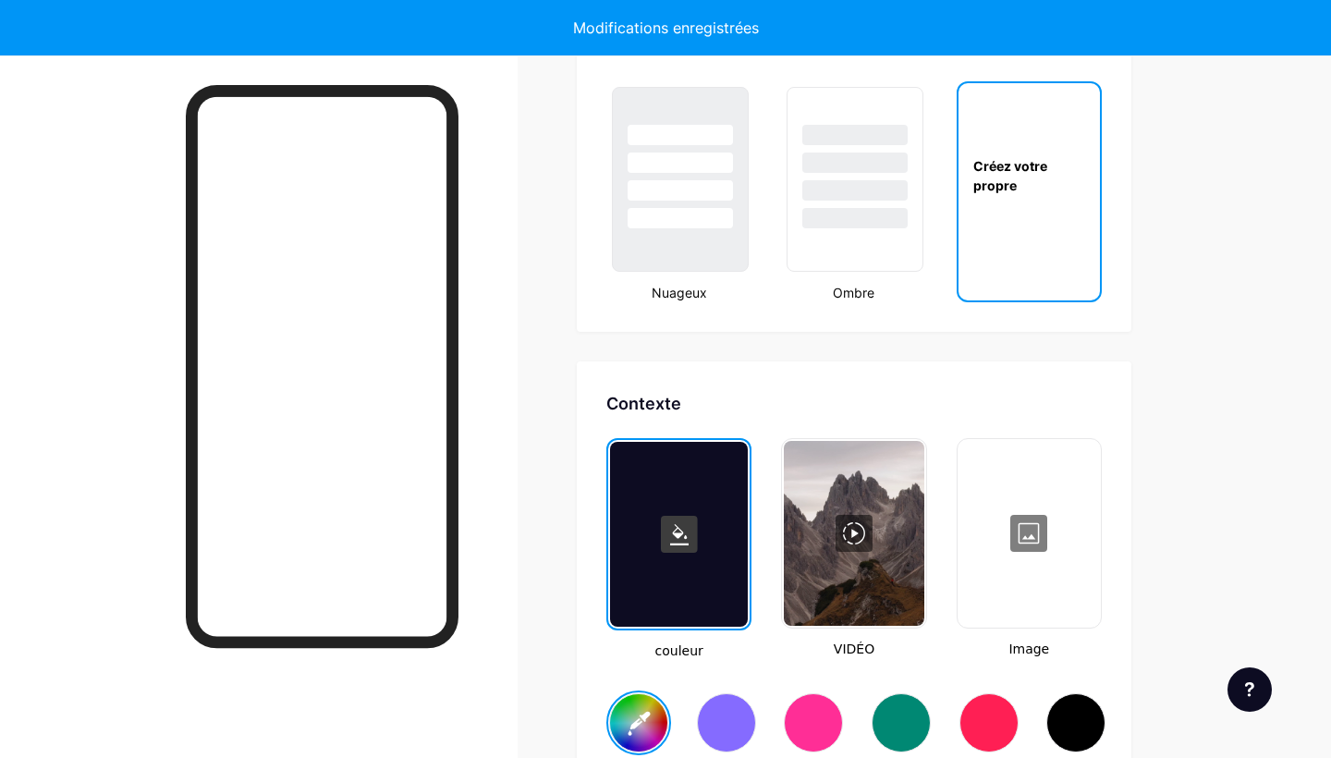
type input "#000000"
type input "#ffffff"
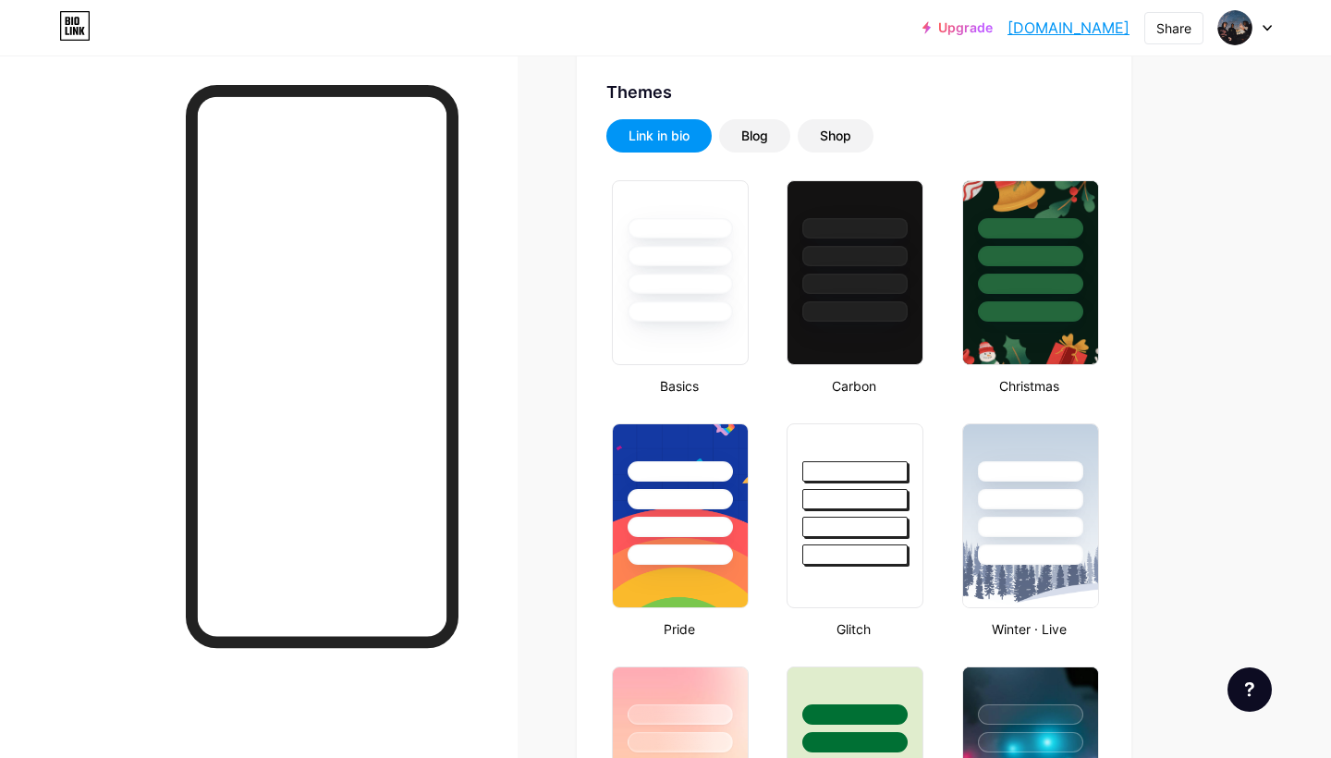
type input "#ffffff"
type input "#000000"
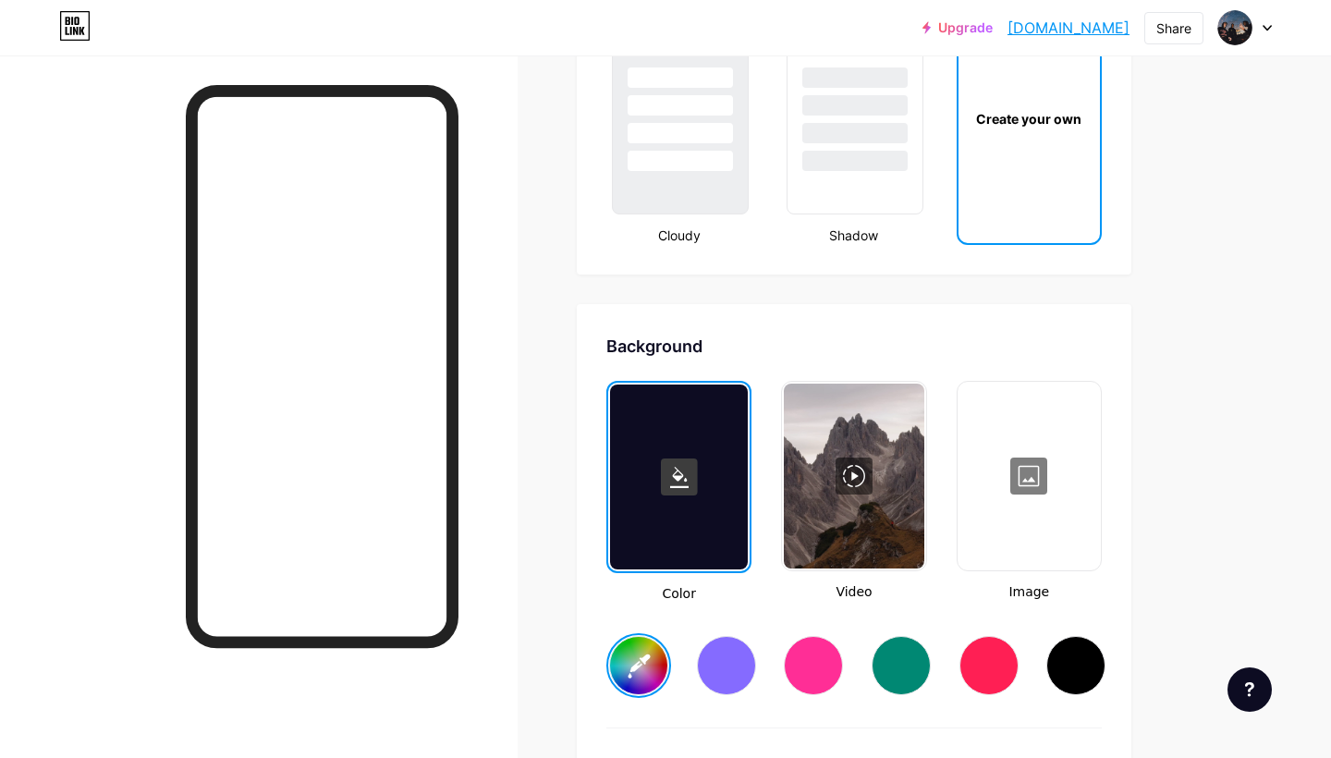
scroll to position [2243, 0]
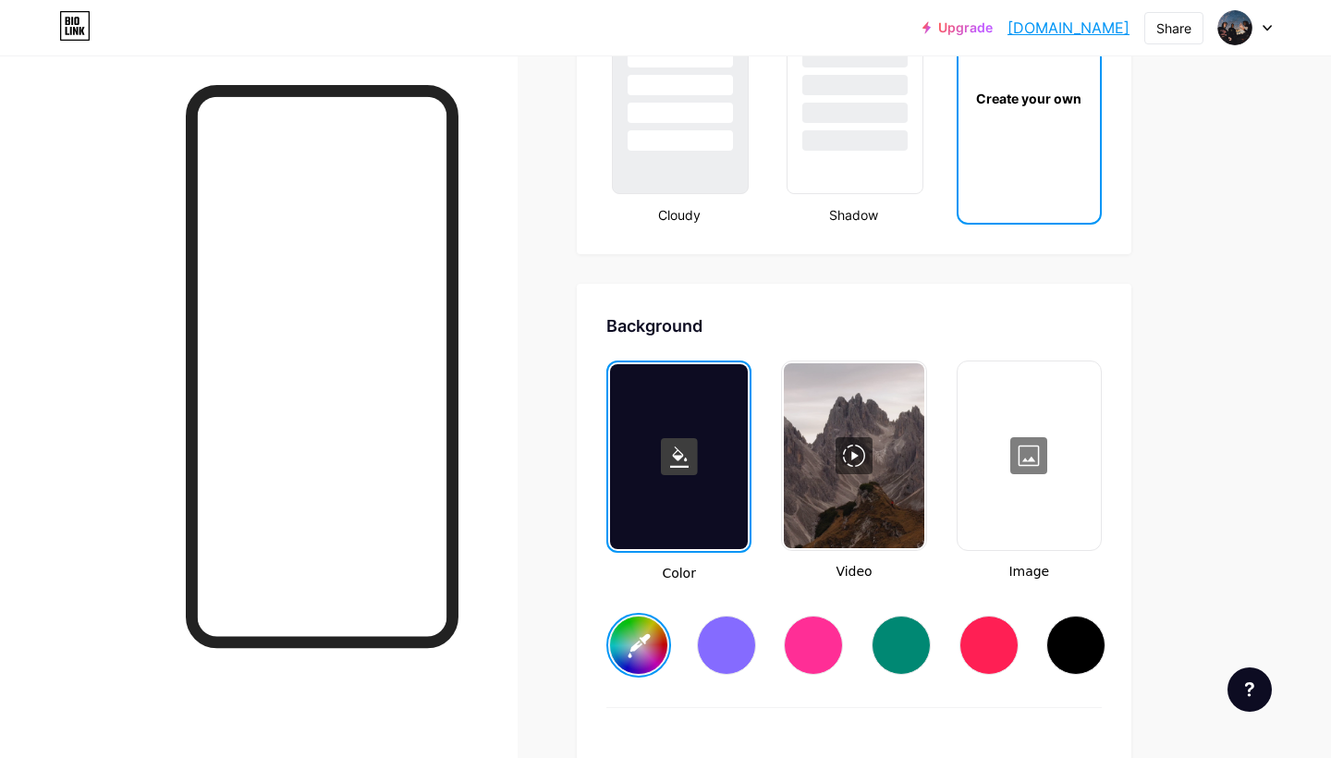
click at [1018, 465] on div at bounding box center [1029, 455] width 140 height 185
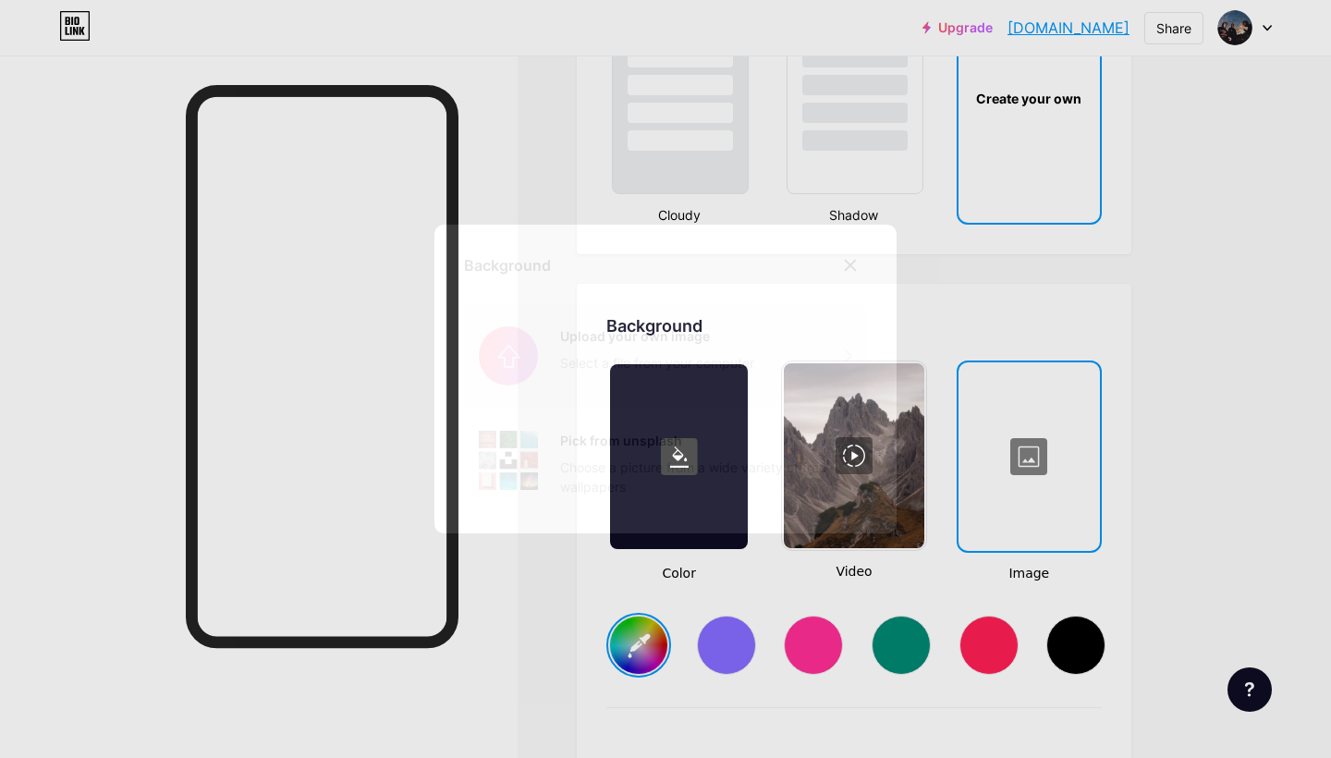
click at [674, 342] on input "file" at bounding box center [665, 355] width 403 height 103
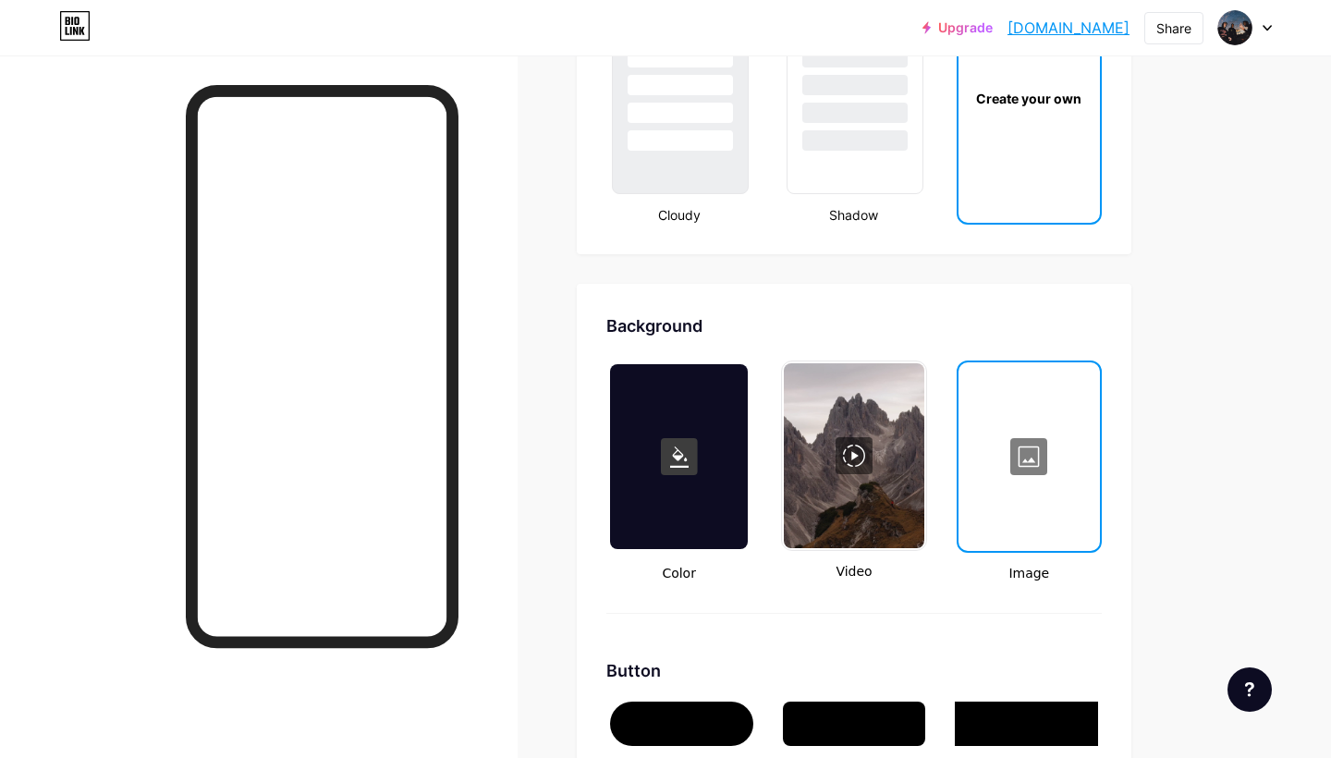
click at [1023, 433] on div at bounding box center [1029, 456] width 138 height 185
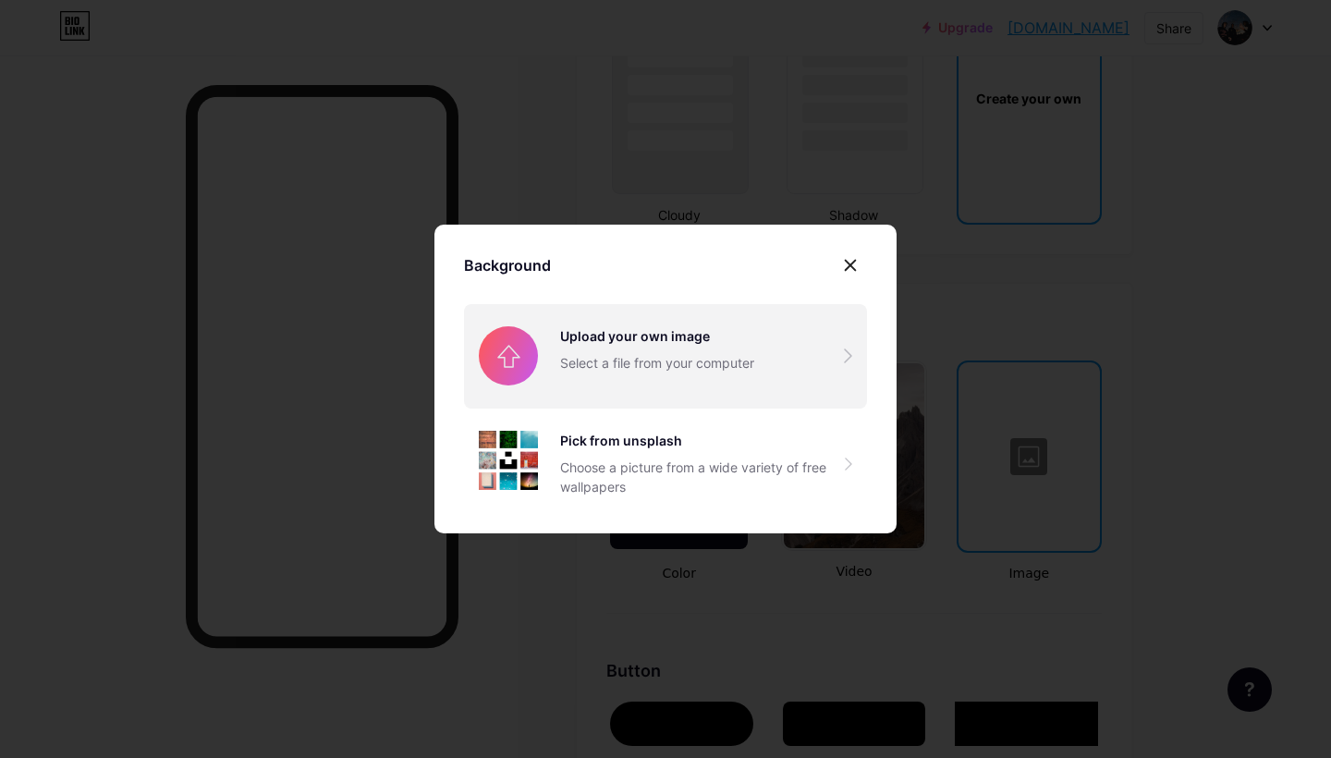
click at [608, 346] on input "file" at bounding box center [665, 355] width 403 height 103
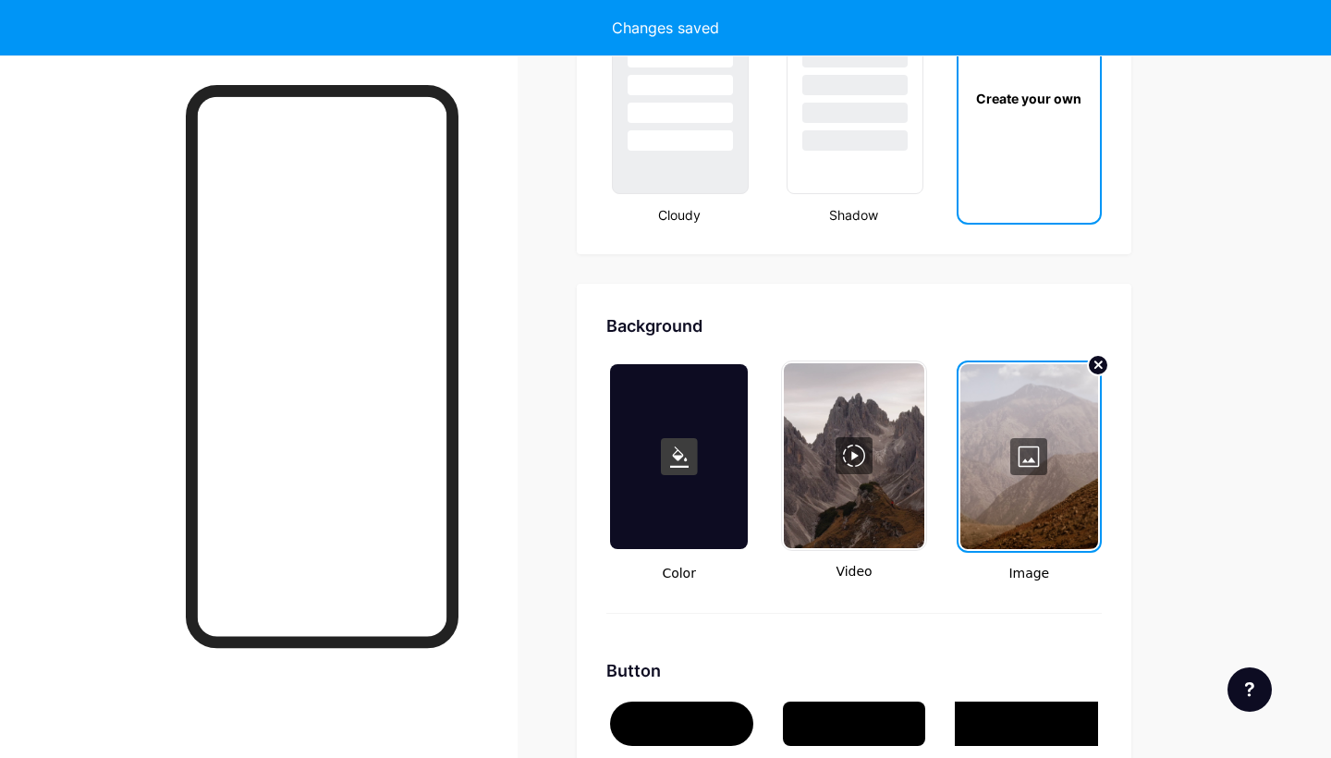
type input "#000000"
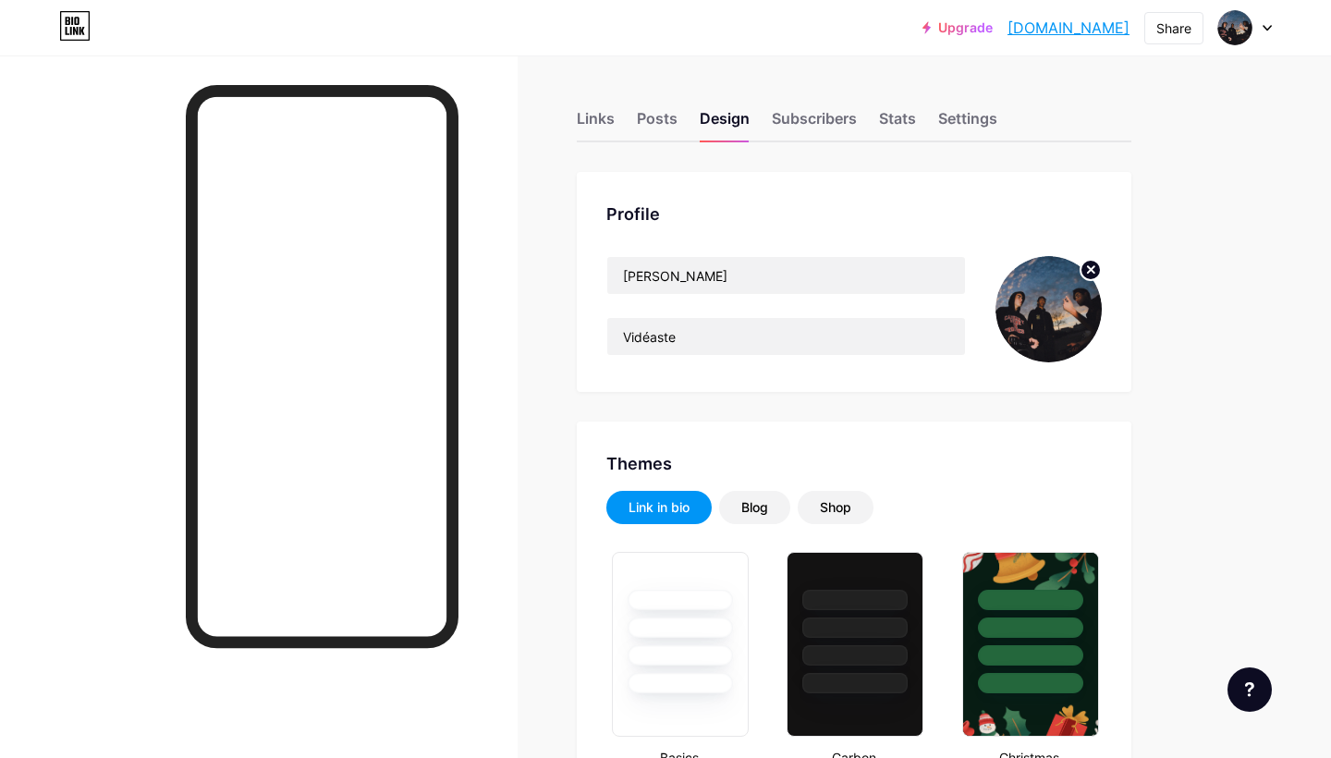
scroll to position [0, 0]
click at [1067, 28] on link "gontranb.bio.link" at bounding box center [1068, 28] width 122 height 22
click at [584, 122] on div "Links" at bounding box center [596, 123] width 38 height 33
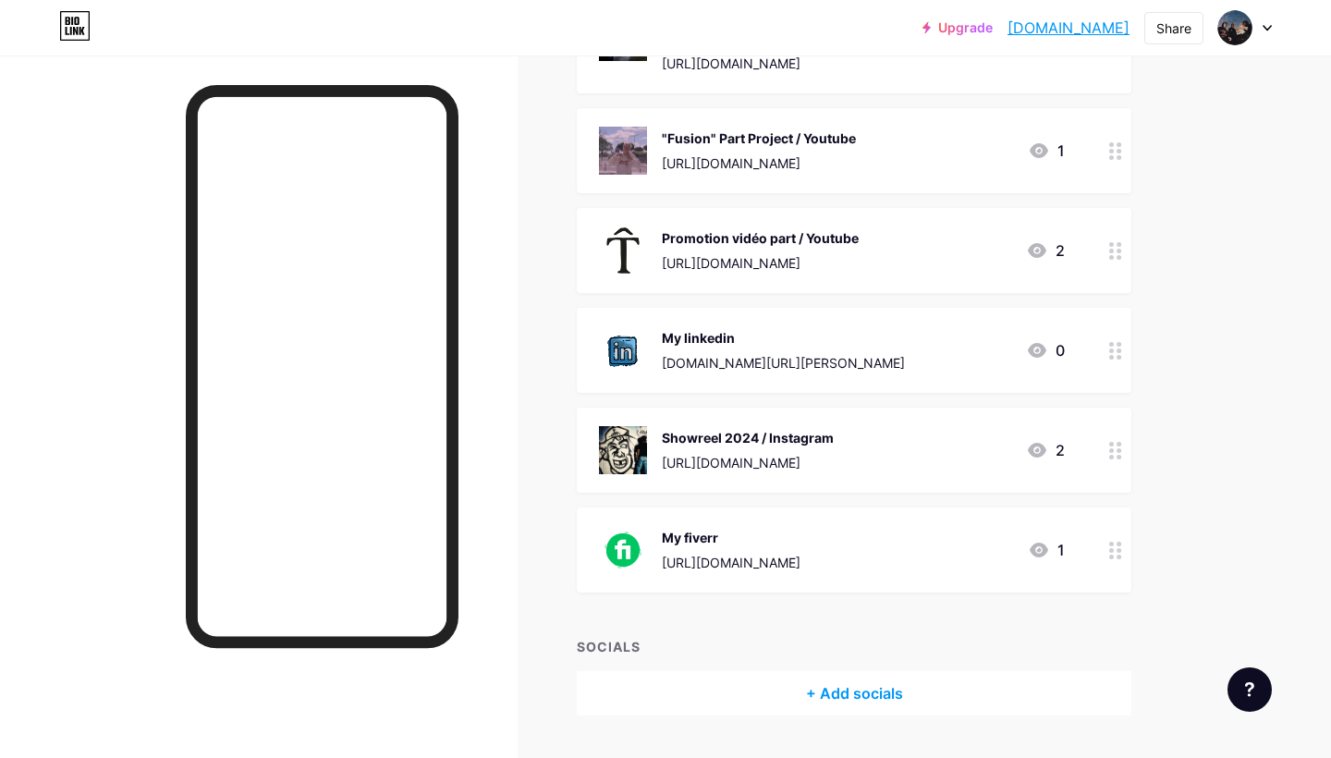
scroll to position [1003, 0]
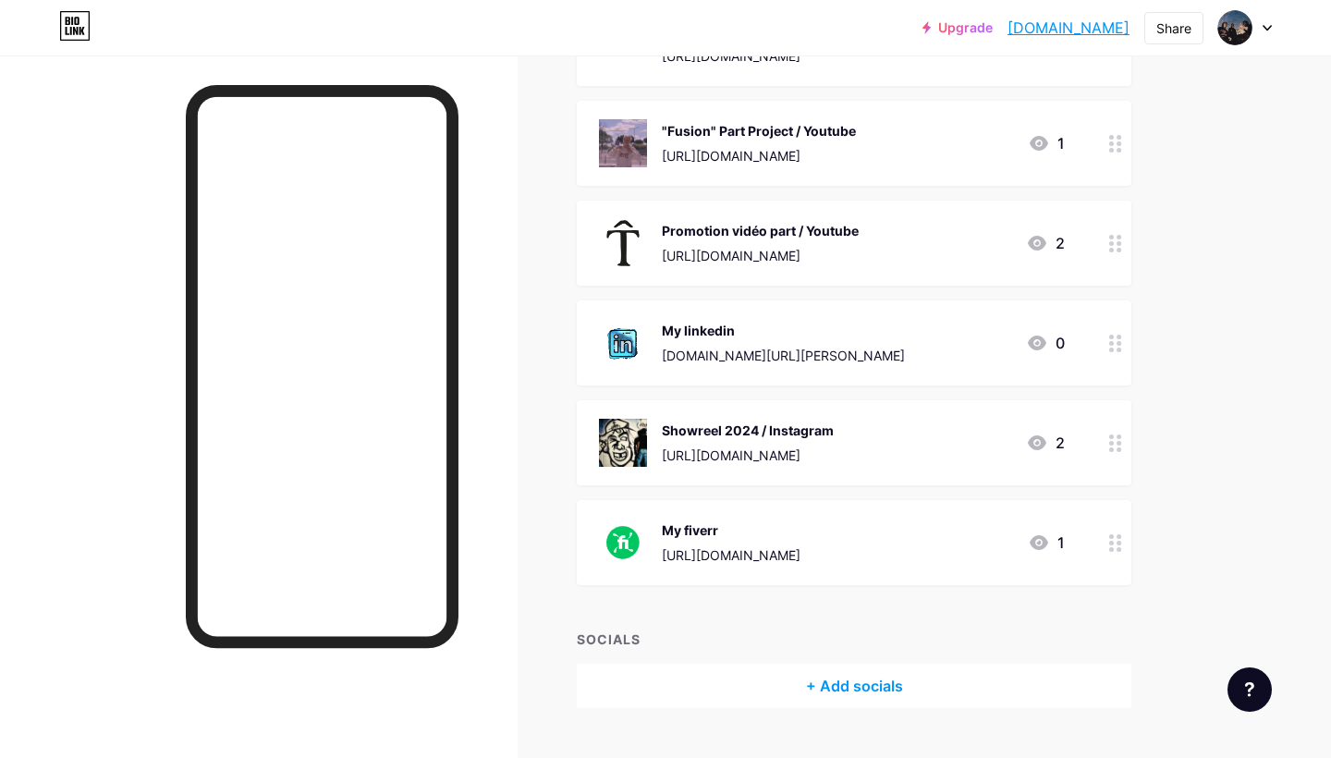
click at [1117, 442] on circle at bounding box center [1118, 443] width 5 height 5
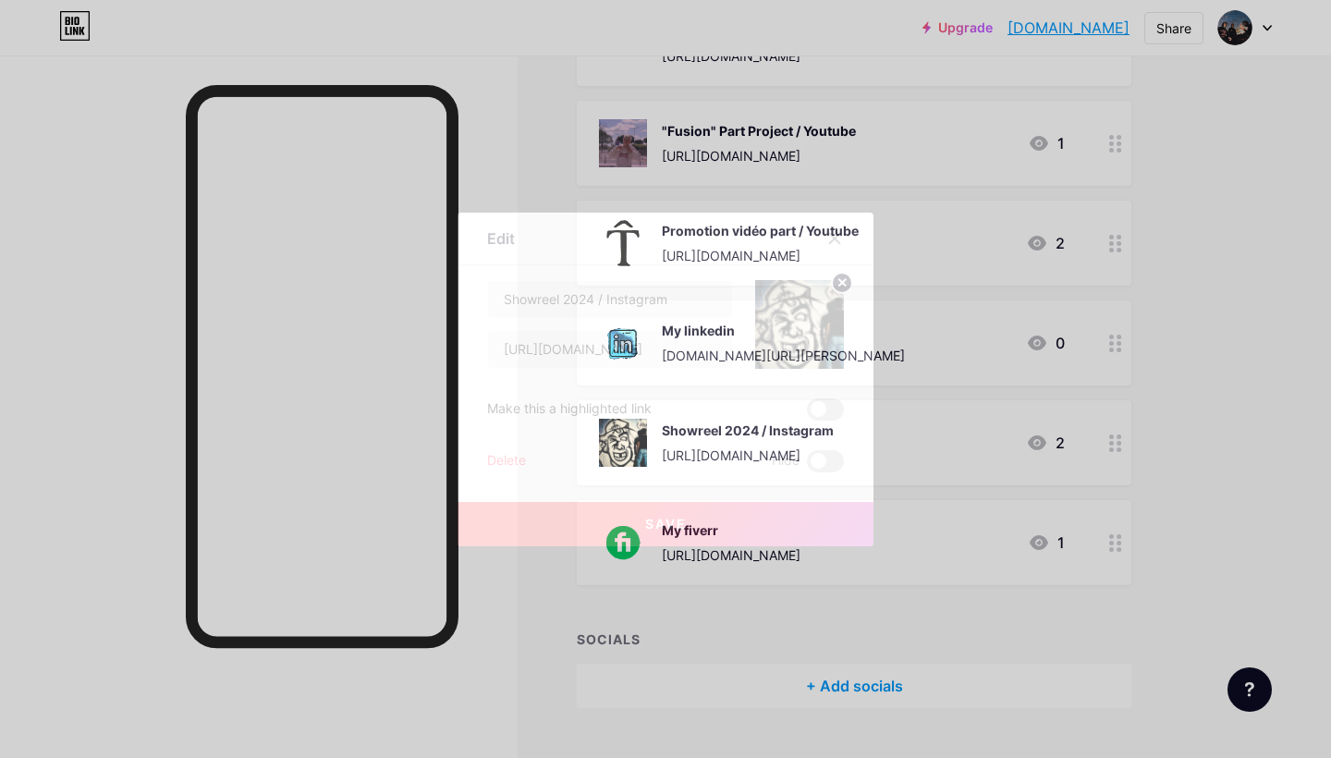
click at [499, 460] on div "Delete" at bounding box center [506, 461] width 39 height 22
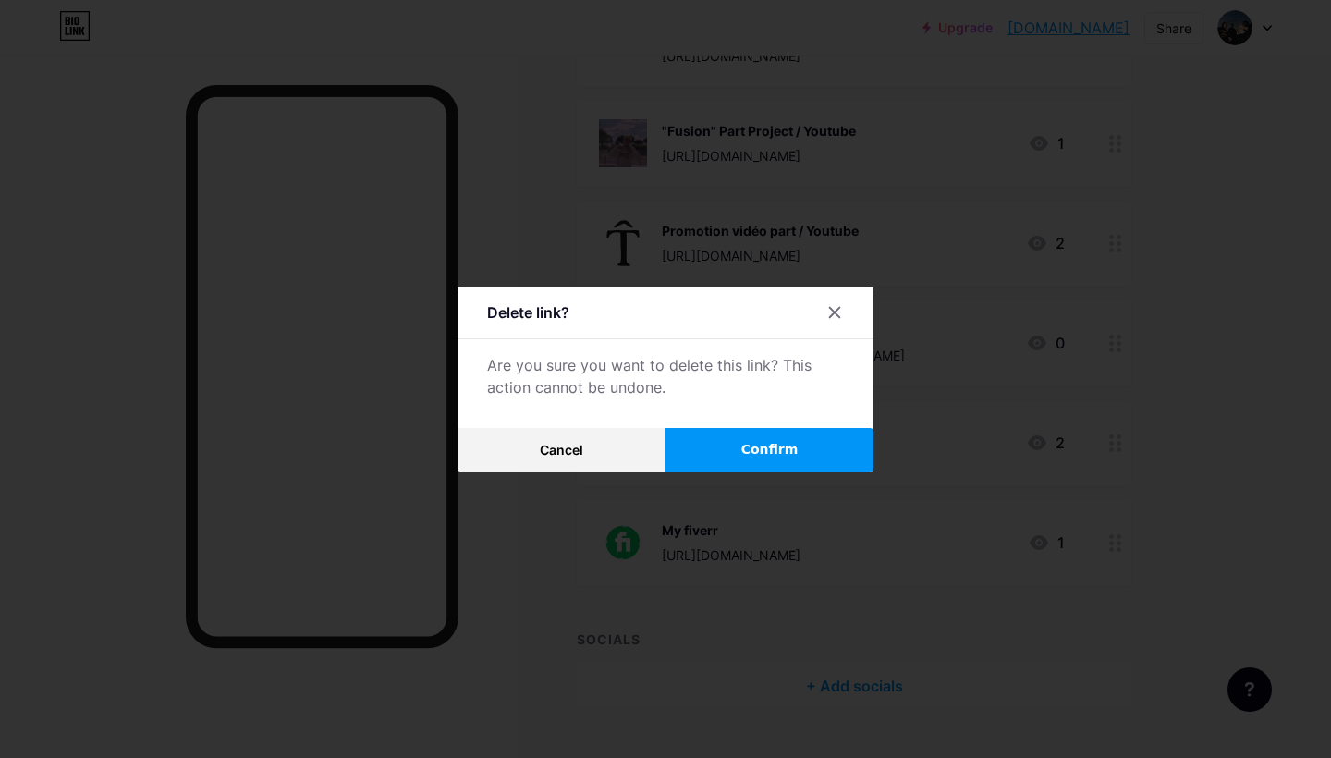
click at [734, 451] on button "Confirm" at bounding box center [769, 450] width 208 height 44
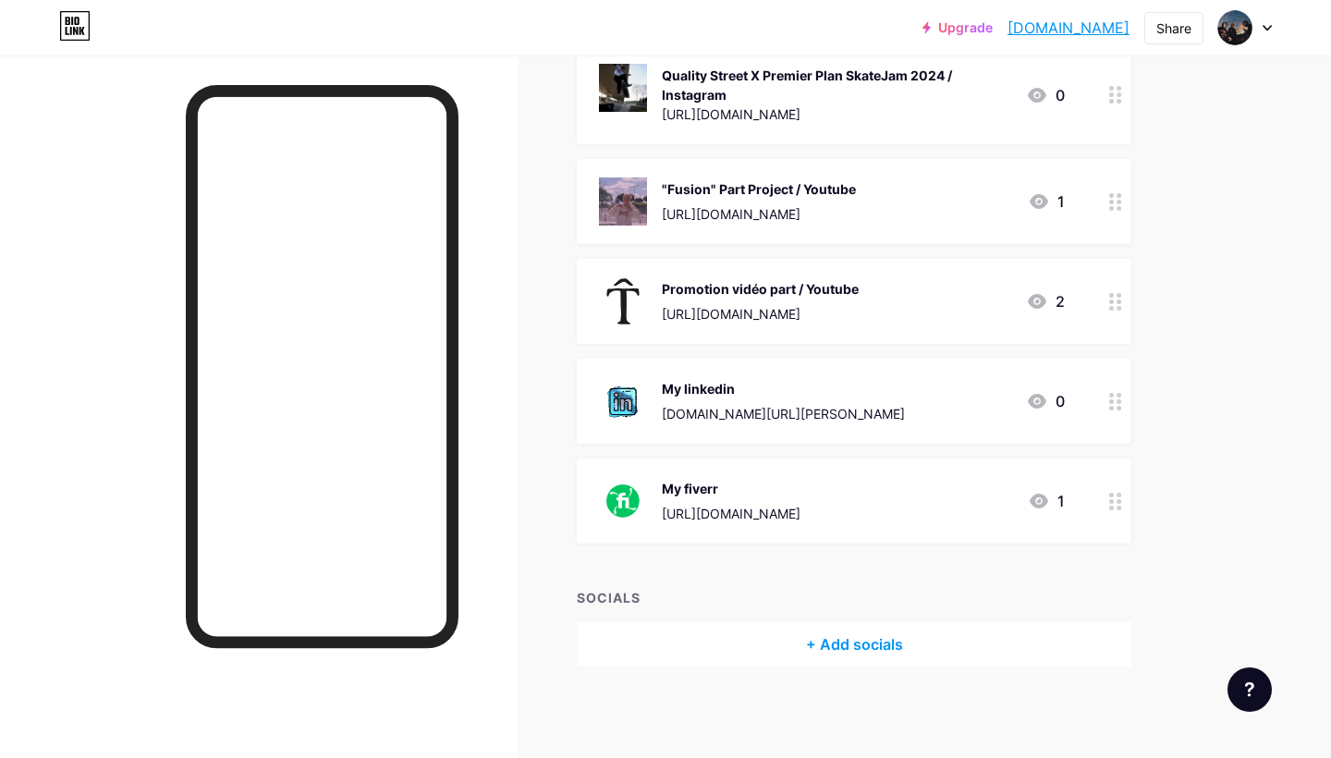
click at [701, 511] on div "https://fr.fiverr.com/gontranbouthemy?public_mode=true" at bounding box center [731, 513] width 139 height 19
click at [830, 231] on icon at bounding box center [834, 238] width 15 height 15
